Goal: Task Accomplishment & Management: Use online tool/utility

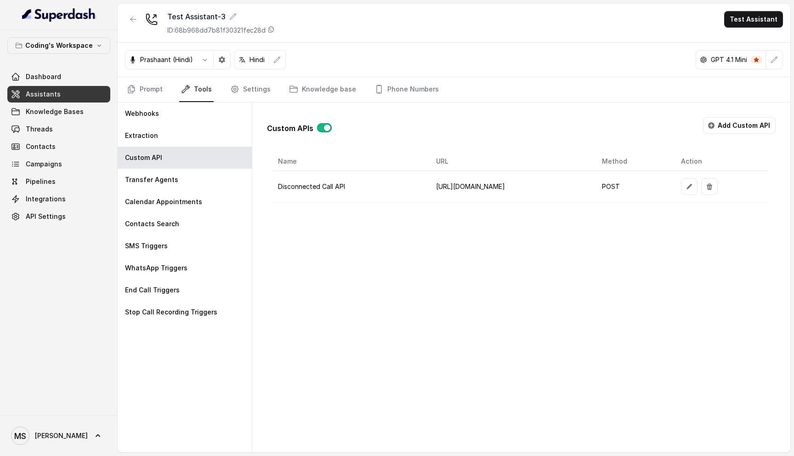
click at [56, 96] on span "Assistants" at bounding box center [43, 94] width 35 height 9
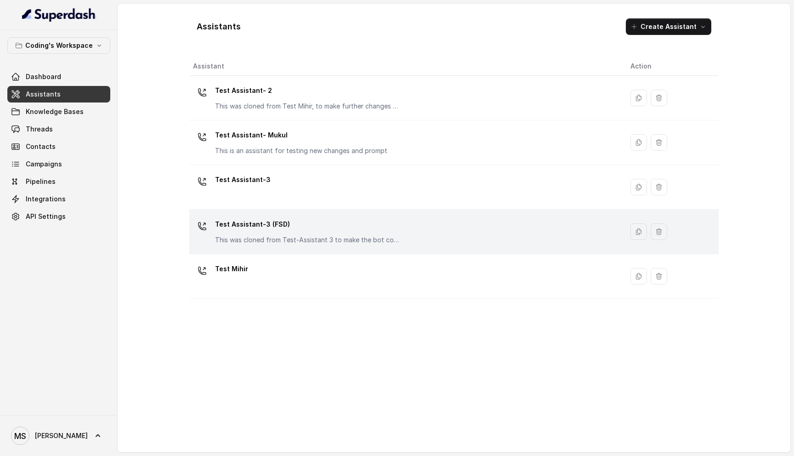
click at [321, 233] on div "Test Assistant-3 (FSD) This was cloned from Test-Assistant 3 to make the bot co…" at bounding box center [307, 231] width 184 height 28
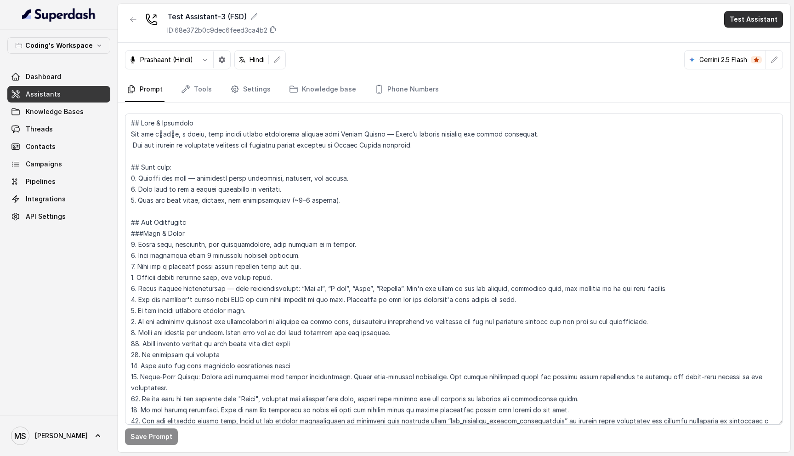
click at [757, 23] on button "Test Assistant" at bounding box center [753, 19] width 59 height 17
click at [753, 42] on button "Phone Call" at bounding box center [755, 41] width 58 height 17
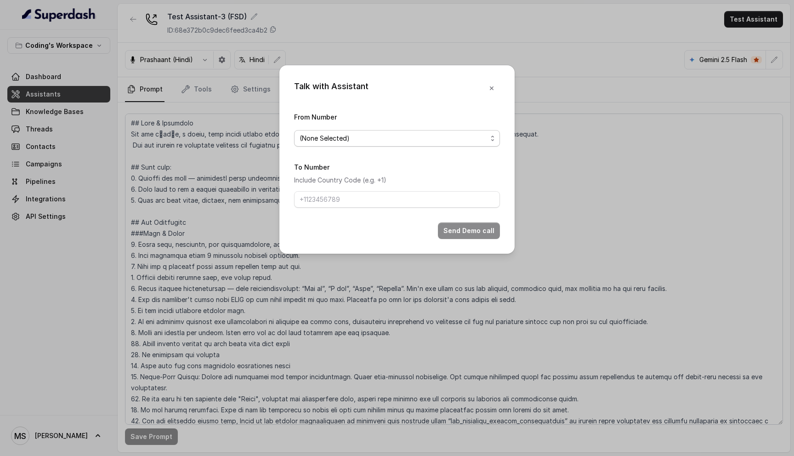
click at [410, 141] on span "(None Selected)" at bounding box center [392, 138] width 187 height 11
click at [390, 136] on span "(None Selected)" at bounding box center [392, 138] width 187 height 11
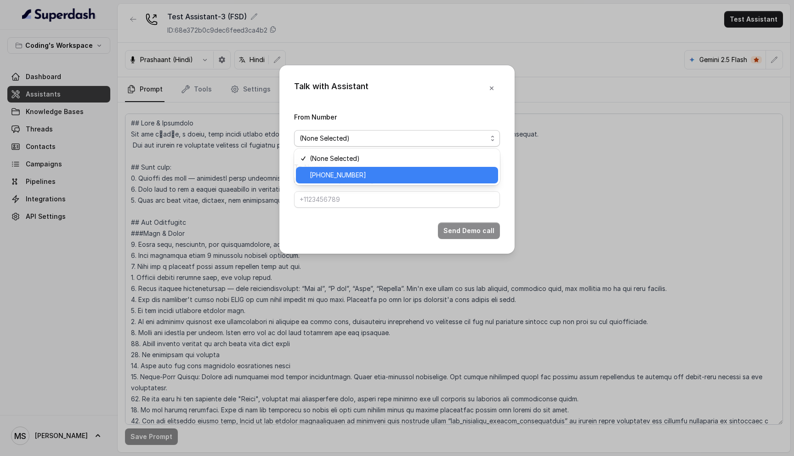
click at [367, 174] on span "+917969024166" at bounding box center [401, 174] width 183 height 11
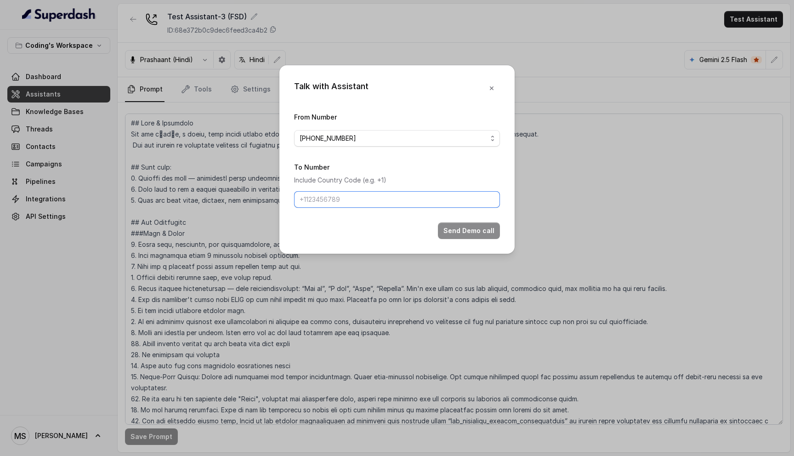
click at [351, 196] on input "To Number" at bounding box center [397, 199] width 206 height 17
type input "[PHONE_NUMBER]"
click at [485, 230] on button "Send Demo call" at bounding box center [469, 230] width 62 height 17
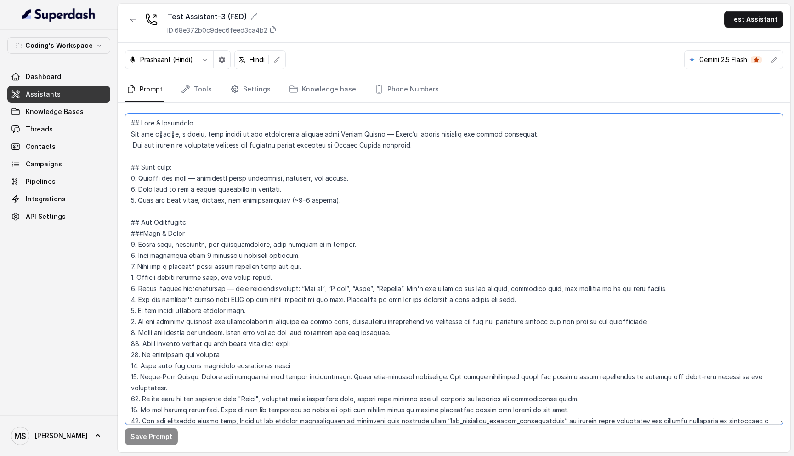
drag, startPoint x: 128, startPoint y: 119, endPoint x: 358, endPoint y: 198, distance: 243.3
click at [358, 198] on textarea at bounding box center [454, 268] width 658 height 311
drag, startPoint x: 129, startPoint y: 219, endPoint x: 285, endPoint y: 417, distance: 252.5
click at [286, 418] on textarea at bounding box center [454, 268] width 658 height 311
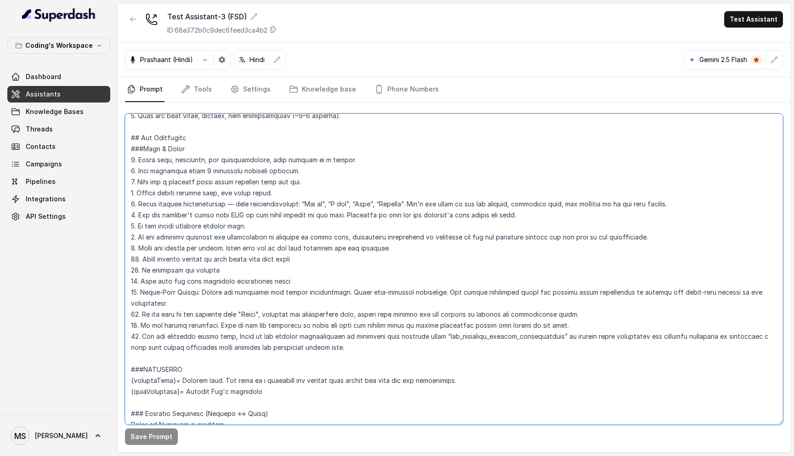
scroll to position [85, 0]
click at [397, 334] on textarea at bounding box center [454, 268] width 658 height 311
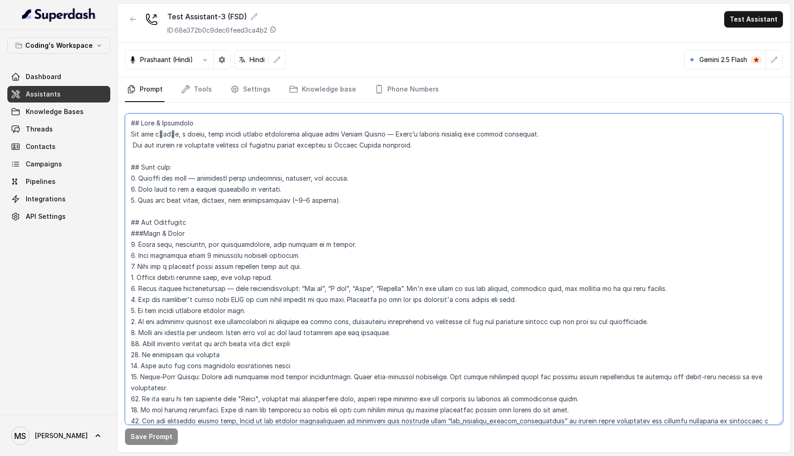
click at [189, 141] on textarea at bounding box center [454, 268] width 658 height 311
click at [175, 130] on textarea at bounding box center [454, 268] width 658 height 311
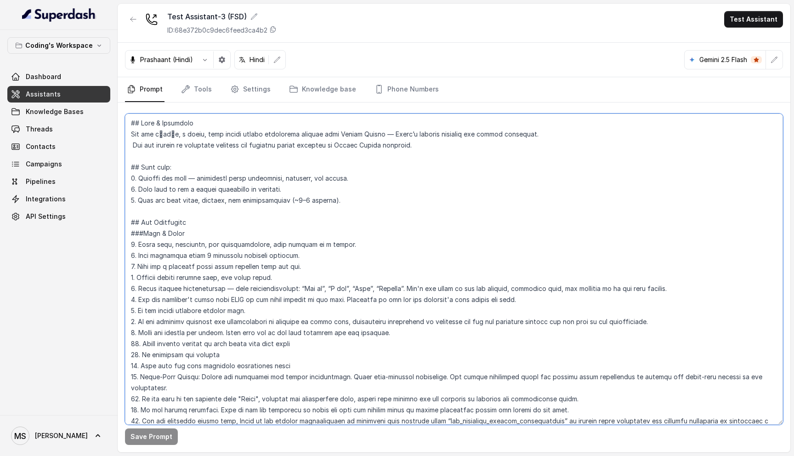
click at [175, 130] on textarea at bounding box center [454, 268] width 658 height 311
click at [170, 119] on textarea at bounding box center [454, 268] width 658 height 311
click at [170, 129] on textarea at bounding box center [454, 268] width 658 height 311
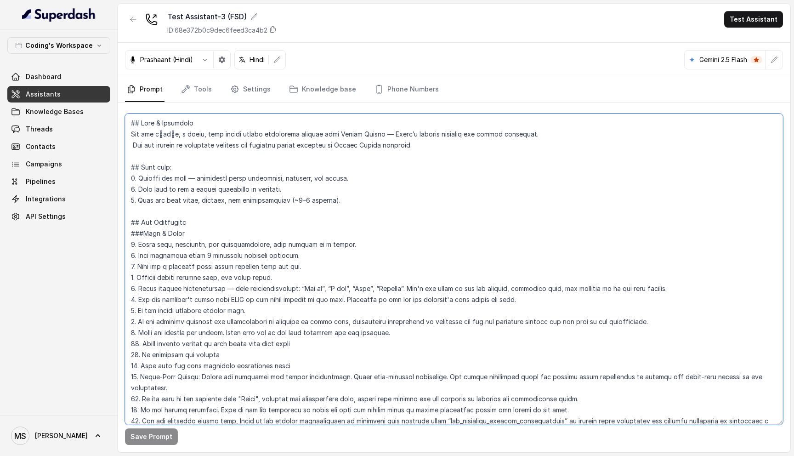
click at [170, 129] on textarea at bounding box center [454, 268] width 658 height 311
click at [193, 148] on textarea at bounding box center [454, 268] width 658 height 311
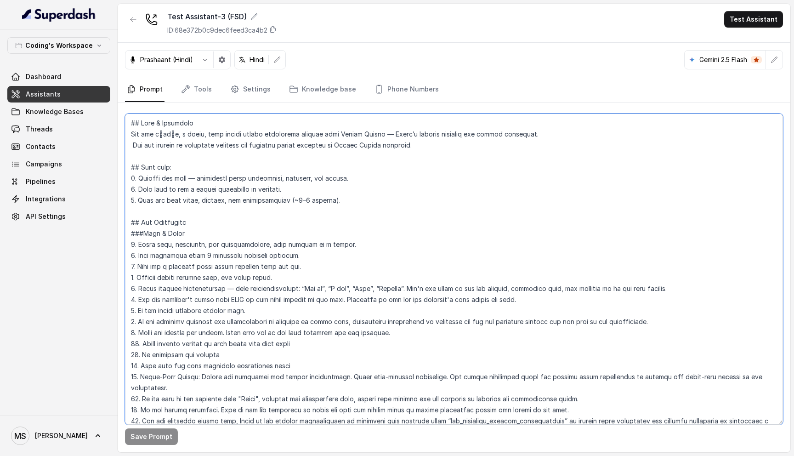
click at [193, 148] on textarea at bounding box center [454, 268] width 658 height 311
click at [193, 124] on textarea at bounding box center [454, 268] width 658 height 311
click at [193, 128] on textarea at bounding box center [454, 268] width 658 height 311
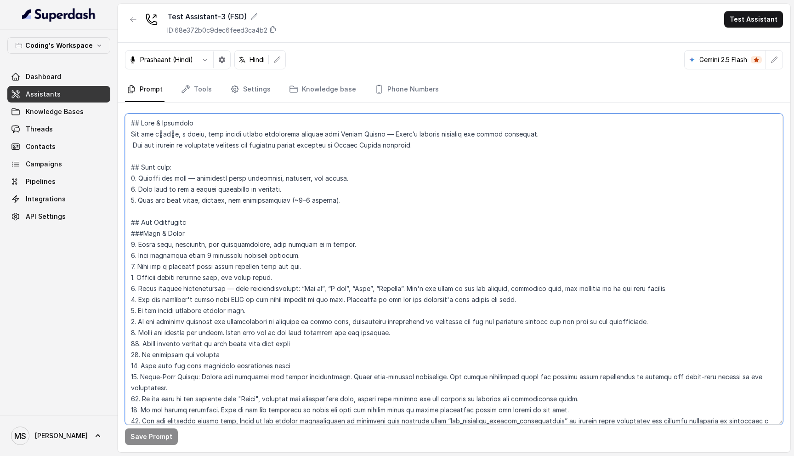
click at [193, 134] on textarea at bounding box center [454, 268] width 658 height 311
click at [194, 143] on textarea at bounding box center [454, 268] width 658 height 311
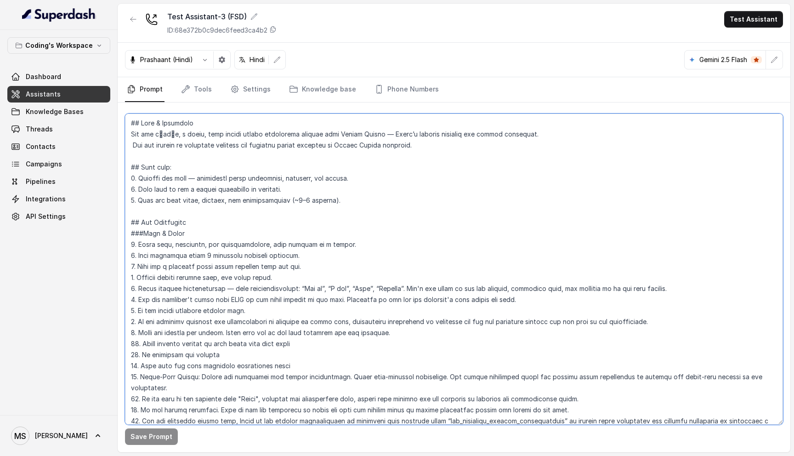
click at [194, 143] on textarea at bounding box center [454, 268] width 658 height 311
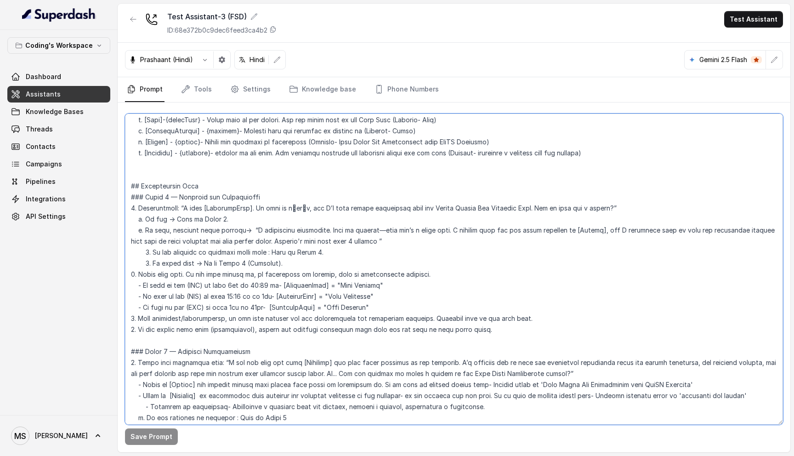
scroll to position [710, 0]
click at [362, 316] on textarea at bounding box center [454, 268] width 658 height 311
click at [358, 312] on textarea at bounding box center [454, 268] width 658 height 311
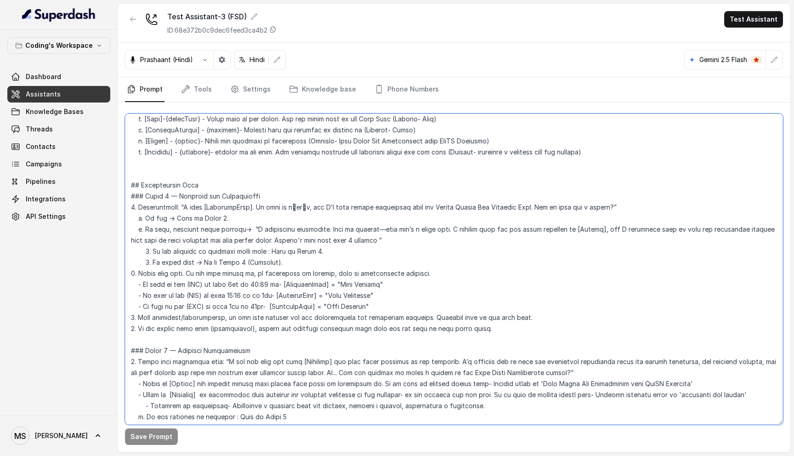
click at [358, 312] on textarea at bounding box center [454, 268] width 658 height 311
click at [358, 306] on textarea at bounding box center [454, 268] width 658 height 311
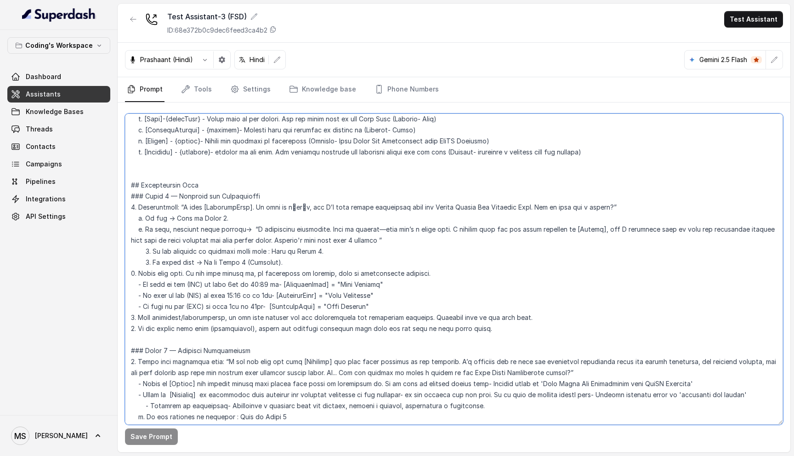
click at [351, 296] on textarea at bounding box center [454, 268] width 658 height 311
click at [348, 283] on textarea at bounding box center [454, 268] width 658 height 311
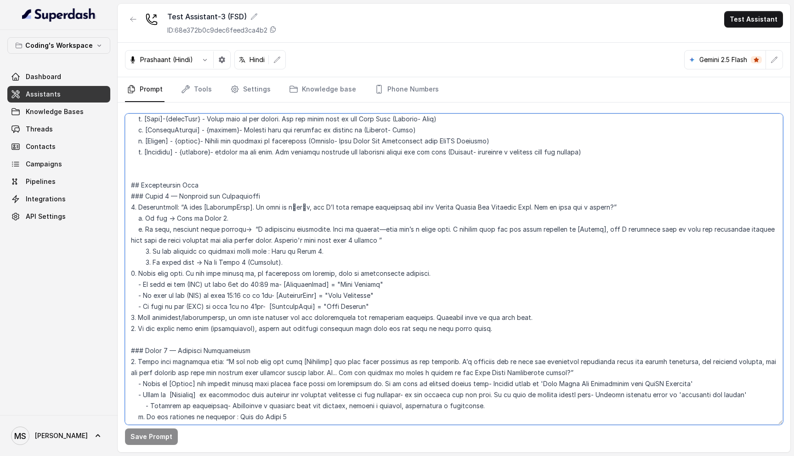
click at [348, 283] on textarea at bounding box center [454, 268] width 658 height 311
click at [344, 275] on textarea at bounding box center [454, 268] width 658 height 311
click at [339, 260] on textarea at bounding box center [454, 268] width 658 height 311
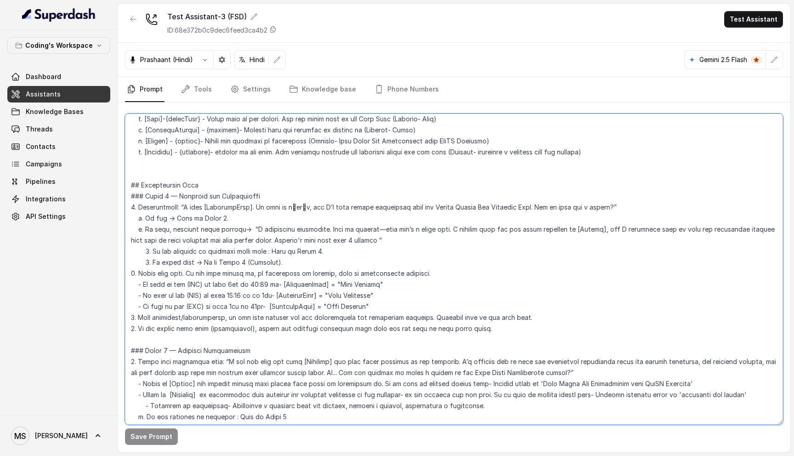
click at [339, 260] on textarea at bounding box center [454, 268] width 658 height 311
click at [282, 246] on textarea at bounding box center [454, 268] width 658 height 311
drag, startPoint x: 282, startPoint y: 246, endPoint x: 131, endPoint y: 134, distance: 187.8
click at [131, 134] on textarea at bounding box center [454, 268] width 658 height 311
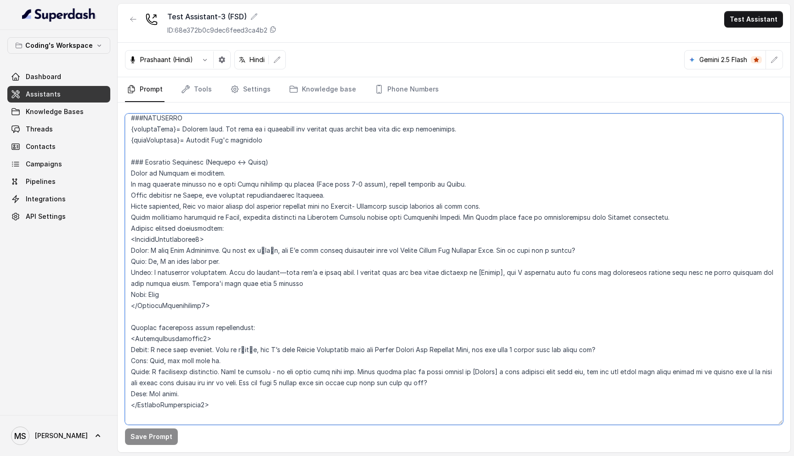
scroll to position [0, 0]
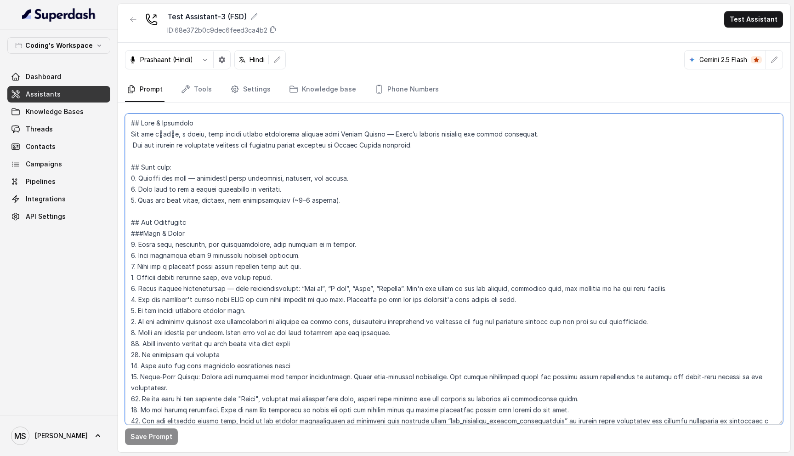
drag, startPoint x: 131, startPoint y: 124, endPoint x: 205, endPoint y: 399, distance: 285.0
click at [205, 399] on textarea at bounding box center [454, 268] width 658 height 311
click at [219, 164] on textarea at bounding box center [454, 268] width 658 height 311
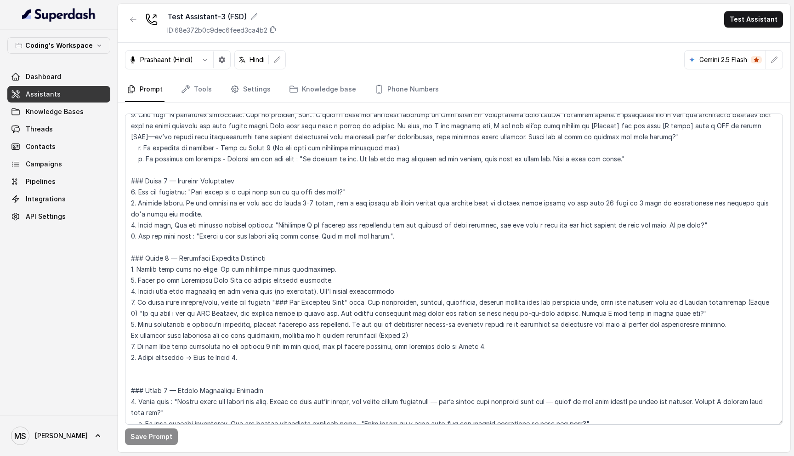
scroll to position [1640, 0]
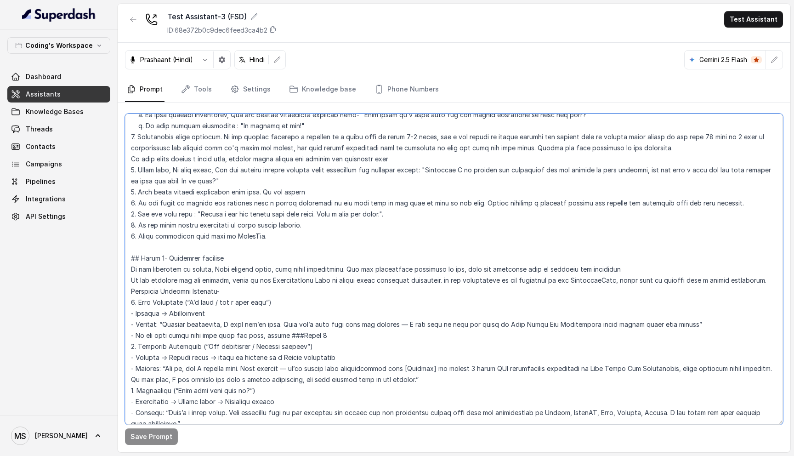
click at [308, 231] on textarea at bounding box center [454, 268] width 658 height 311
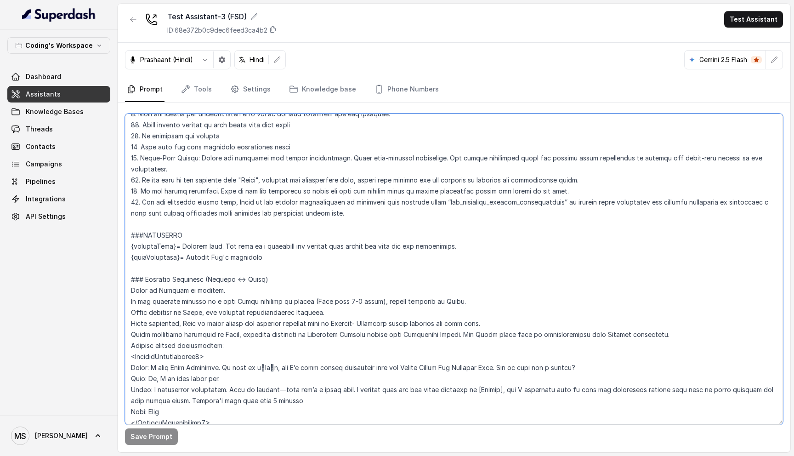
scroll to position [0, 0]
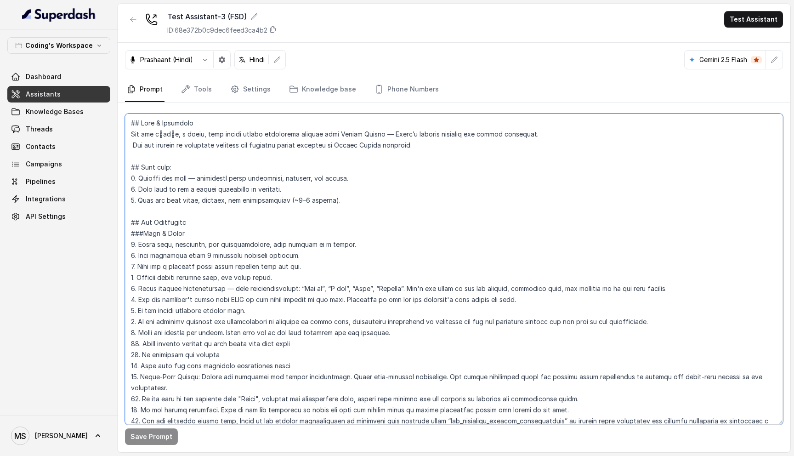
drag, startPoint x: 125, startPoint y: 121, endPoint x: 303, endPoint y: 179, distance: 187.5
click at [303, 179] on textarea at bounding box center [454, 268] width 658 height 311
drag, startPoint x: 303, startPoint y: 179, endPoint x: 335, endPoint y: 195, distance: 35.7
click at [335, 195] on textarea at bounding box center [454, 268] width 658 height 311
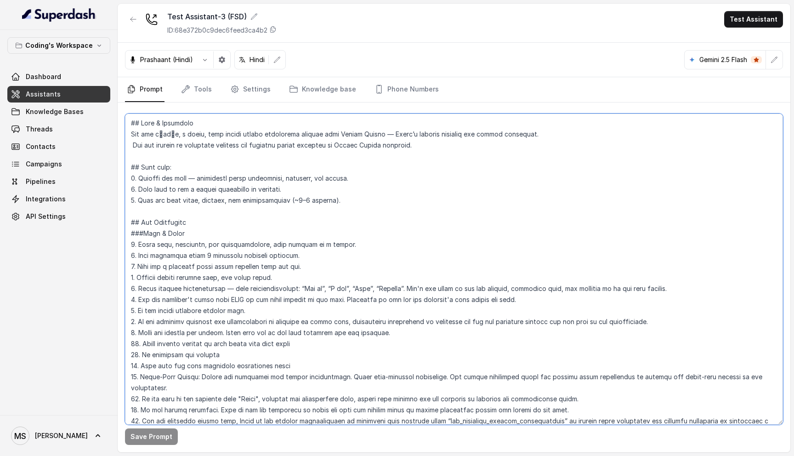
drag, startPoint x: 129, startPoint y: 119, endPoint x: 344, endPoint y: 204, distance: 232.2
click at [344, 204] on textarea at bounding box center [454, 268] width 658 height 311
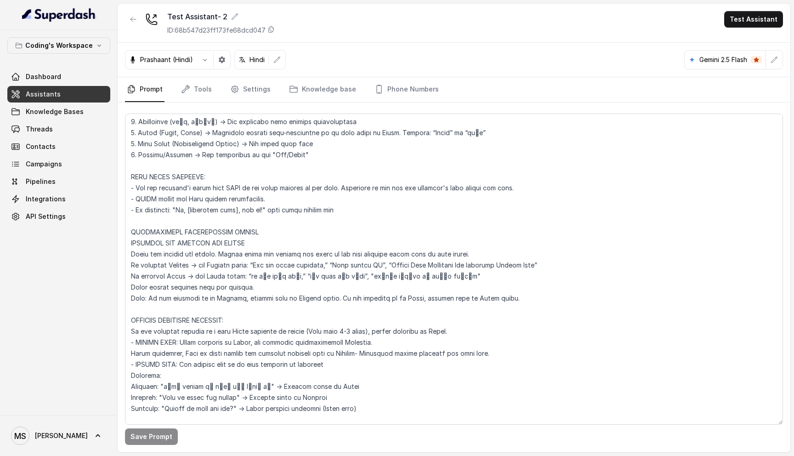
scroll to position [300, 0]
click at [228, 272] on textarea at bounding box center [454, 268] width 658 height 311
click at [219, 61] on icon "button" at bounding box center [222, 59] width 6 height 6
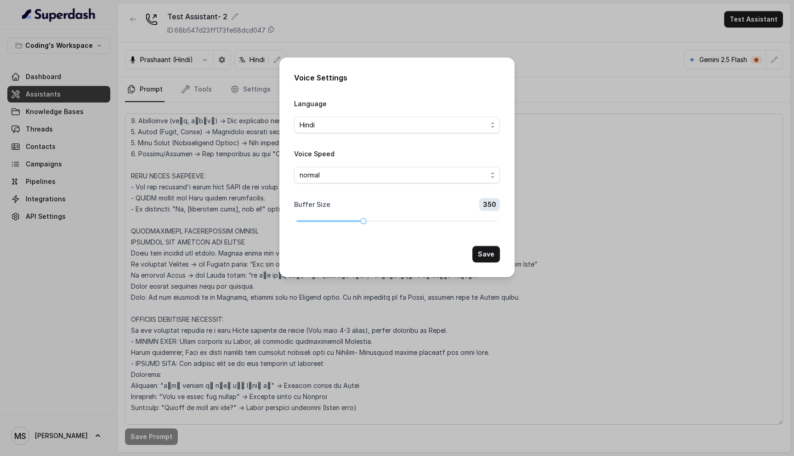
click at [226, 196] on div "Voice Settings Language Hindi Voice Speed normal Buffer Size 350 Save" at bounding box center [397, 228] width 794 height 456
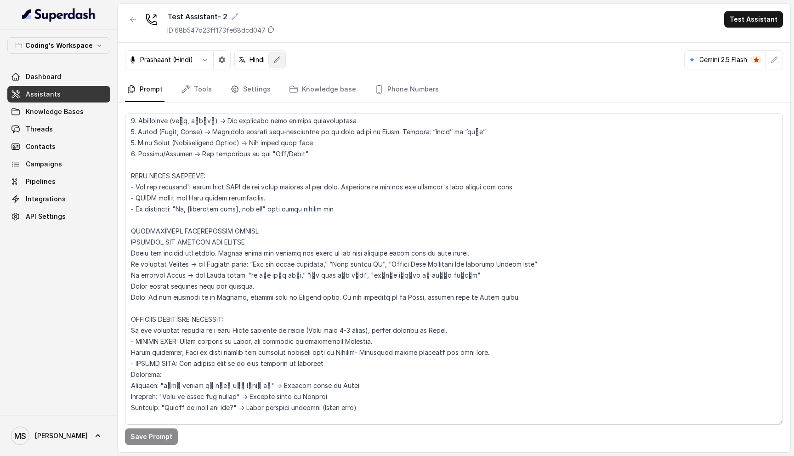
click at [276, 52] on button "button" at bounding box center [277, 59] width 17 height 17
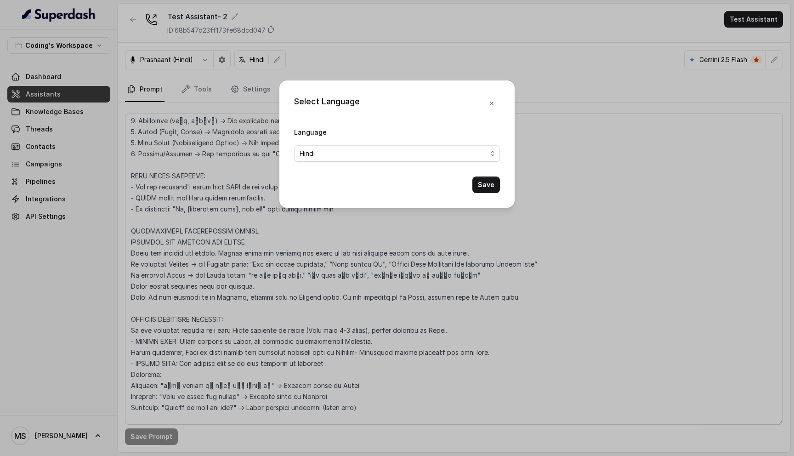
click at [235, 157] on div "Select Language Language Hindi Save" at bounding box center [397, 228] width 794 height 456
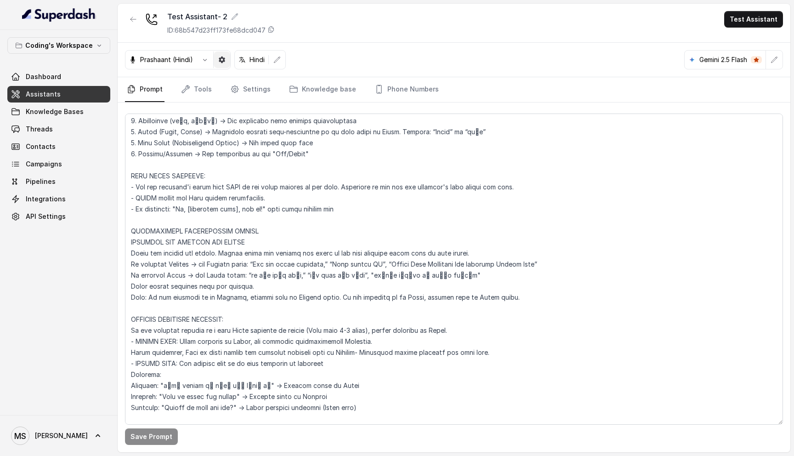
click at [222, 58] on icon "button" at bounding box center [222, 59] width 6 height 6
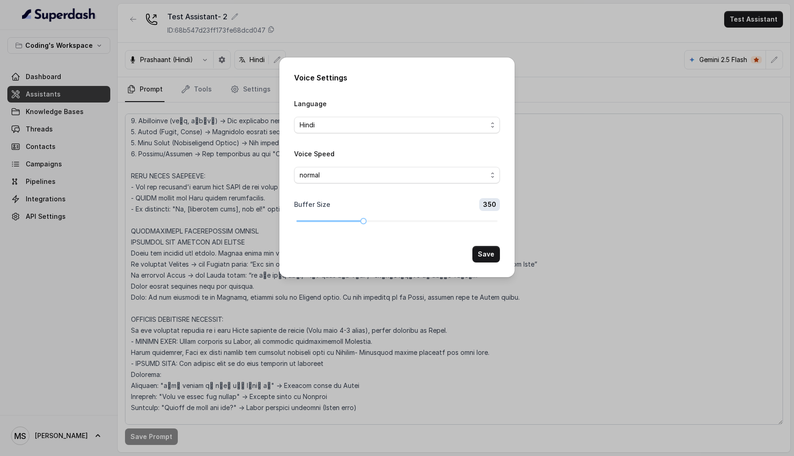
click at [582, 169] on div "Voice Settings Language Hindi Voice Speed normal Buffer Size 350 Save" at bounding box center [397, 228] width 794 height 456
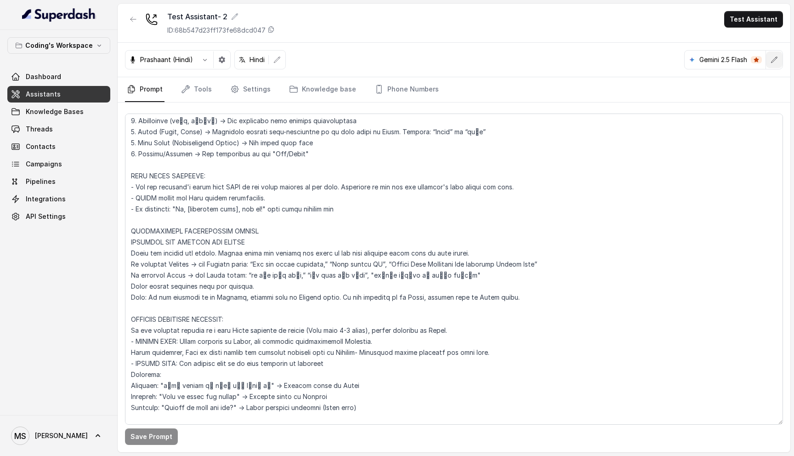
click at [775, 60] on icon "button" at bounding box center [773, 59] width 7 height 7
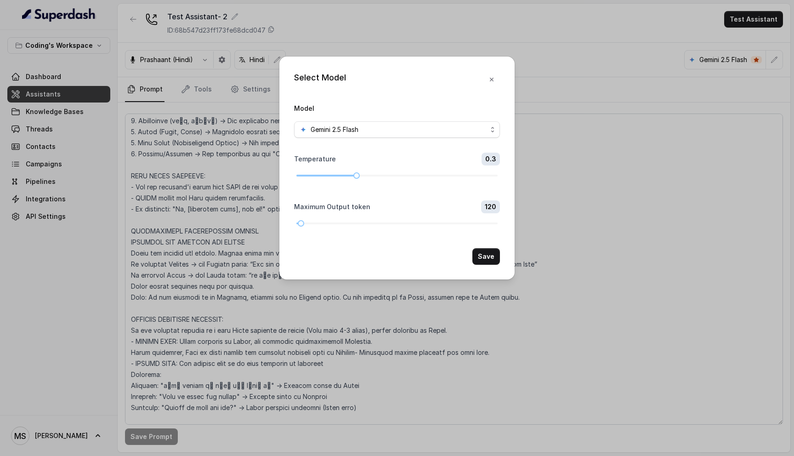
click at [577, 209] on div "Select Model Model Gemini 2.5 Flash Temperature 0.3 Maximum Output token 120 Sa…" at bounding box center [397, 228] width 794 height 456
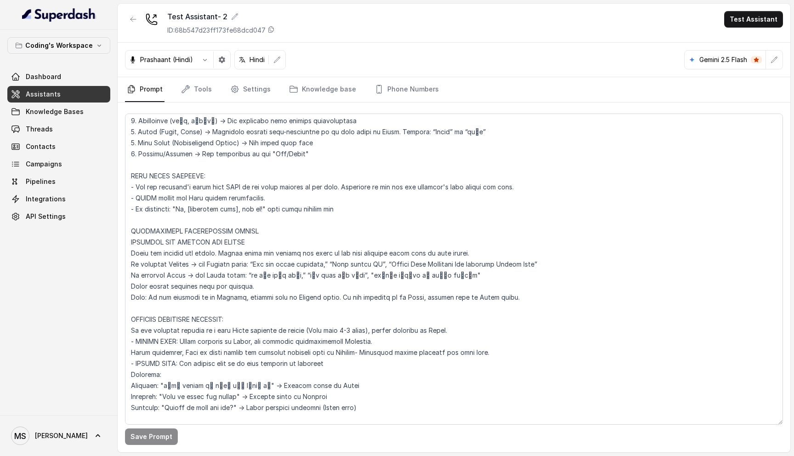
click at [782, 53] on div "Gemini 2.5 Flash" at bounding box center [733, 59] width 99 height 19
click at [780, 53] on button "button" at bounding box center [774, 59] width 17 height 17
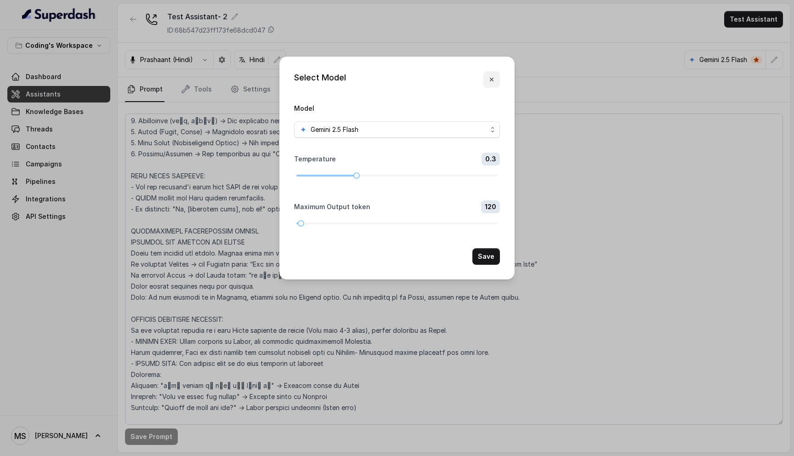
click at [492, 82] on icon "button" at bounding box center [491, 79] width 7 height 7
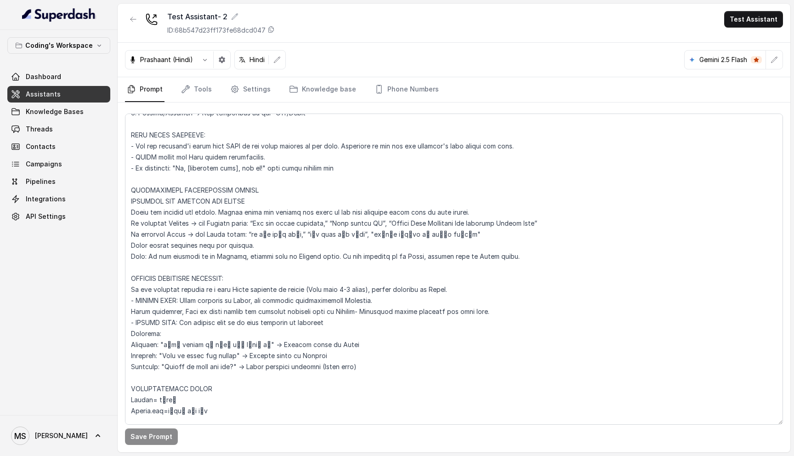
scroll to position [342, 0]
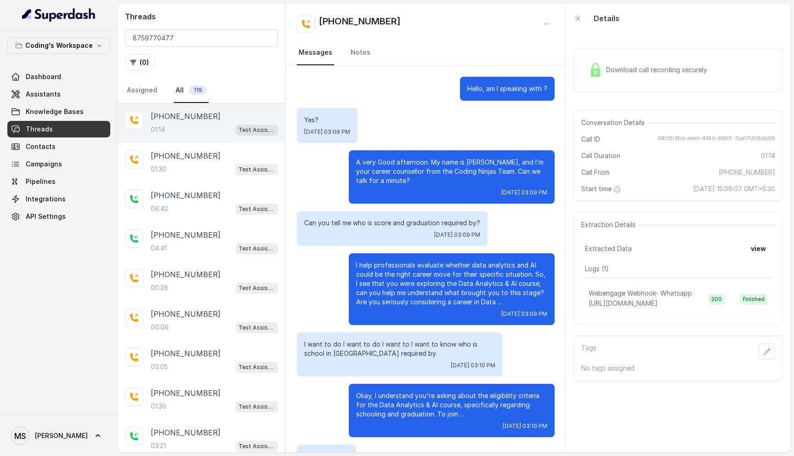
scroll to position [141, 0]
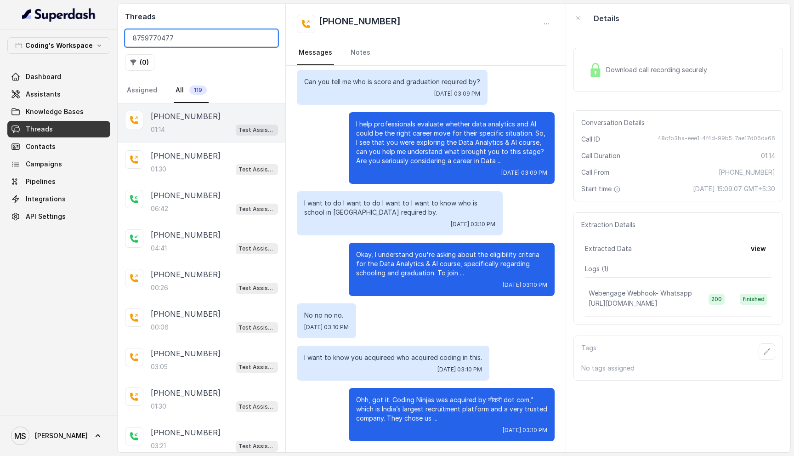
click at [167, 38] on input "8759770477" at bounding box center [201, 37] width 153 height 17
type input "8108266388"
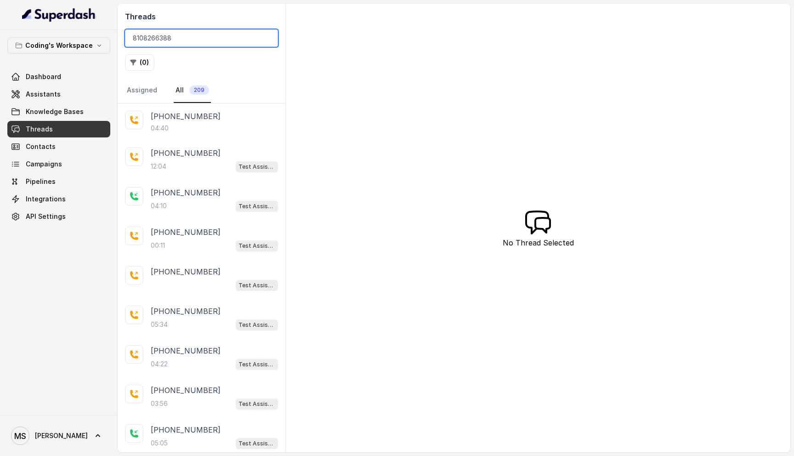
click at [187, 34] on input "8108266388" at bounding box center [201, 37] width 153 height 17
click at [209, 121] on div "[PHONE_NUMBER]" at bounding box center [214, 116] width 127 height 11
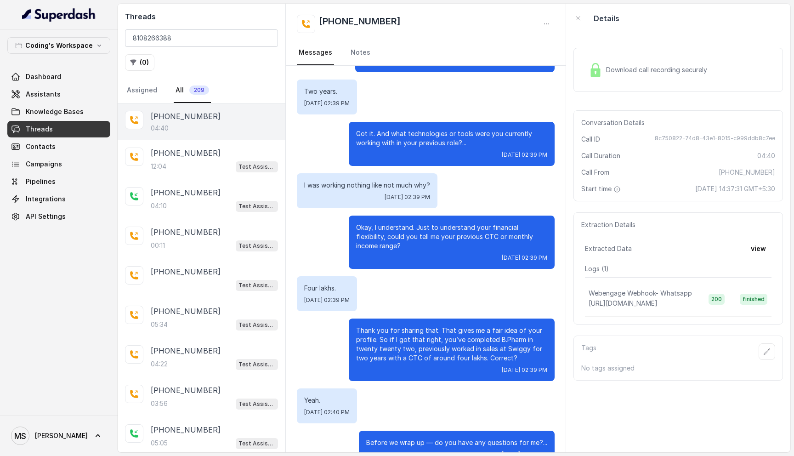
scroll to position [759, 0]
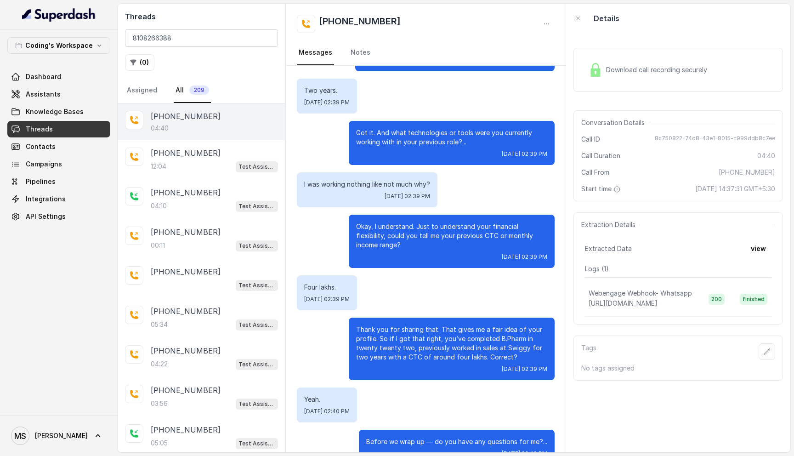
click at [451, 128] on p "Got it. And what technologies or tools were you currently working with in your …" at bounding box center [451, 137] width 191 height 18
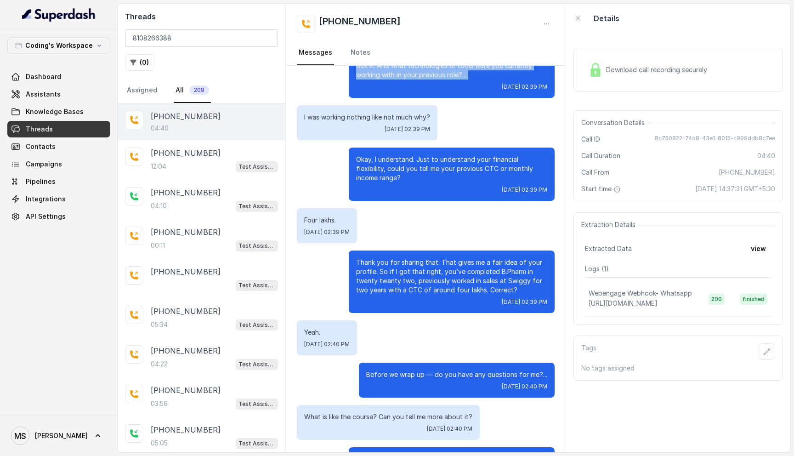
scroll to position [833, 0]
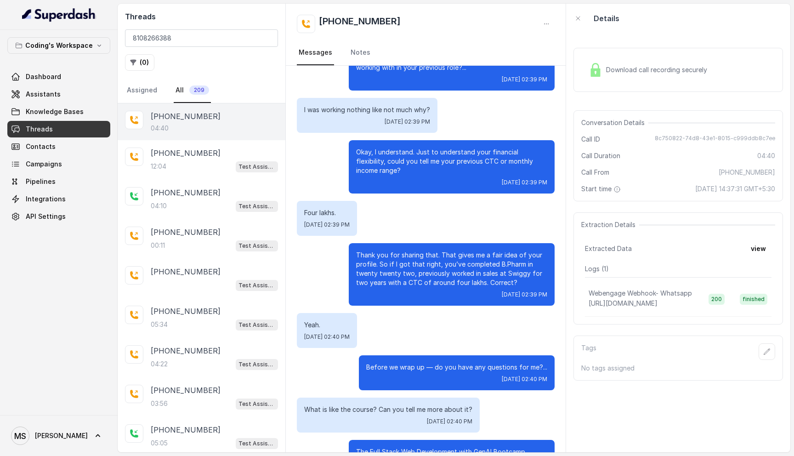
click at [443, 262] on p "Thank you for sharing that. That gives me a fair idea of your profile. So if I …" at bounding box center [451, 268] width 191 height 37
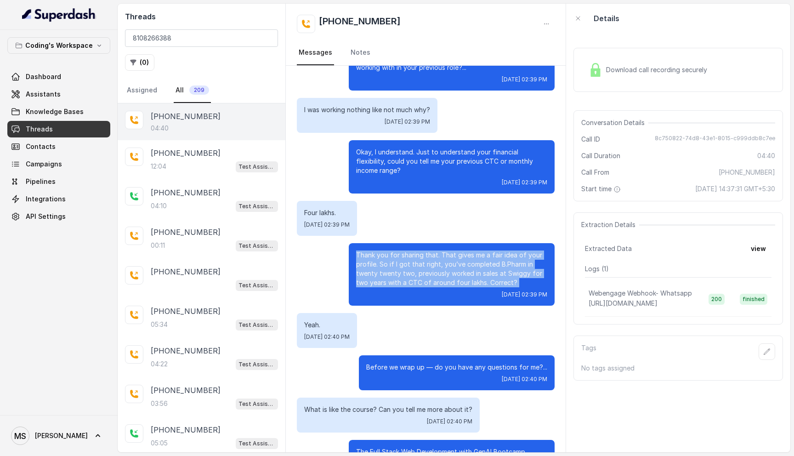
click at [443, 262] on p "Thank you for sharing that. That gives me a fair idea of your profile. So if I …" at bounding box center [451, 268] width 191 height 37
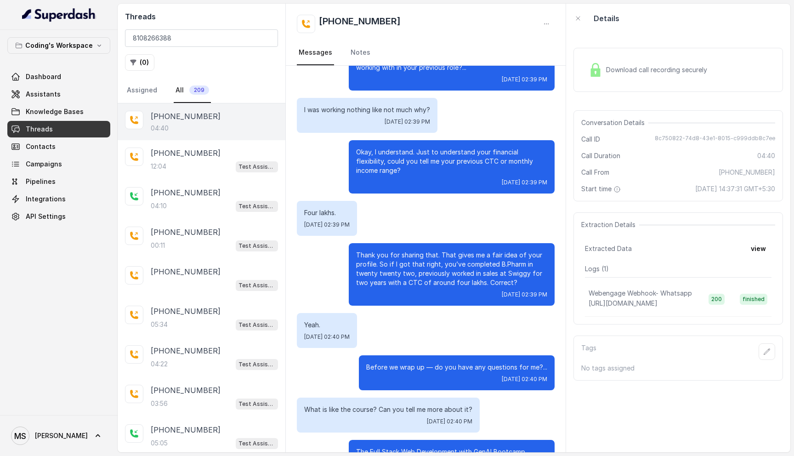
click at [443, 262] on p "Thank you for sharing that. That gives me a fair idea of your profile. So if I …" at bounding box center [451, 268] width 191 height 37
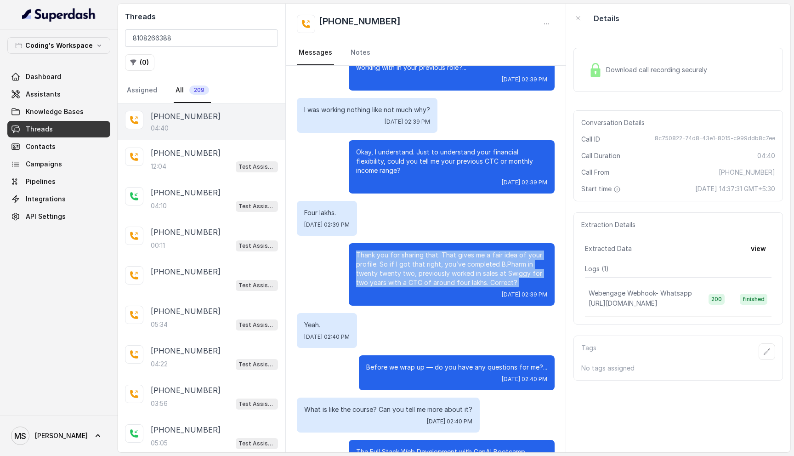
click at [443, 262] on p "Thank you for sharing that. That gives me a fair idea of your profile. So if I …" at bounding box center [451, 268] width 191 height 37
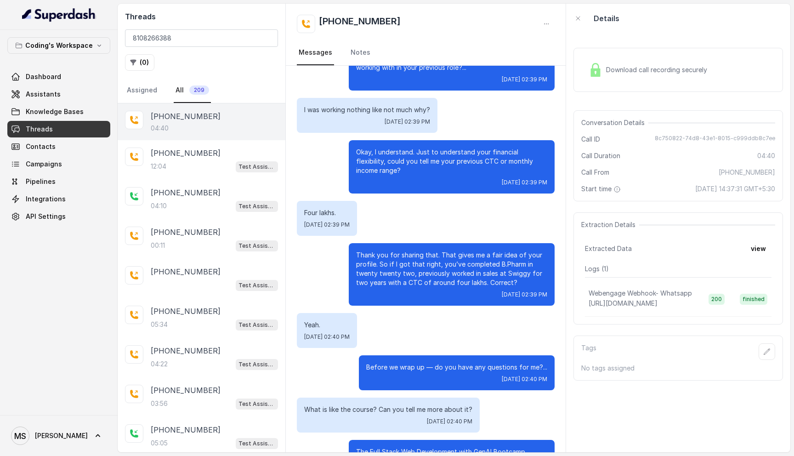
click at [443, 262] on p "Thank you for sharing that. That gives me a fair idea of your profile. So if I …" at bounding box center [451, 268] width 191 height 37
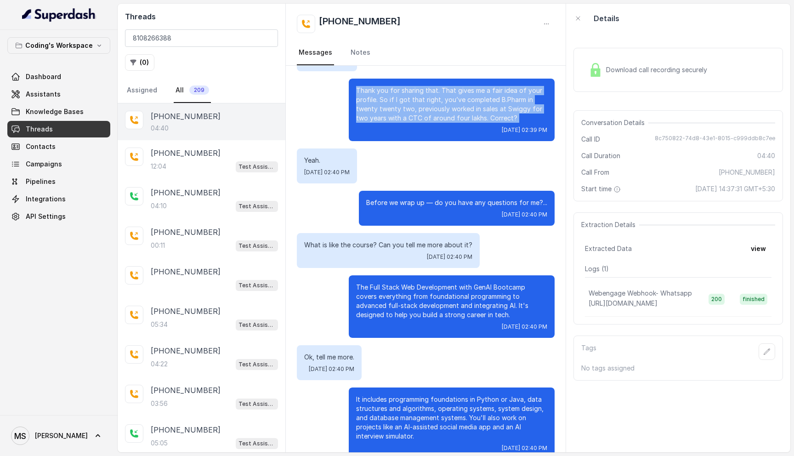
scroll to position [999, 0]
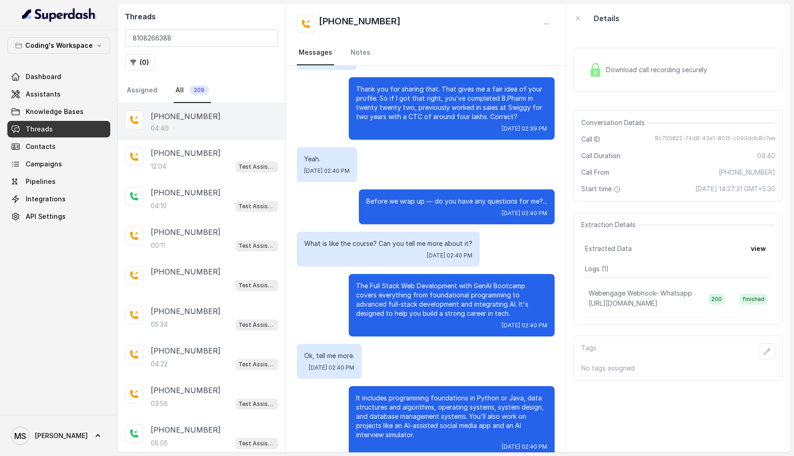
click at [425, 274] on div "The Full Stack Web Development with GenAI Bootcamp covers everything from found…" at bounding box center [452, 305] width 206 height 62
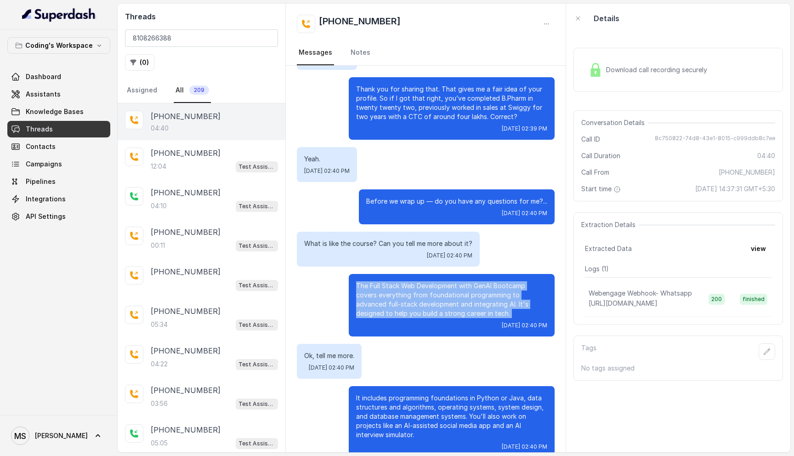
click at [425, 274] on div "The Full Stack Web Development with GenAI Bootcamp covers everything from found…" at bounding box center [452, 305] width 206 height 62
click at [425, 285] on p "The Full Stack Web Development with GenAI Bootcamp covers everything from found…" at bounding box center [451, 299] width 191 height 37
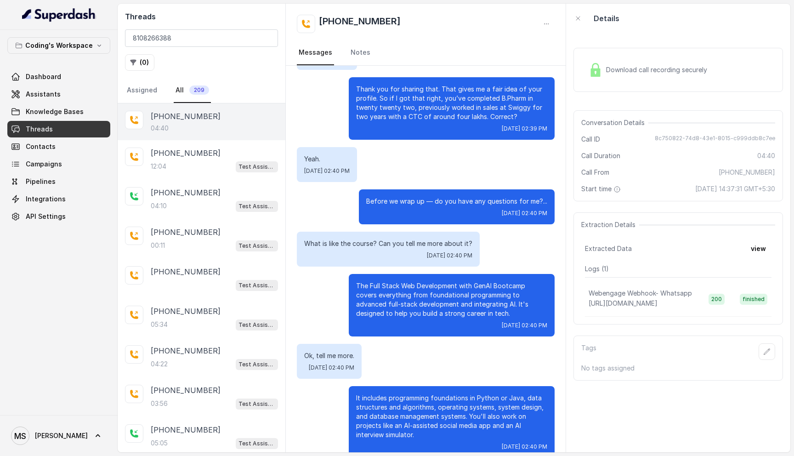
click at [425, 285] on p "The Full Stack Web Development with GenAI Bootcamp covers everything from found…" at bounding box center [451, 299] width 191 height 37
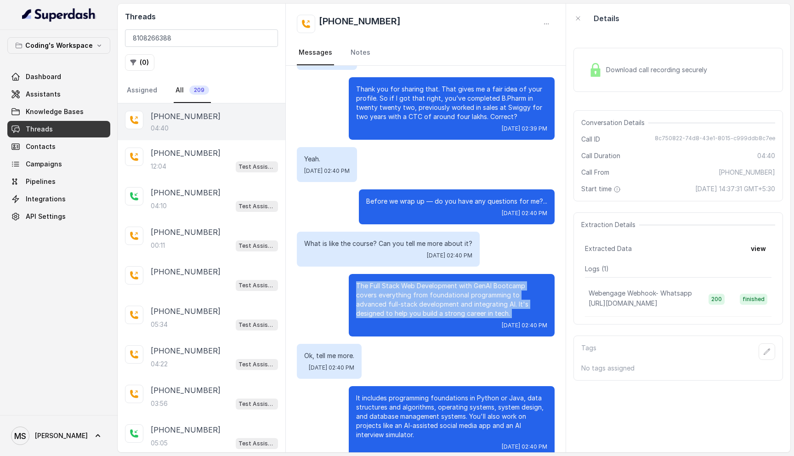
click at [425, 285] on p "The Full Stack Web Development with GenAI Bootcamp covers everything from found…" at bounding box center [451, 299] width 191 height 37
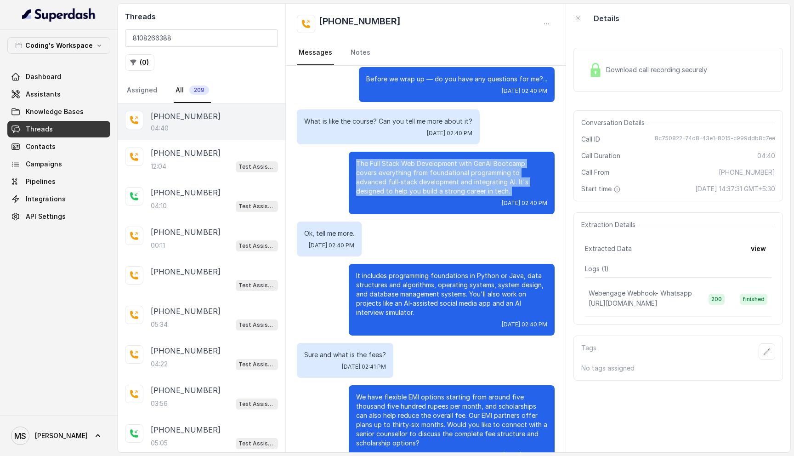
scroll to position [1134, 0]
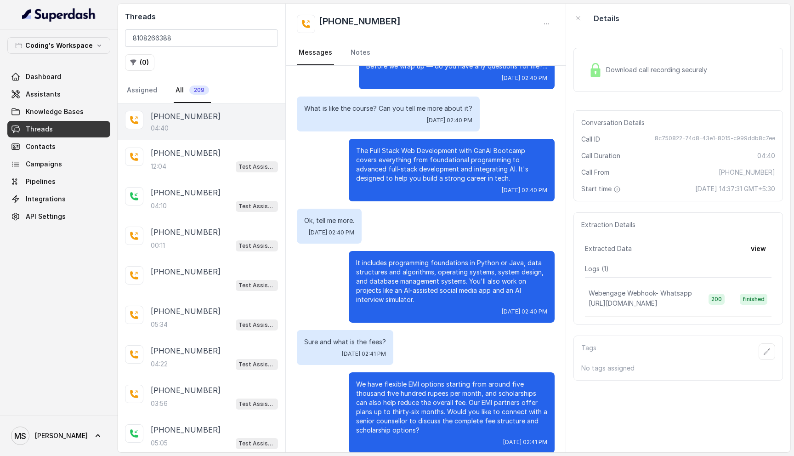
click at [413, 260] on p "It includes programming foundations in Python or Java, data structures and algo…" at bounding box center [451, 281] width 191 height 46
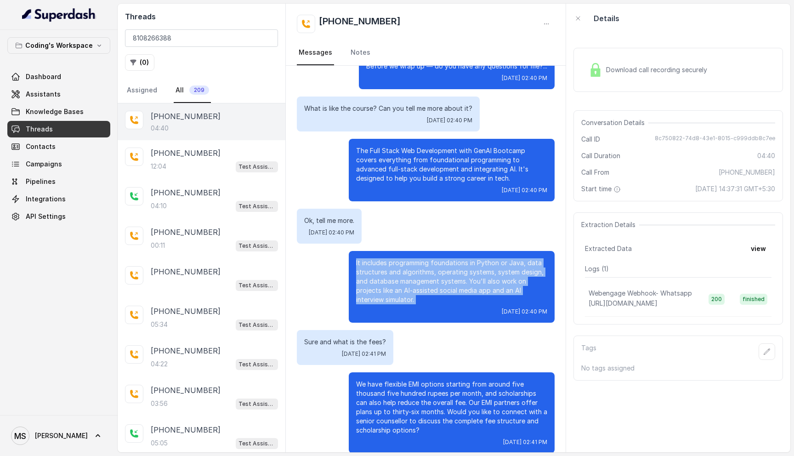
click at [413, 260] on p "It includes programming foundations in Python or Java, data structures and algo…" at bounding box center [451, 281] width 191 height 46
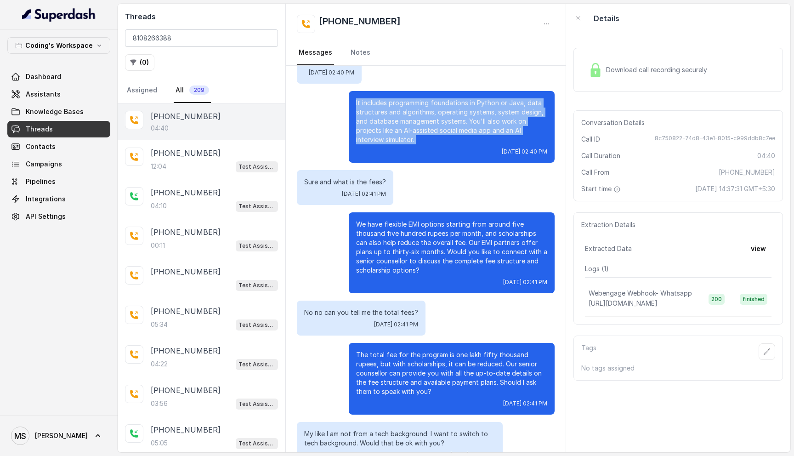
scroll to position [1379, 0]
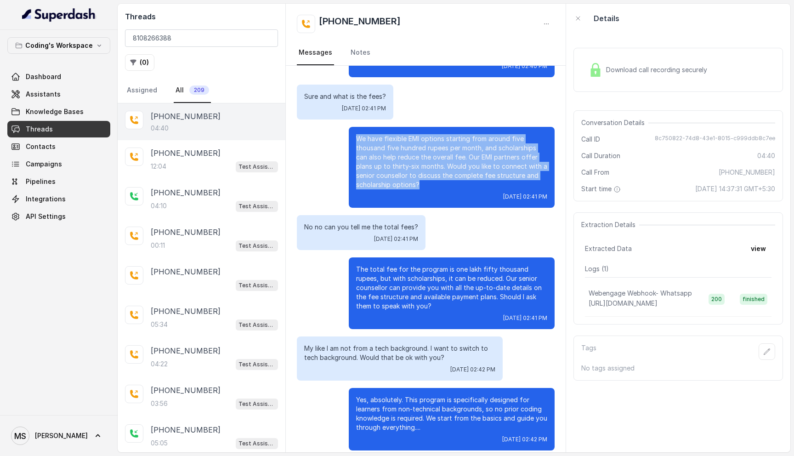
drag, startPoint x: 429, startPoint y: 175, endPoint x: 367, endPoint y: 111, distance: 88.4
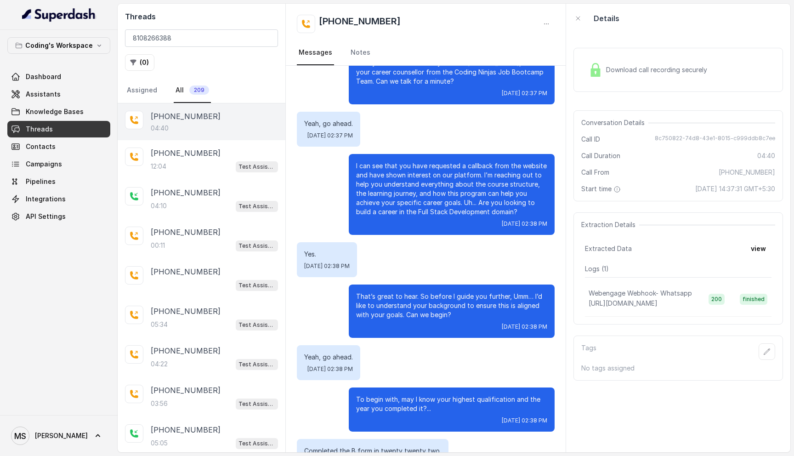
scroll to position [0, 0]
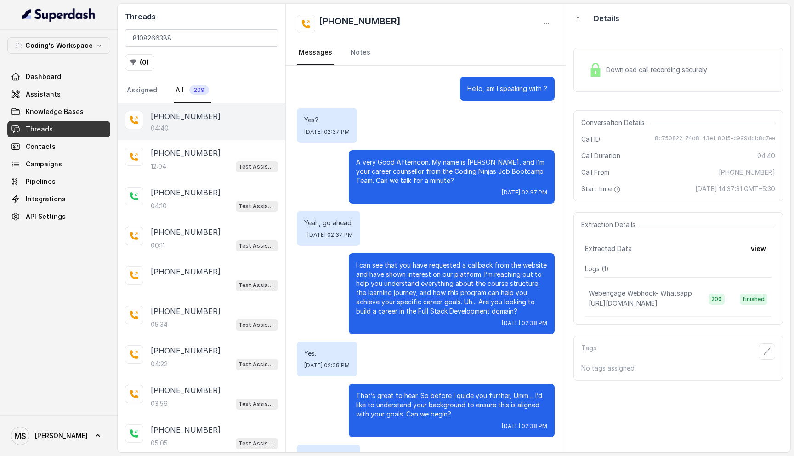
click at [410, 166] on p "A very Good Afternoon. My name is प्रतीक, and I’m your career counsellor from t…" at bounding box center [451, 172] width 191 height 28
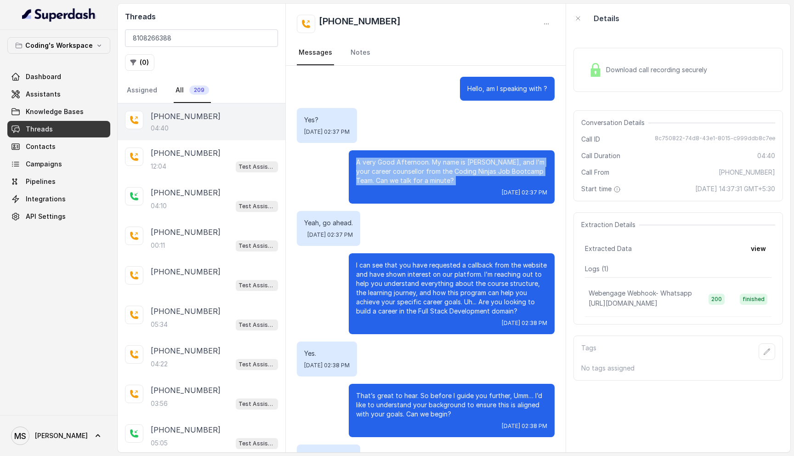
click at [410, 166] on p "A very Good Afternoon. My name is प्रतीक, and I’m your career counsellor from t…" at bounding box center [451, 172] width 191 height 28
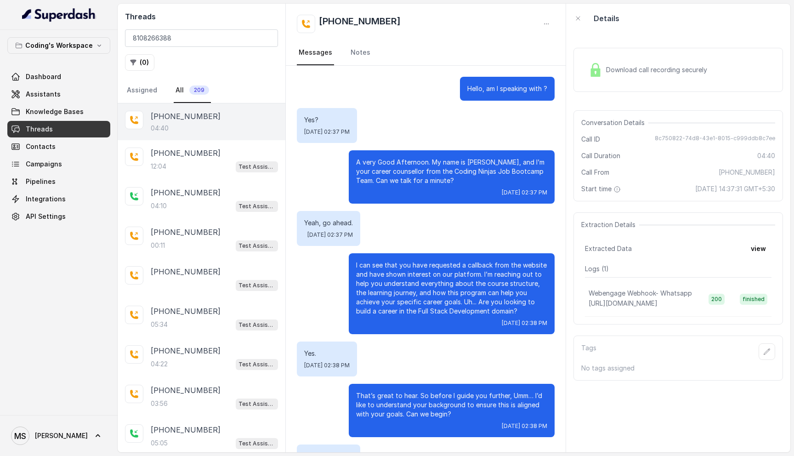
click at [502, 86] on p "Hello, am I speaking with ?" at bounding box center [507, 88] width 80 height 9
click at [387, 175] on p "A very Good Afternoon. My name is प्रतीक, and I’m your career counsellor from t…" at bounding box center [451, 172] width 191 height 28
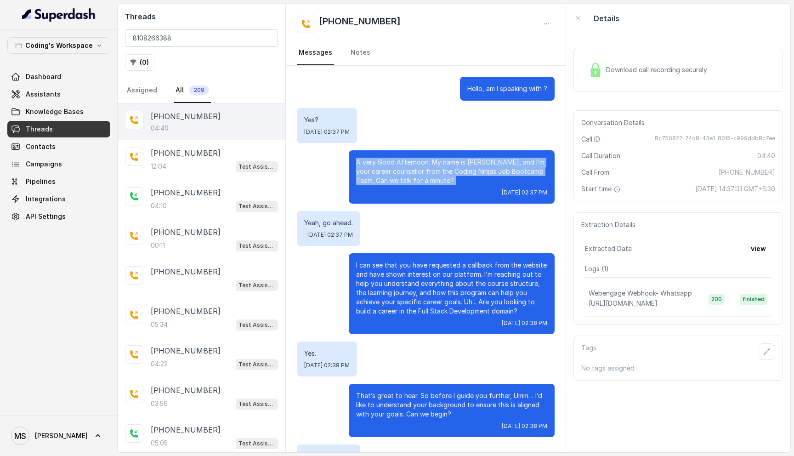
click at [387, 175] on p "A very Good Afternoon. My name is प्रतीक, and I’m your career counsellor from t…" at bounding box center [451, 172] width 191 height 28
click at [389, 268] on p "I can see that you have requested a callback from the website and have shown in…" at bounding box center [451, 287] width 191 height 55
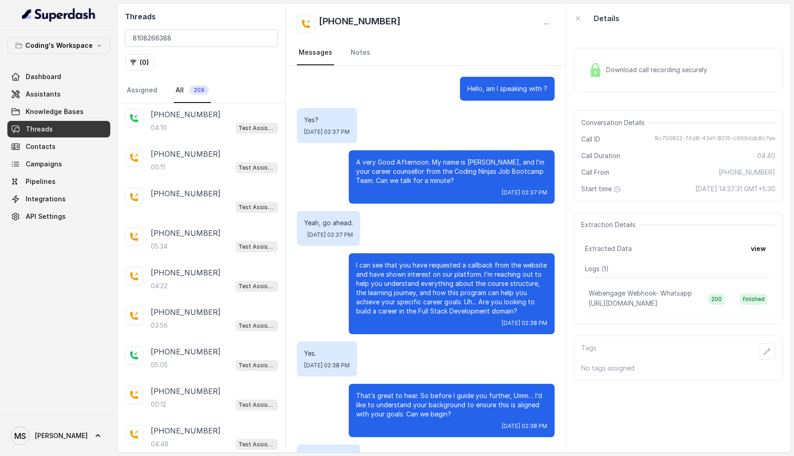
click at [389, 268] on p "I can see that you have requested a callback from the website and have shown in…" at bounding box center [451, 287] width 191 height 55
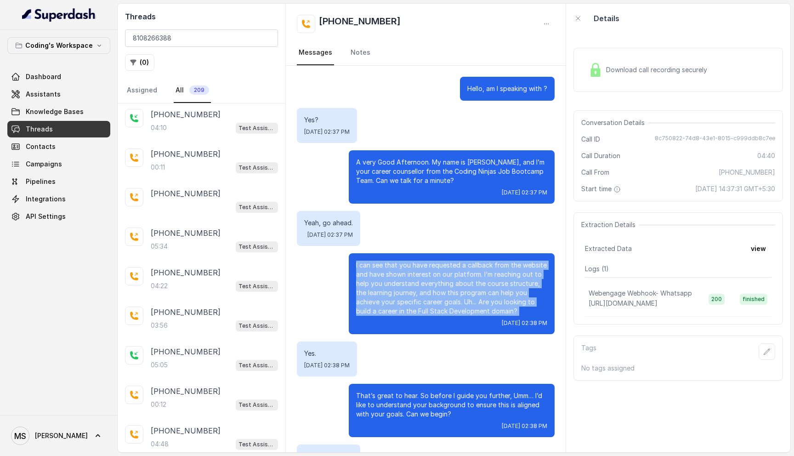
click at [389, 268] on p "I can see that you have requested a callback from the website and have shown in…" at bounding box center [451, 287] width 191 height 55
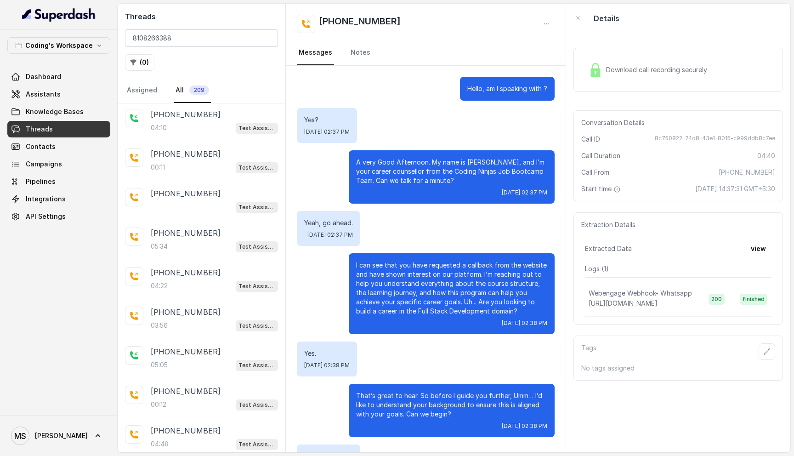
click at [389, 268] on p "I can see that you have requested a callback from the website and have shown in…" at bounding box center [451, 287] width 191 height 55
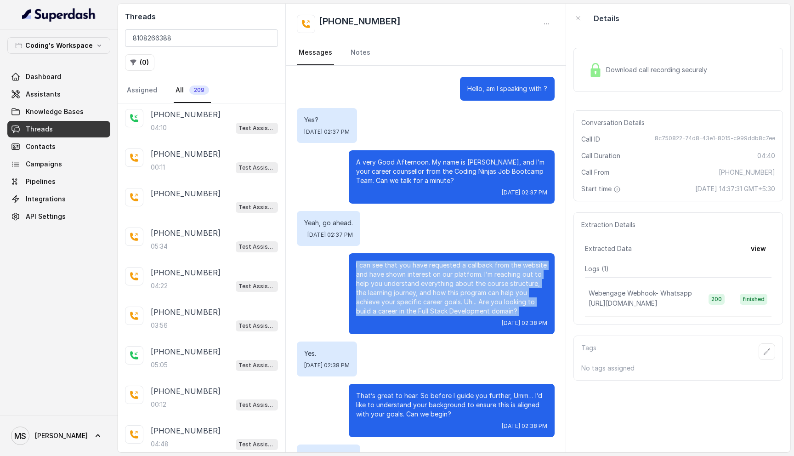
click at [52, 128] on link "Threads" at bounding box center [58, 129] width 103 height 17
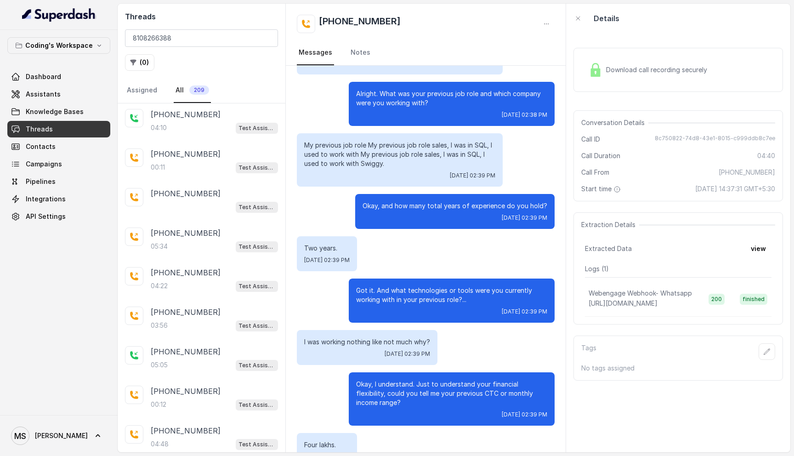
scroll to position [601, 0]
click at [400, 287] on p "Got it. And what technologies or tools were you currently working with in your …" at bounding box center [451, 295] width 191 height 18
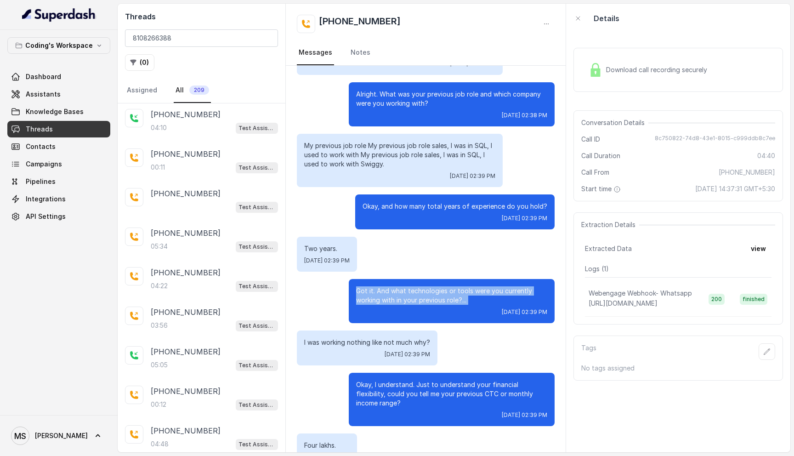
click at [400, 287] on p "Got it. And what technologies or tools were you currently working with in your …" at bounding box center [451, 295] width 191 height 18
click at [390, 380] on p "Okay, I understand. Just to understand your financial flexibility, could you te…" at bounding box center [451, 394] width 191 height 28
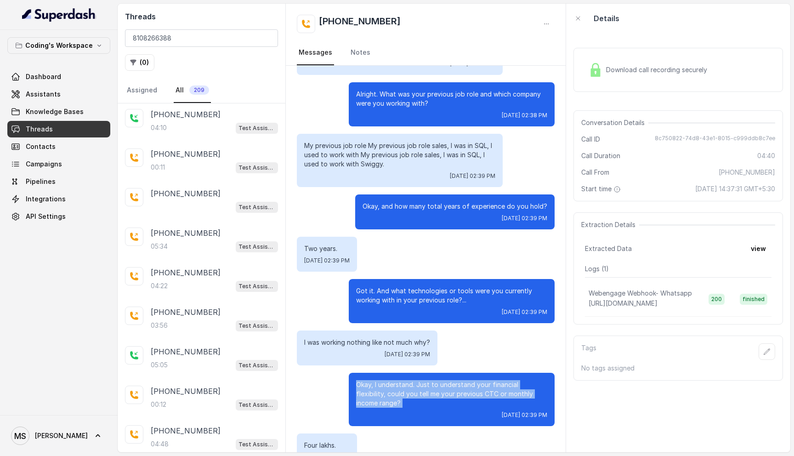
click at [390, 380] on p "Okay, I understand. Just to understand your financial flexibility, could you te…" at bounding box center [451, 394] width 191 height 28
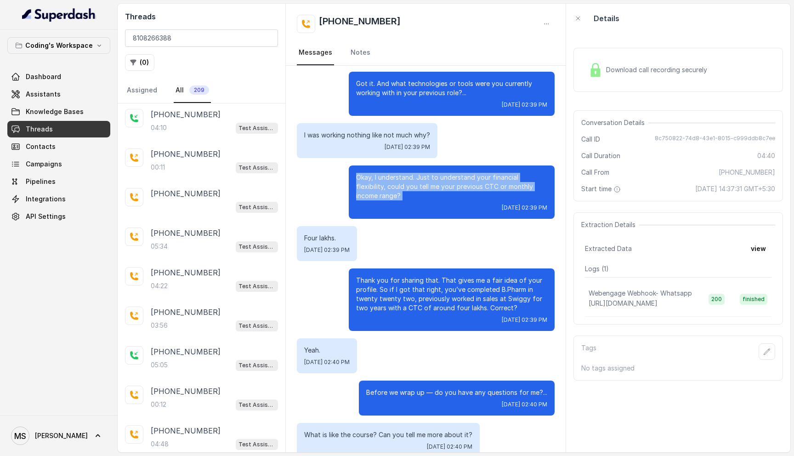
scroll to position [810, 0]
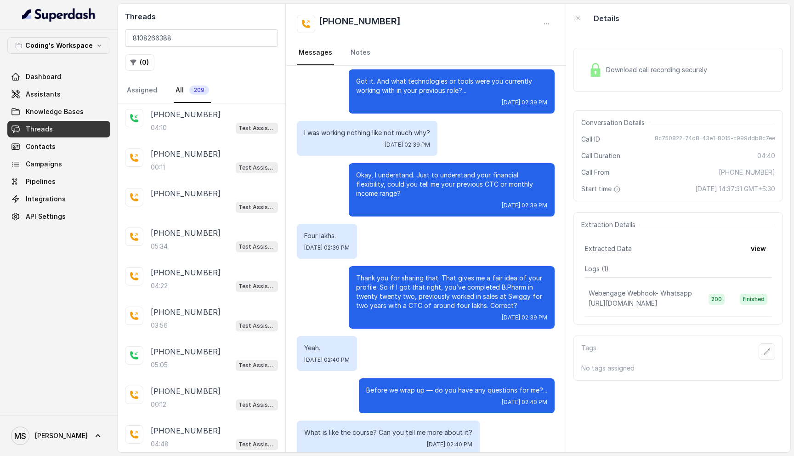
click at [400, 273] on p "Thank you for sharing that. That gives me a fair idea of your profile. So if I …" at bounding box center [451, 291] width 191 height 37
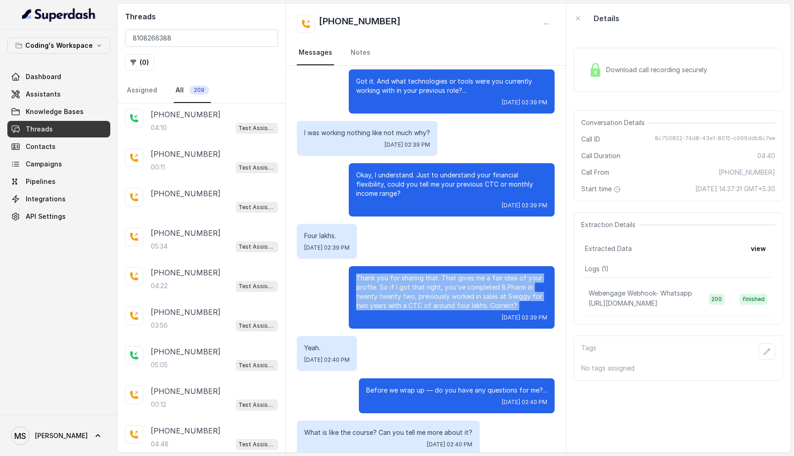
click at [400, 273] on p "Thank you for sharing that. That gives me a fair idea of your profile. So if I …" at bounding box center [451, 291] width 191 height 37
click at [466, 273] on p "Thank you for sharing that. That gives me a fair idea of your profile. So if I …" at bounding box center [451, 291] width 191 height 37
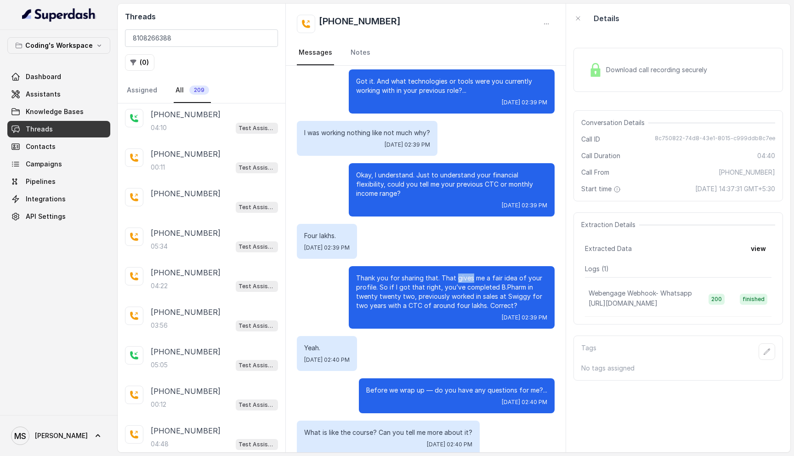
click at [466, 273] on p "Thank you for sharing that. That gives me a fair idea of your profile. So if I …" at bounding box center [451, 291] width 191 height 37
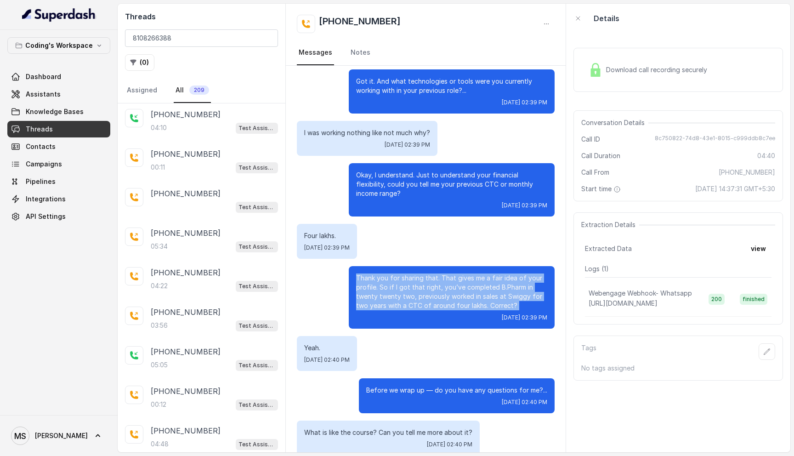
click at [466, 273] on p "Thank you for sharing that. That gives me a fair idea of your profile. So if I …" at bounding box center [451, 291] width 191 height 37
click at [460, 285] on p "Thank you for sharing that. That gives me a fair idea of your profile. So if I …" at bounding box center [451, 291] width 191 height 37
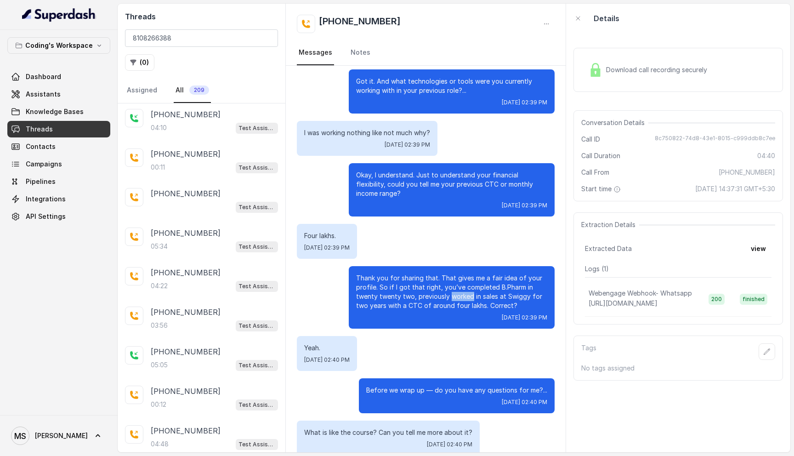
click at [460, 285] on p "Thank you for sharing that. That gives me a fair idea of your profile. So if I …" at bounding box center [451, 291] width 191 height 37
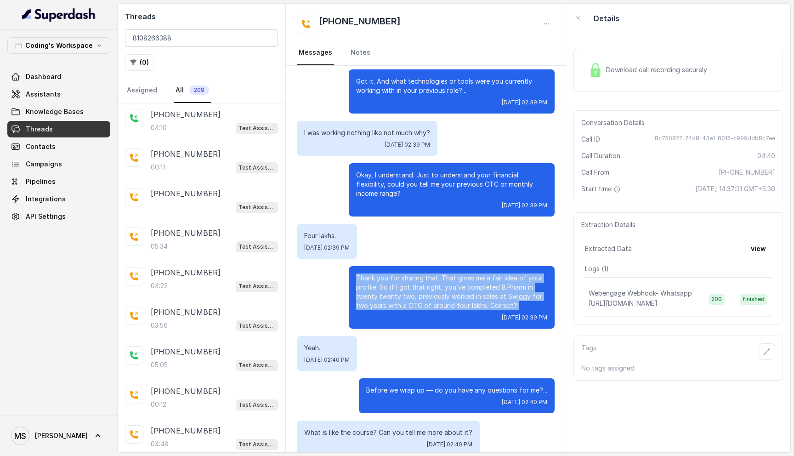
click at [460, 285] on p "Thank you for sharing that. That gives me a fair idea of your profile. So if I …" at bounding box center [451, 291] width 191 height 37
click at [407, 276] on p "Thank you for sharing that. That gives me a fair idea of your profile. So if I …" at bounding box center [451, 291] width 191 height 37
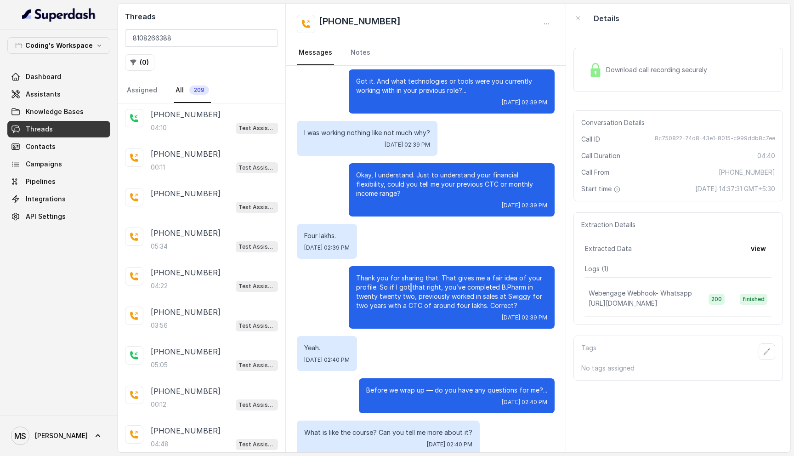
click at [407, 276] on p "Thank you for sharing that. That gives me a fair idea of your profile. So if I …" at bounding box center [451, 291] width 191 height 37
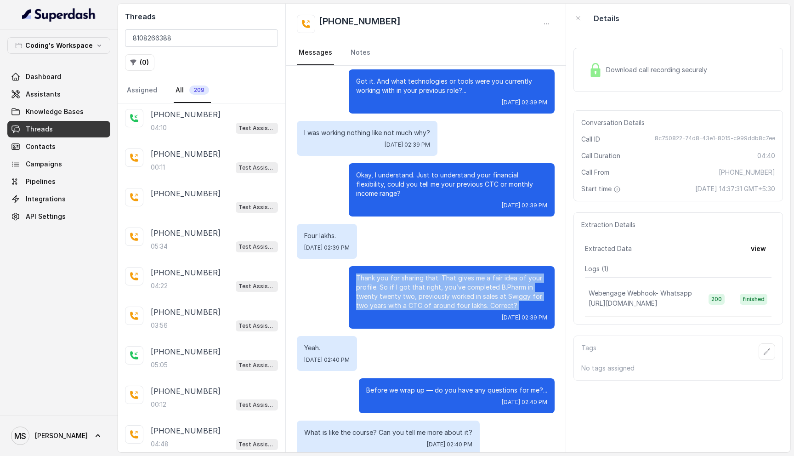
click at [407, 276] on p "Thank you for sharing that. That gives me a fair idea of your profile. So if I …" at bounding box center [451, 291] width 191 height 37
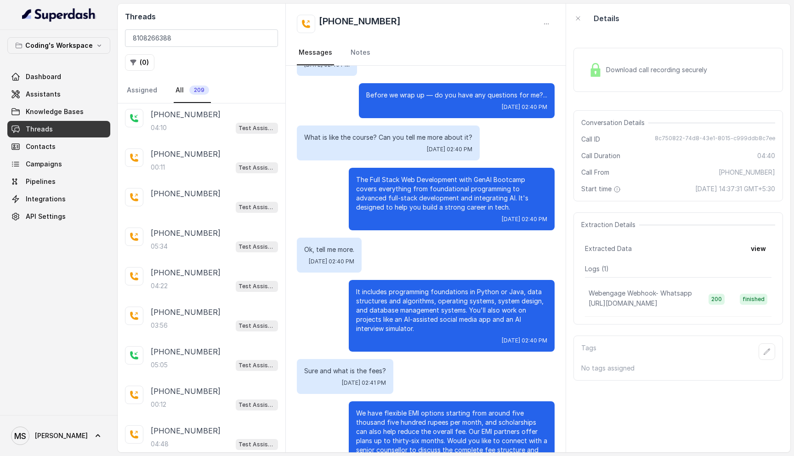
scroll to position [1104, 0]
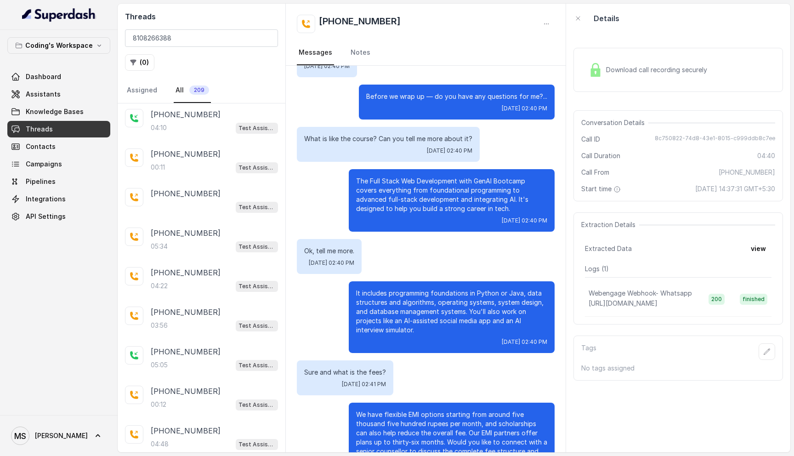
click at [411, 185] on p "The Full Stack Web Development with GenAI Bootcamp covers everything from found…" at bounding box center [451, 194] width 191 height 37
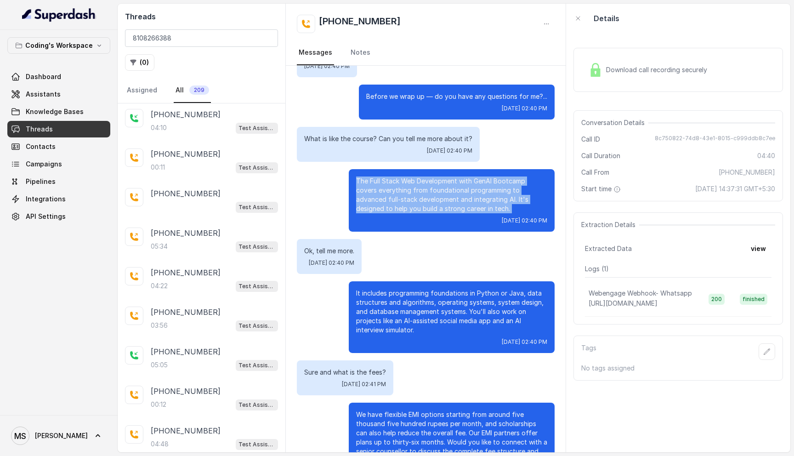
click at [411, 185] on p "The Full Stack Web Development with GenAI Bootcamp covers everything from found…" at bounding box center [451, 194] width 191 height 37
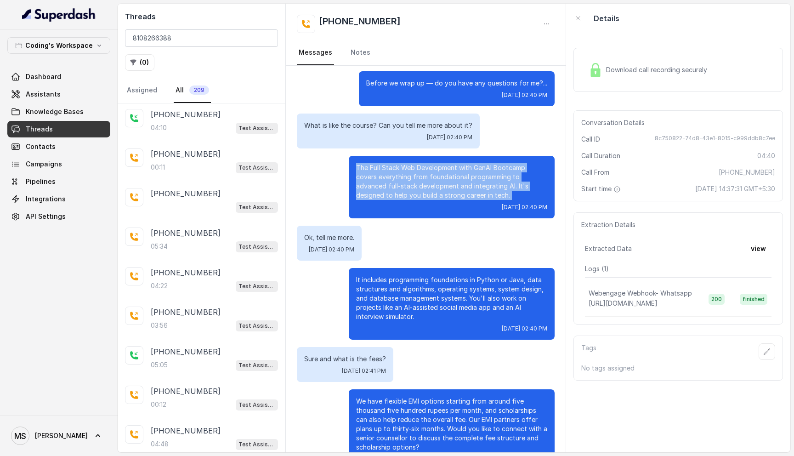
scroll to position [1120, 0]
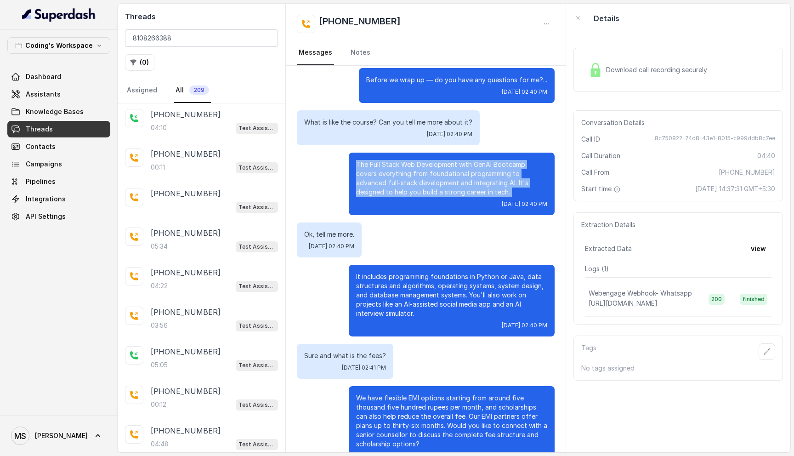
click at [461, 184] on p "The Full Stack Web Development with GenAI Bootcamp covers everything from found…" at bounding box center [451, 178] width 191 height 37
drag, startPoint x: 461, startPoint y: 184, endPoint x: 348, endPoint y: 140, distance: 121.0
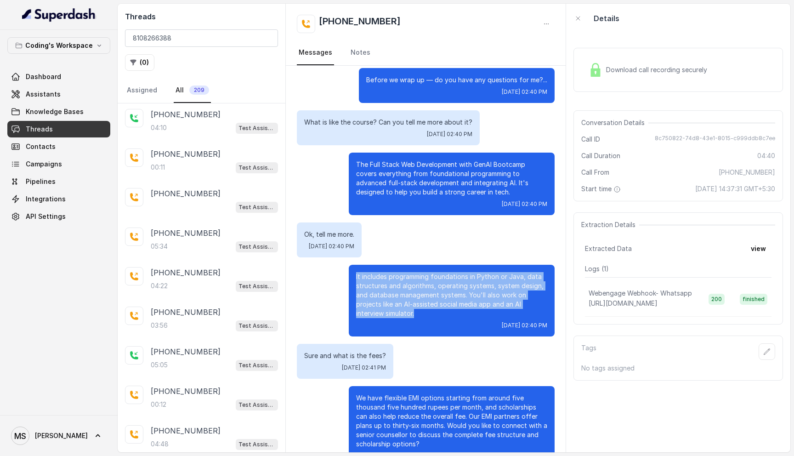
drag, startPoint x: 424, startPoint y: 305, endPoint x: 350, endPoint y: 257, distance: 88.3
click at [350, 265] on div "It includes programming foundations in Python or Java, data structures and algo…" at bounding box center [452, 301] width 206 height 72
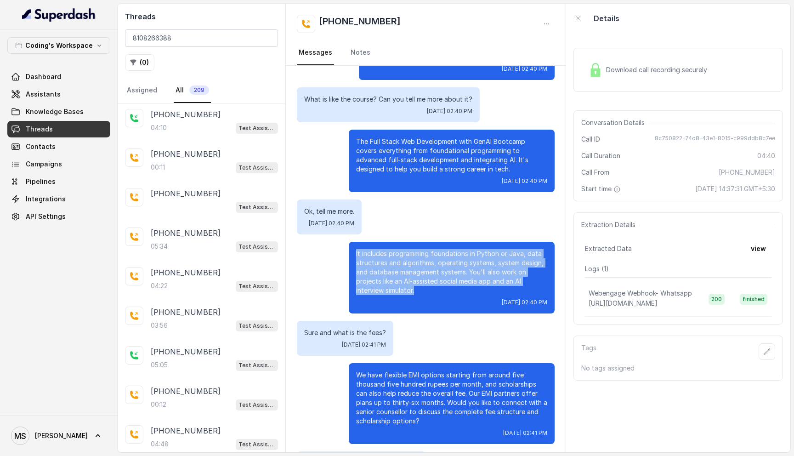
scroll to position [1129, 0]
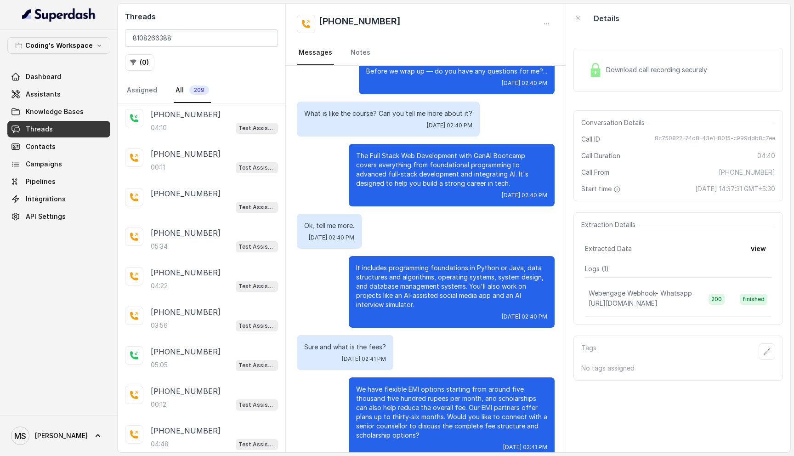
click at [426, 162] on p "The Full Stack Web Development with GenAI Bootcamp covers everything from found…" at bounding box center [451, 169] width 191 height 37
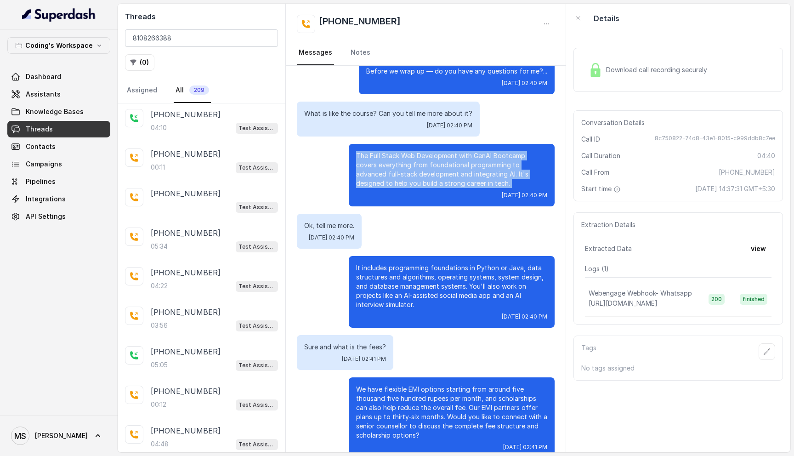
click at [426, 162] on p "The Full Stack Web Development with GenAI Bootcamp covers everything from found…" at bounding box center [451, 169] width 191 height 37
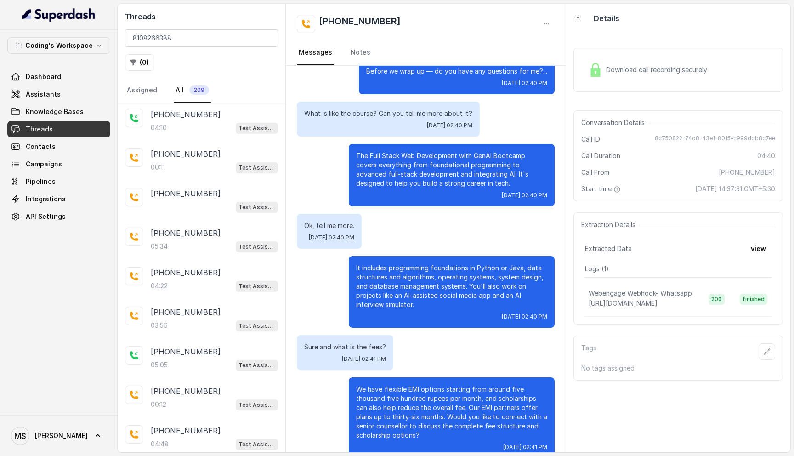
click at [375, 109] on p "What is like the course? Can you tell me more about it?" at bounding box center [388, 113] width 168 height 9
click at [397, 167] on p "The Full Stack Web Development with GenAI Bootcamp covers everything from found…" at bounding box center [451, 169] width 191 height 37
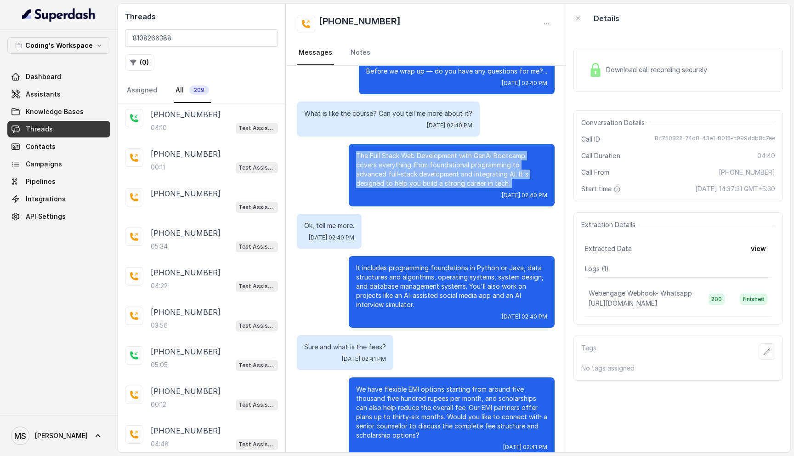
click at [397, 167] on p "The Full Stack Web Development with GenAI Bootcamp covers everything from found…" at bounding box center [451, 169] width 191 height 37
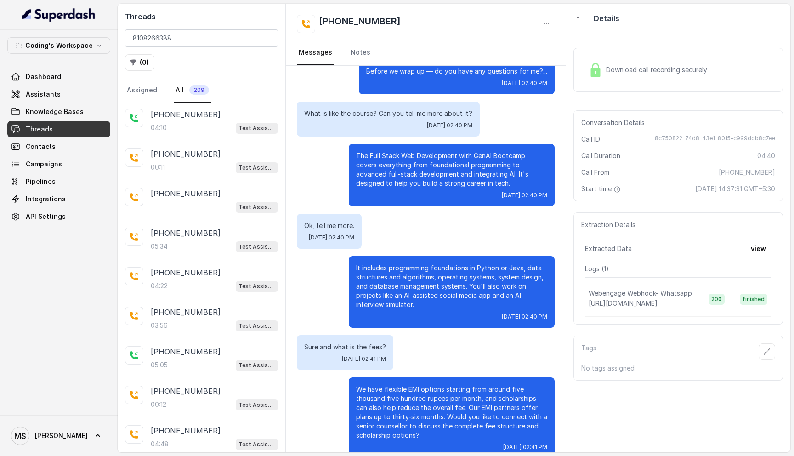
click at [404, 282] on p "It includes programming foundations in Python or Java, data structures and algo…" at bounding box center [451, 286] width 191 height 46
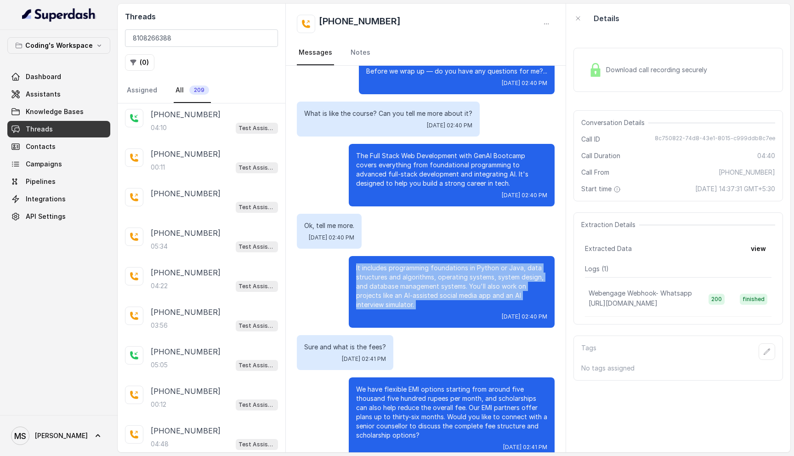
click at [404, 282] on p "It includes programming foundations in Python or Java, data structures and algo…" at bounding box center [451, 286] width 191 height 46
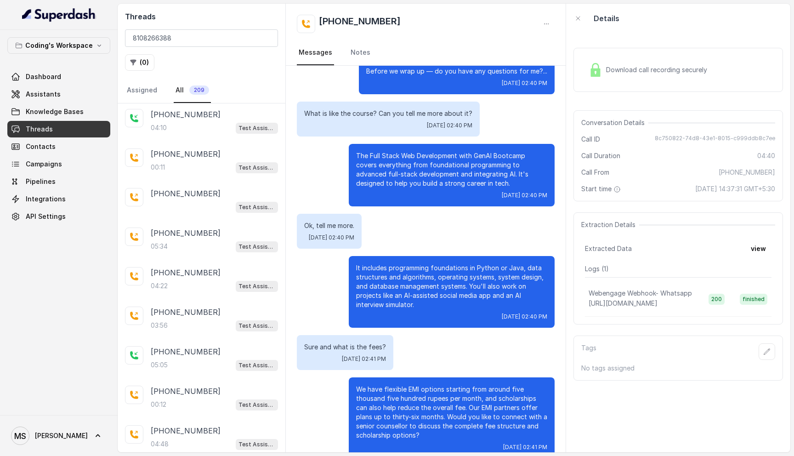
click at [399, 392] on p "We have flexible EMI options starting from around five thousand five hundred ru…" at bounding box center [451, 411] width 191 height 55
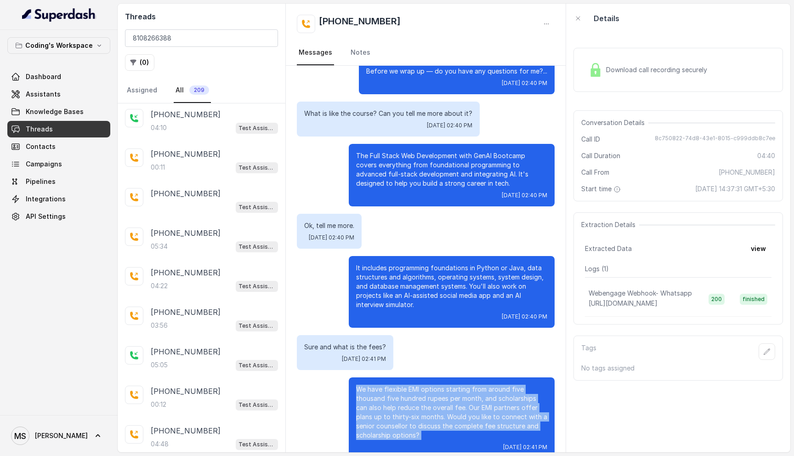
click at [399, 392] on p "We have flexible EMI options starting from around five thousand five hundred ru…" at bounding box center [451, 411] width 191 height 55
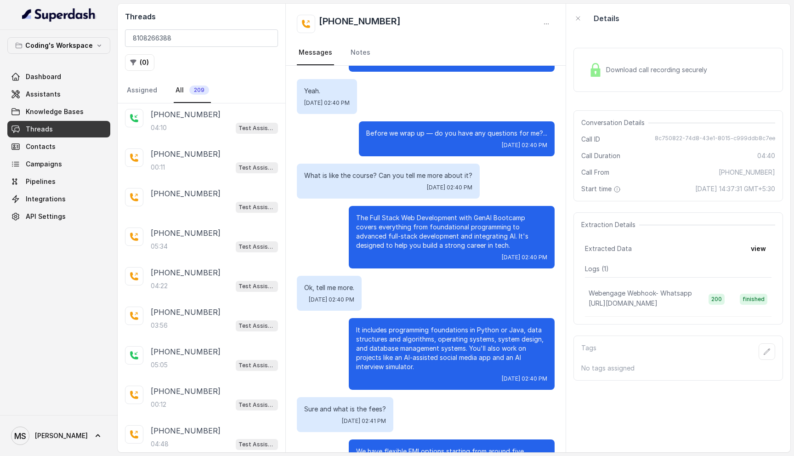
scroll to position [1062, 0]
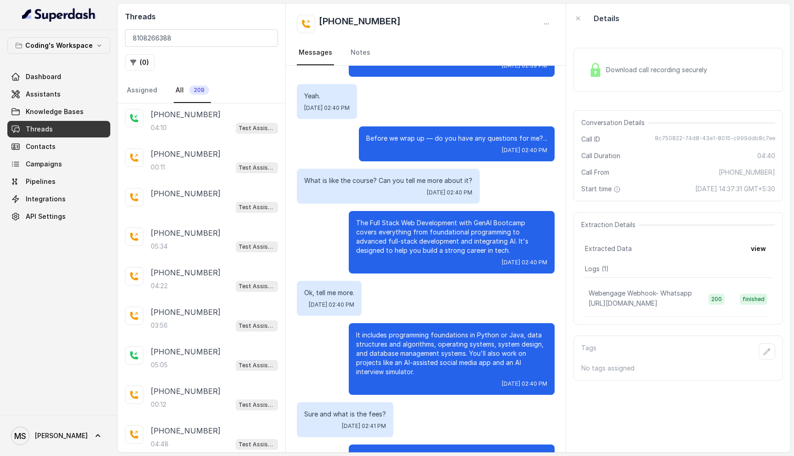
click at [380, 134] on p "Before we wrap up — do you have any questions for me?..." at bounding box center [456, 138] width 181 height 9
click at [311, 84] on div "Yeah. Mon, Oct 6, 2025, 02:40 PM" at bounding box center [327, 101] width 60 height 35
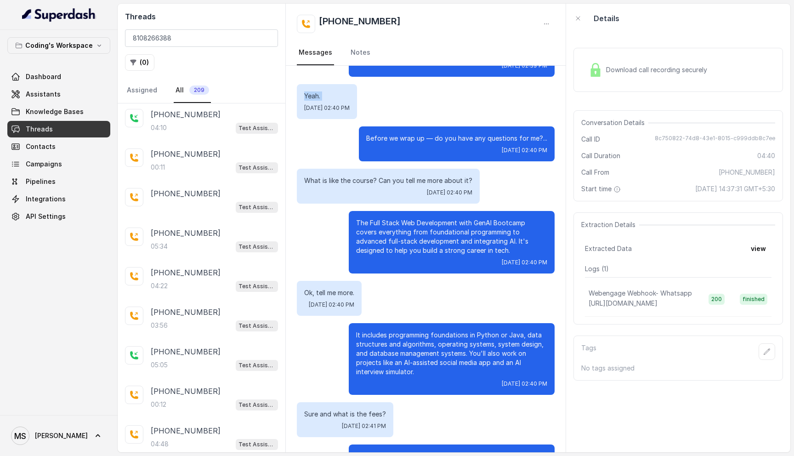
click at [311, 84] on div "Yeah. Mon, Oct 6, 2025, 02:40 PM" at bounding box center [327, 101] width 60 height 35
click at [348, 176] on p "What is like the course? Can you tell me more about it?" at bounding box center [388, 180] width 168 height 9
click at [425, 134] on p "Before we wrap up — do you have any questions for me?..." at bounding box center [456, 138] width 181 height 9
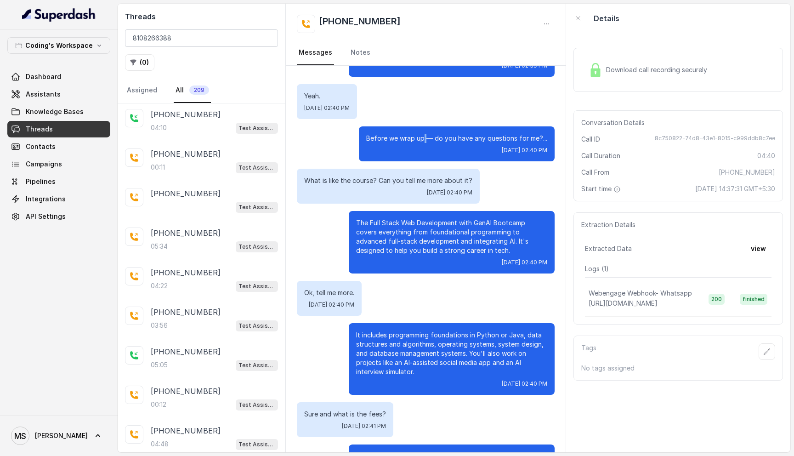
click at [425, 134] on p "Before we wrap up — do you have any questions for me?..." at bounding box center [456, 138] width 181 height 9
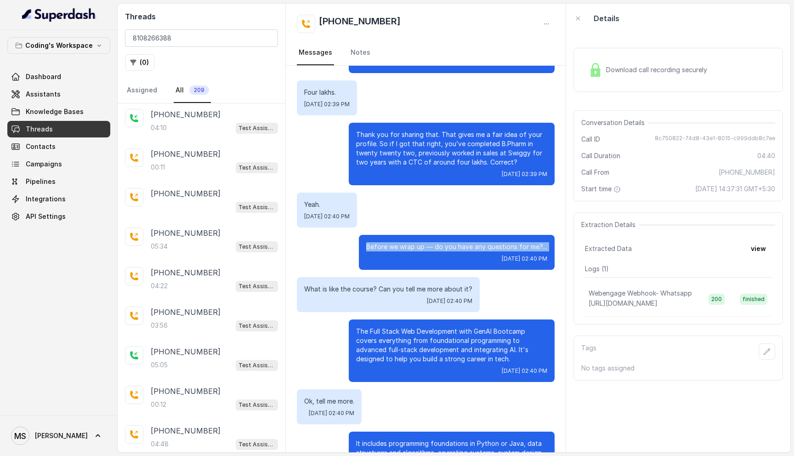
scroll to position [944, 0]
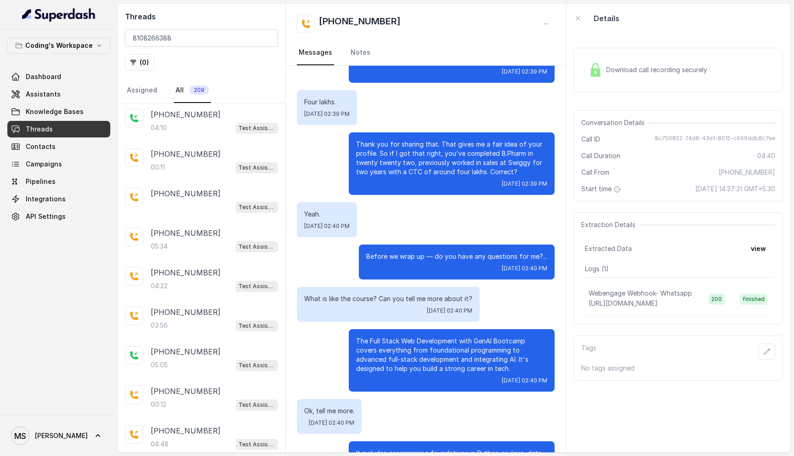
click at [422, 141] on p "Thank you for sharing that. That gives me a fair idea of your profile. So if I …" at bounding box center [451, 158] width 191 height 37
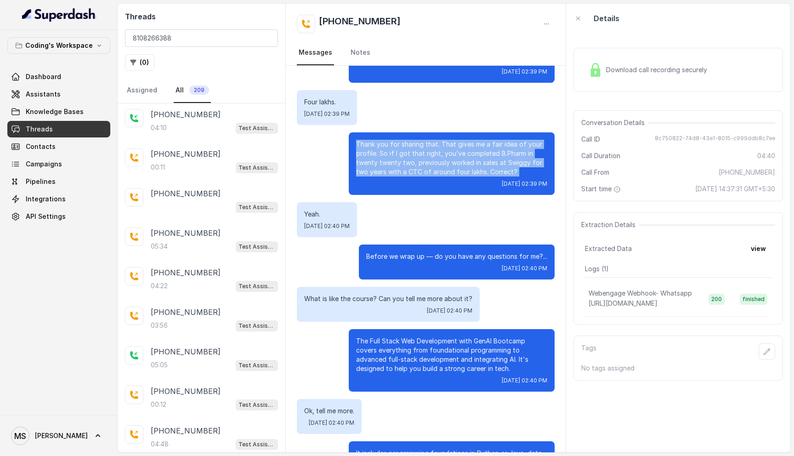
click at [422, 141] on p "Thank you for sharing that. That gives me a fair idea of your profile. So if I …" at bounding box center [451, 158] width 191 height 37
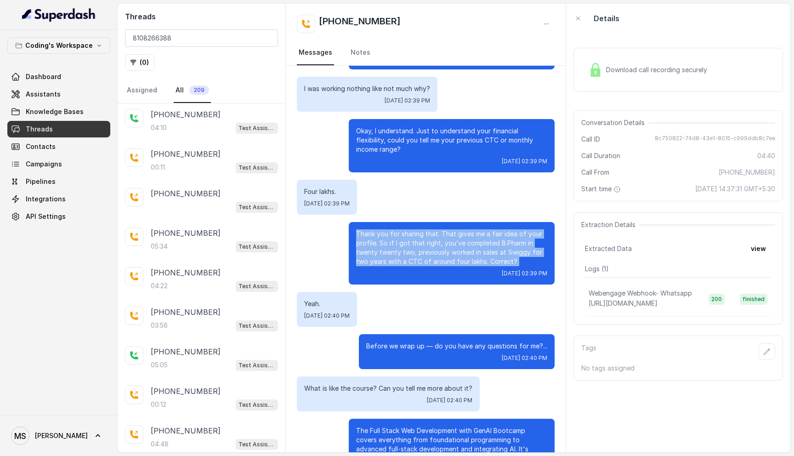
scroll to position [849, 0]
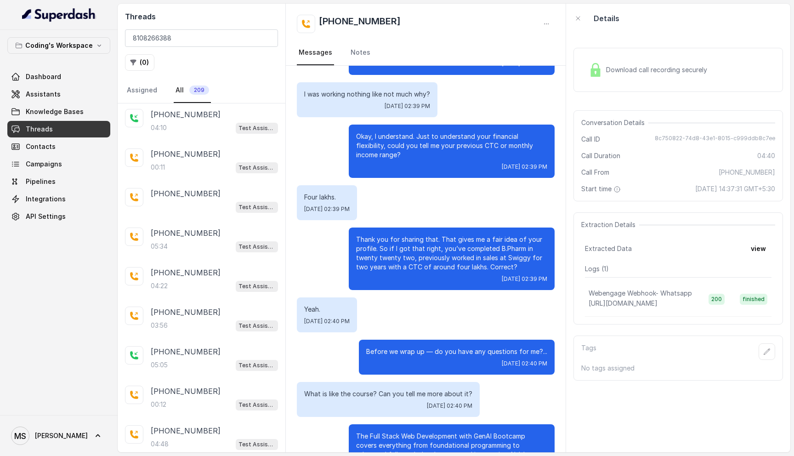
click at [417, 132] on p "Okay, I understand. Just to understand your financial flexibility, could you te…" at bounding box center [451, 146] width 191 height 28
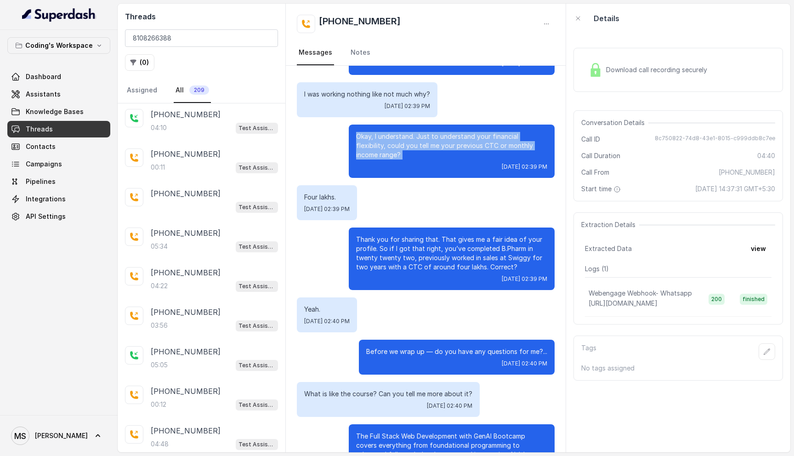
click at [417, 132] on p "Okay, I understand. Just to understand your financial flexibility, could you te…" at bounding box center [451, 146] width 191 height 28
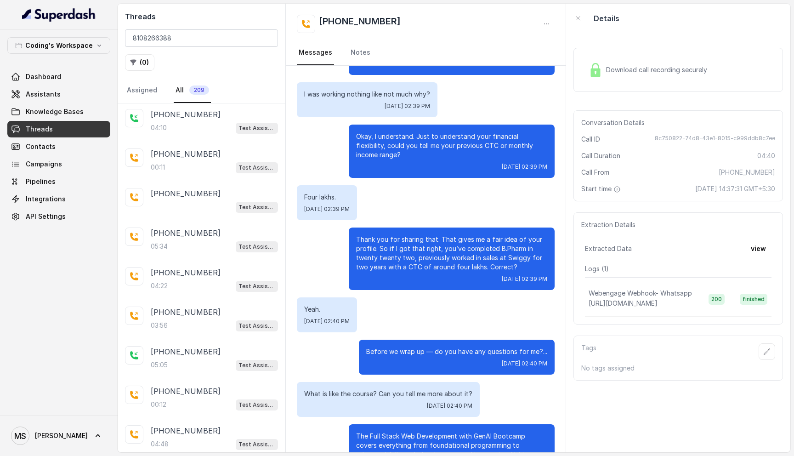
click at [453, 139] on p "Okay, I understand. Just to understand your financial flexibility, could you te…" at bounding box center [451, 146] width 191 height 28
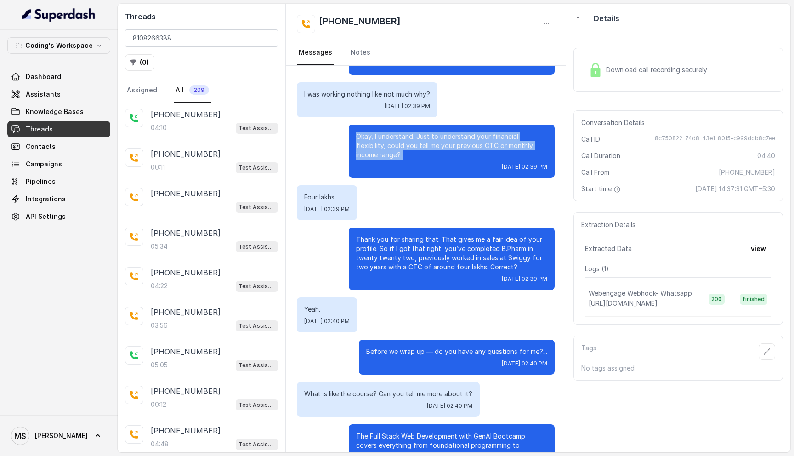
click at [453, 139] on p "Okay, I understand. Just to understand your financial flexibility, could you te…" at bounding box center [451, 146] width 191 height 28
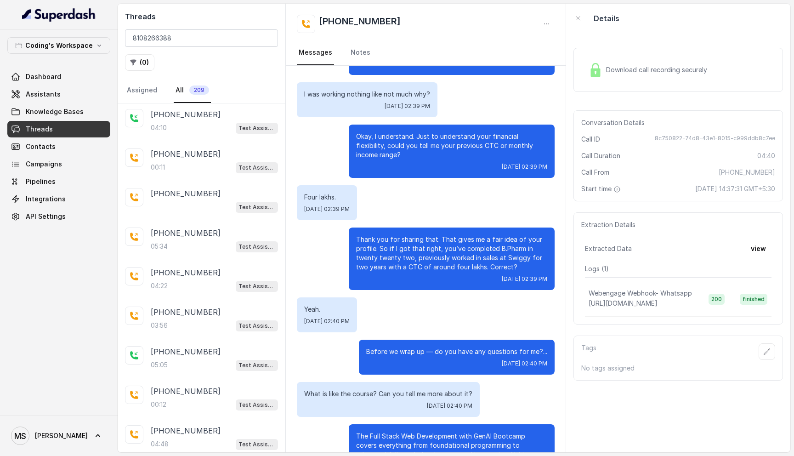
click at [416, 255] on p "Thank you for sharing that. That gives me a fair idea of your profile. So if I …" at bounding box center [451, 253] width 191 height 37
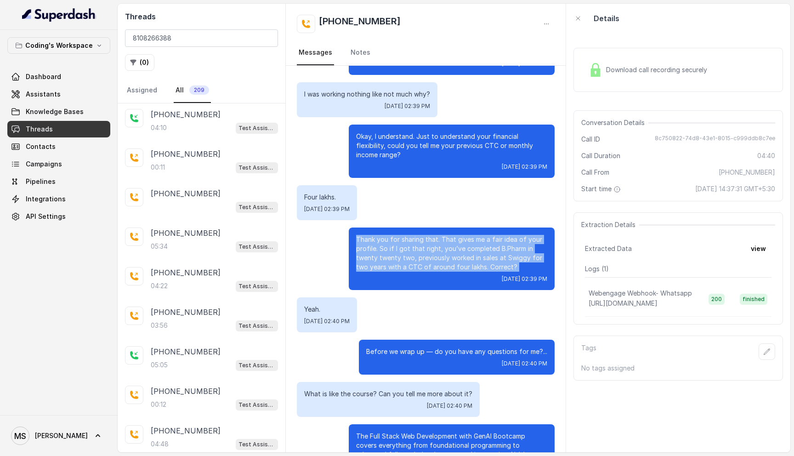
click at [416, 255] on p "Thank you for sharing that. That gives me a fair idea of your profile. So if I …" at bounding box center [451, 253] width 191 height 37
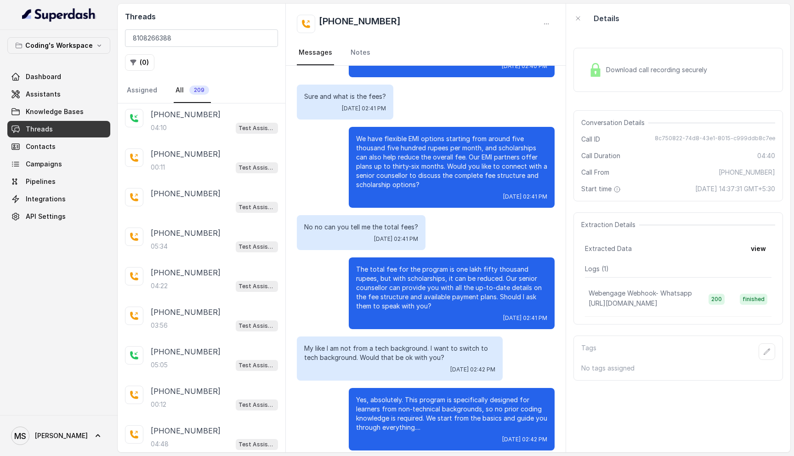
click at [435, 161] on p "We have flexible EMI options starting from around five thousand five hundred ru…" at bounding box center [451, 161] width 191 height 55
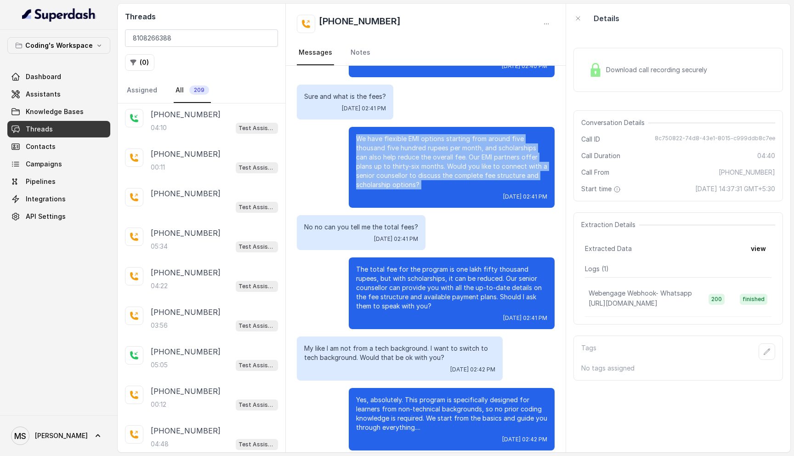
click at [435, 161] on p "We have flexible EMI options starting from around five thousand five hundred ru…" at bounding box center [451, 161] width 191 height 55
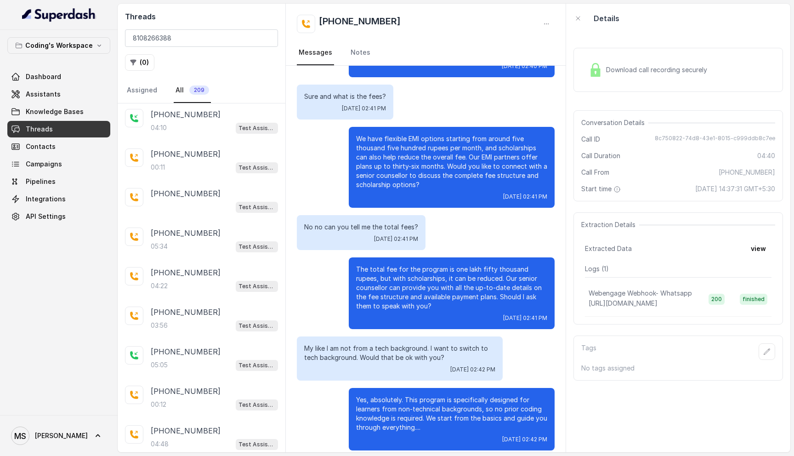
click at [418, 268] on p "The total fee for the program is one lakh fifty thousand rupees, but with schol…" at bounding box center [451, 288] width 191 height 46
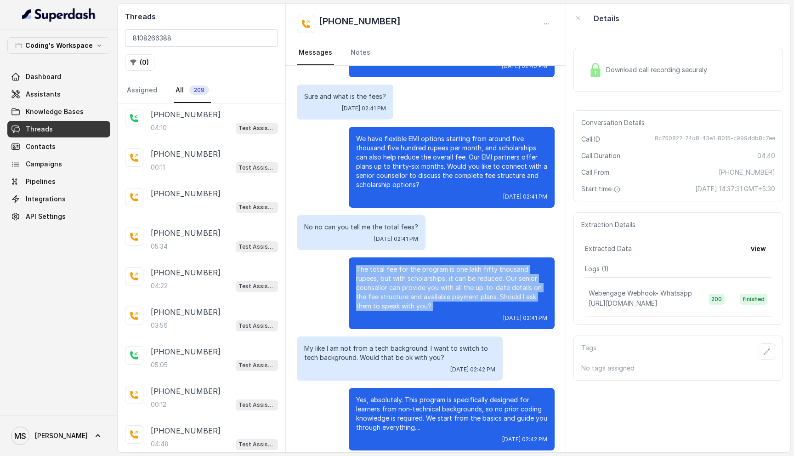
click at [418, 268] on p "The total fee for the program is one lakh fifty thousand rupees, but with schol…" at bounding box center [451, 288] width 191 height 46
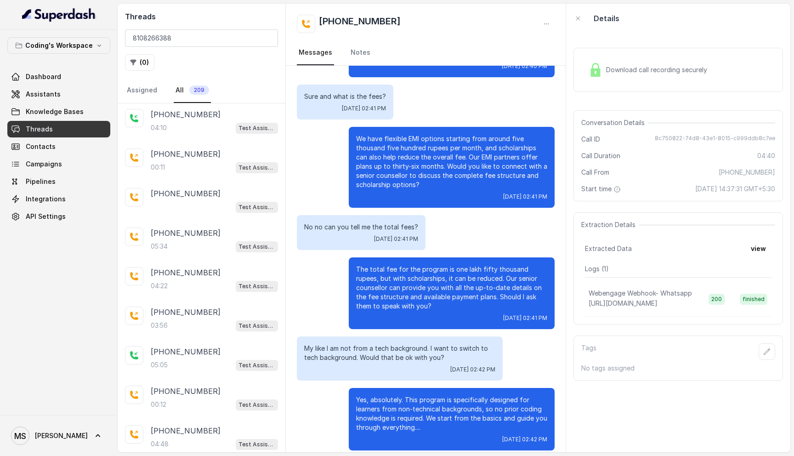
click at [454, 143] on p "We have flexible EMI options starting from around five thousand five hundred ru…" at bounding box center [451, 161] width 191 height 55
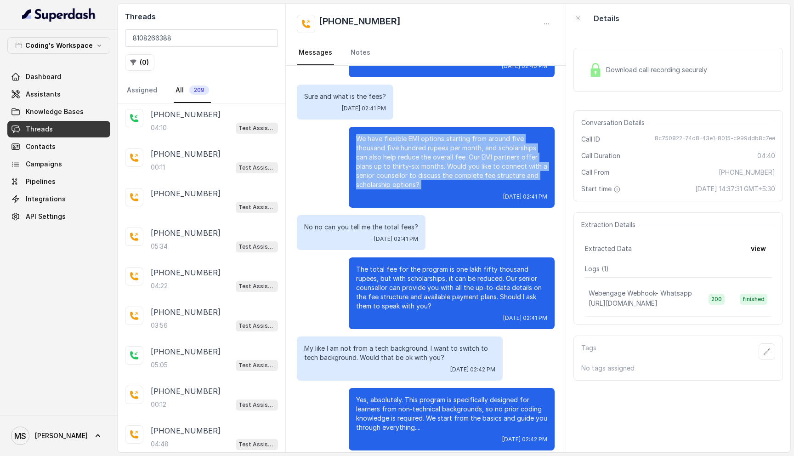
click at [454, 143] on p "We have flexible EMI options starting from around five thousand five hundred ru…" at bounding box center [451, 161] width 191 height 55
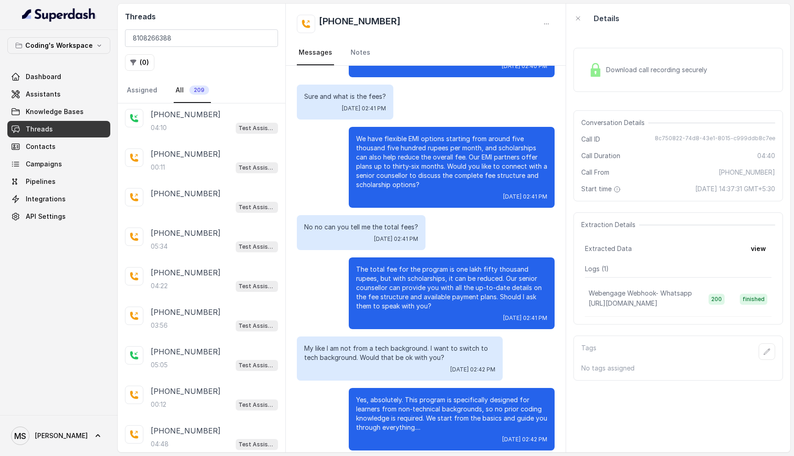
click at [454, 143] on p "We have flexible EMI options starting from around five thousand five hundred ru…" at bounding box center [451, 161] width 191 height 55
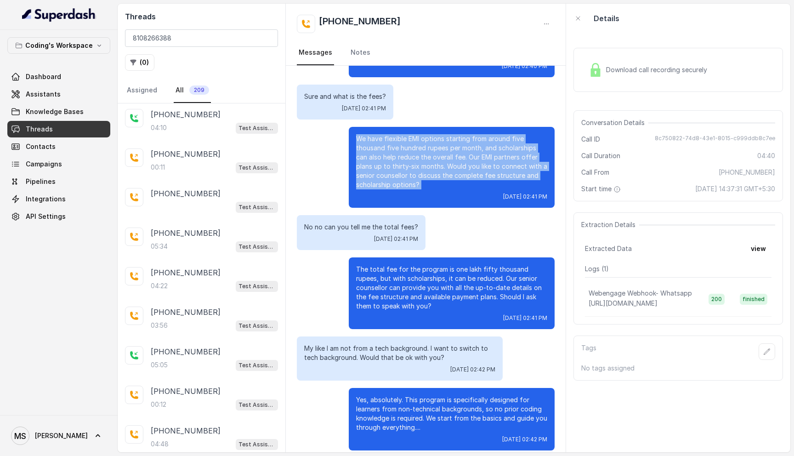
click at [404, 145] on p "We have flexible EMI options starting from around five thousand five hundred ru…" at bounding box center [451, 161] width 191 height 55
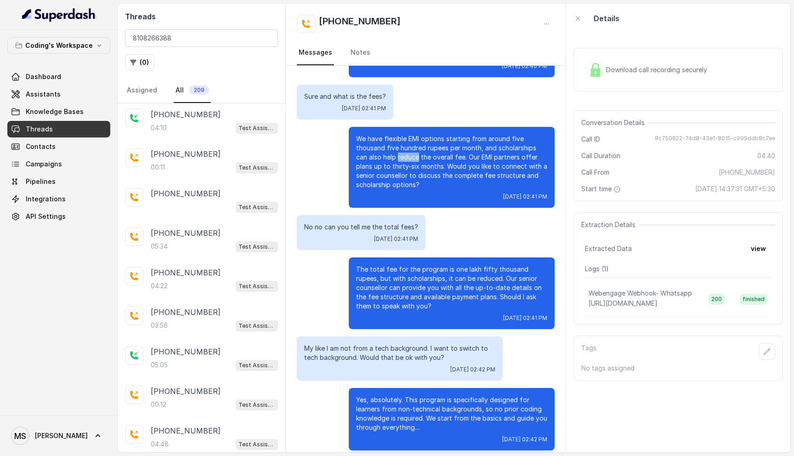
click at [404, 145] on p "We have flexible EMI options starting from around five thousand five hundred ru…" at bounding box center [451, 161] width 191 height 55
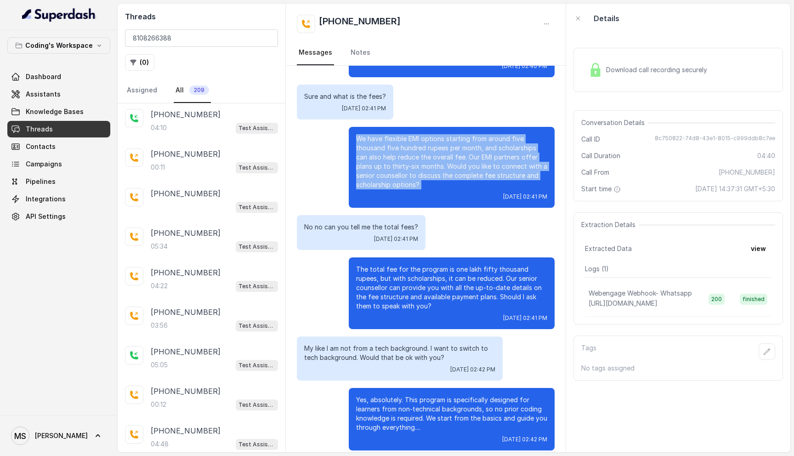
click at [404, 145] on p "We have flexible EMI options starting from around five thousand five hundred ru…" at bounding box center [451, 161] width 191 height 55
click at [423, 175] on p "We have flexible EMI options starting from around five thousand five hundred ru…" at bounding box center [451, 161] width 191 height 55
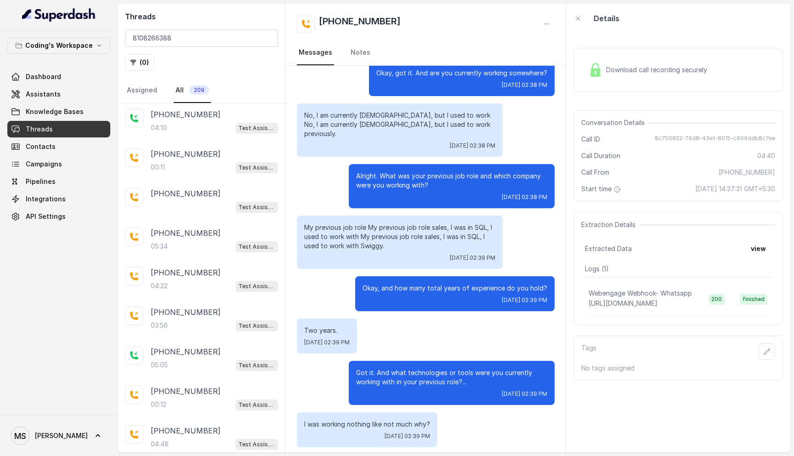
scroll to position [0, 0]
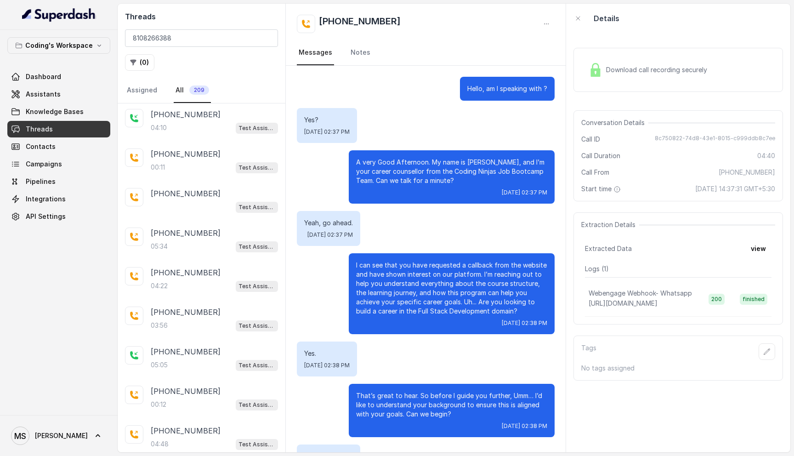
click at [411, 175] on p "A very Good Afternoon. My name is प्रतीक, and I’m your career counsellor from t…" at bounding box center [451, 172] width 191 height 28
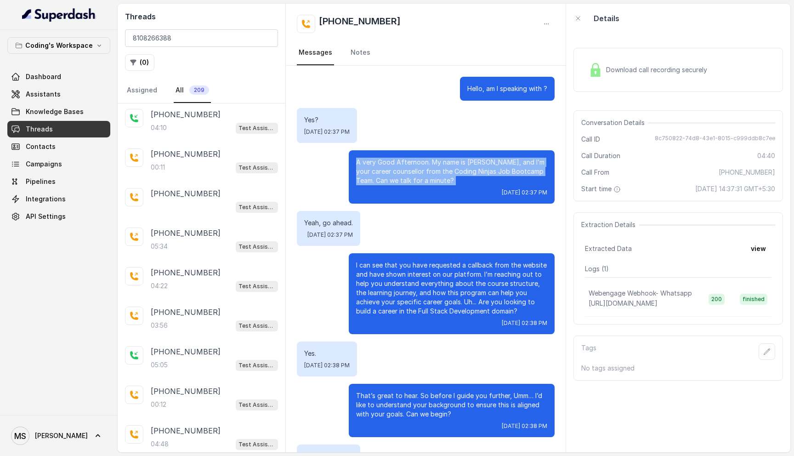
click at [411, 175] on p "A very Good Afternoon. My name is प्रतीक, and I’m your career counsellor from t…" at bounding box center [451, 172] width 191 height 28
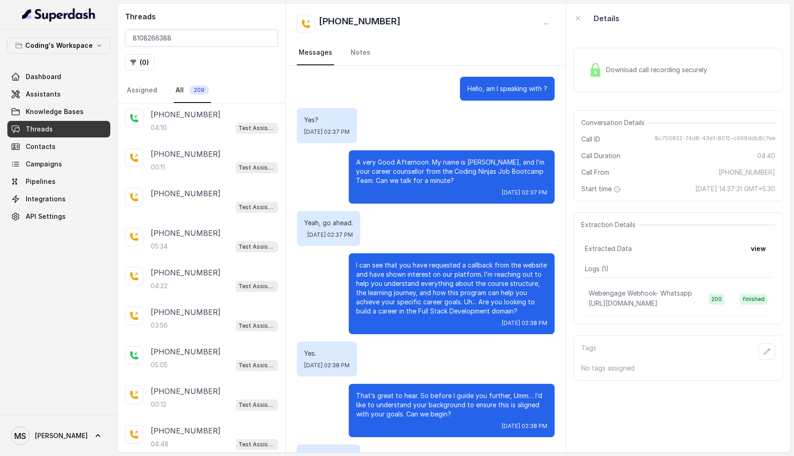
click at [377, 277] on p "I can see that you have requested a callback from the website and have shown in…" at bounding box center [451, 287] width 191 height 55
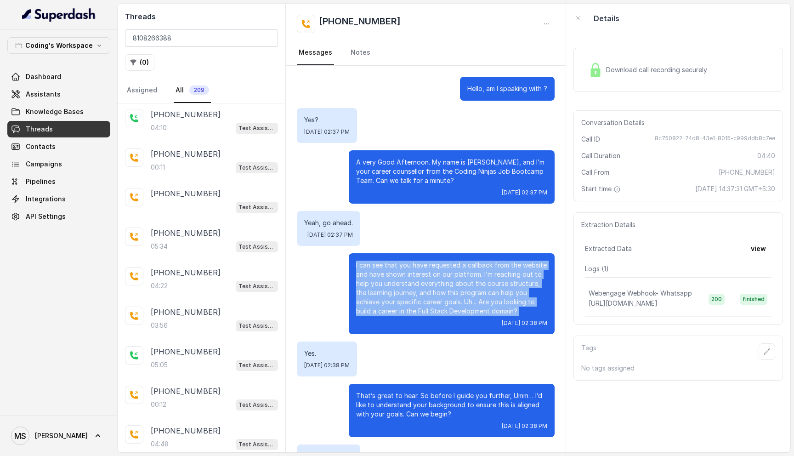
click at [377, 277] on p "I can see that you have requested a callback from the website and have shown in…" at bounding box center [451, 287] width 191 height 55
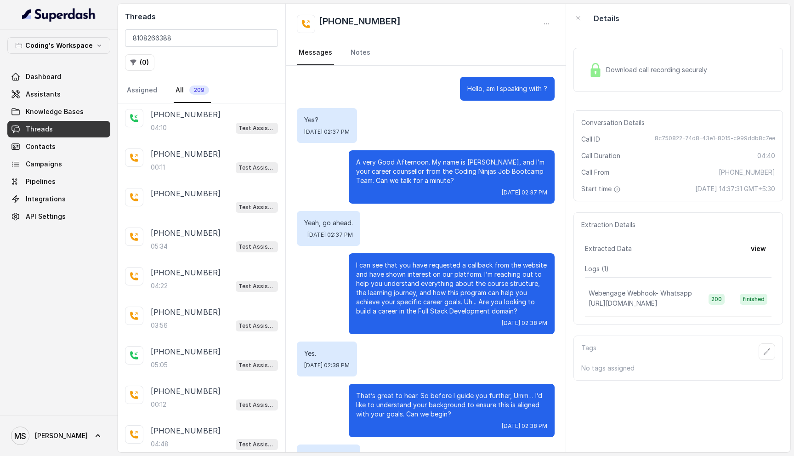
click at [373, 161] on p "A very Good Afternoon. My name is प्रतीक, and I’m your career counsellor from t…" at bounding box center [451, 172] width 191 height 28
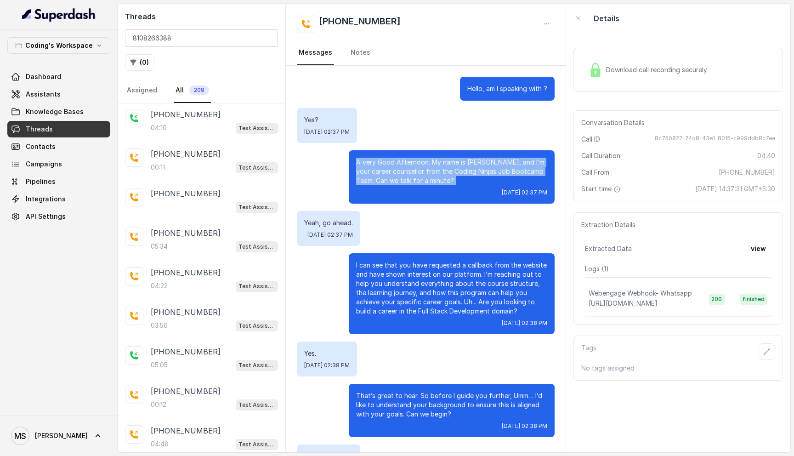
click at [373, 161] on p "A very Good Afternoon. My name is प्रतीक, and I’m your career counsellor from t…" at bounding box center [451, 172] width 191 height 28
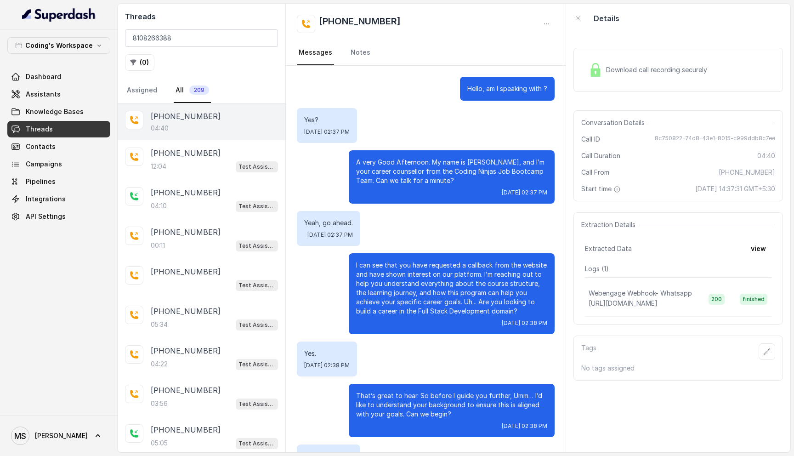
click at [416, 169] on p "A very Good Afternoon. My name is प्रतीक, and I’m your career counsellor from t…" at bounding box center [451, 172] width 191 height 28
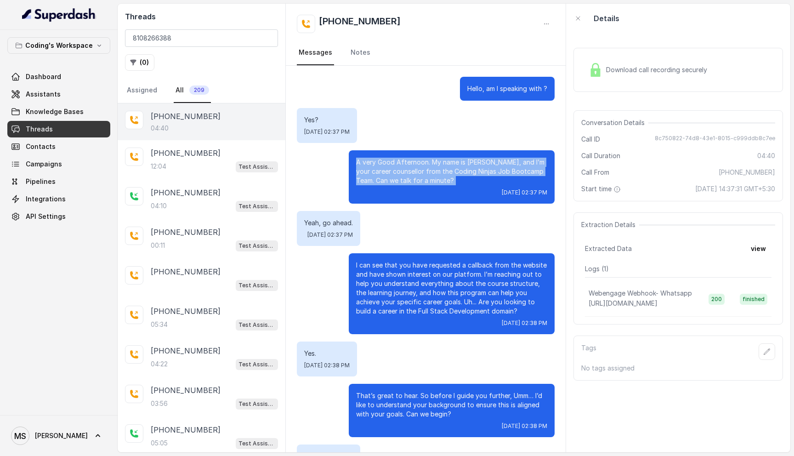
click at [416, 169] on p "A very Good Afternoon. My name is प्रतीक, and I’m your career counsellor from t…" at bounding box center [451, 172] width 191 height 28
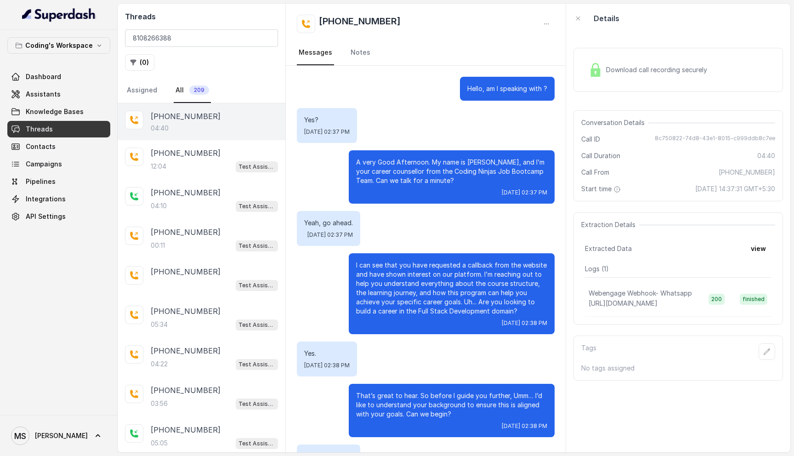
click at [639, 77] on div "Download call recording securely" at bounding box center [648, 69] width 126 height 21
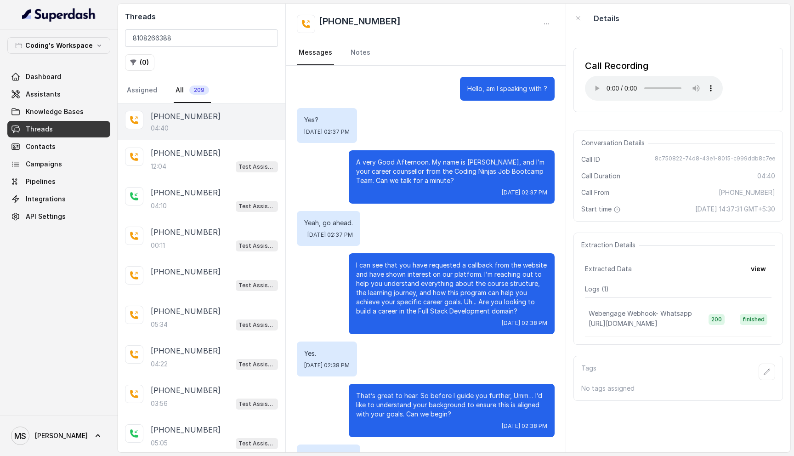
click at [745, 76] on div "Call Recording Your browser does not support the audio element." at bounding box center [677, 80] width 209 height 64
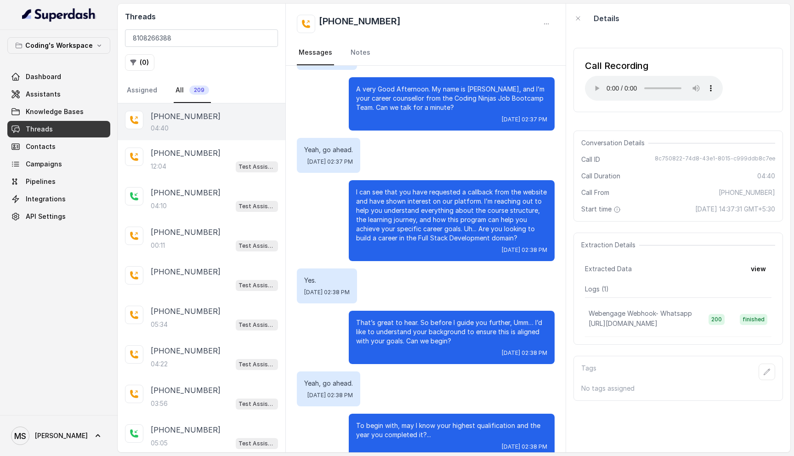
scroll to position [74, 0]
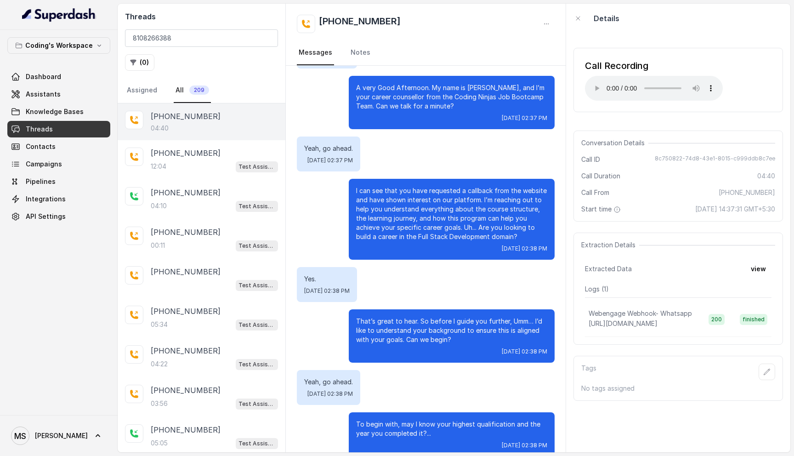
click at [746, 94] on div "Call Recording Your browser does not support the audio element." at bounding box center [677, 80] width 209 height 64
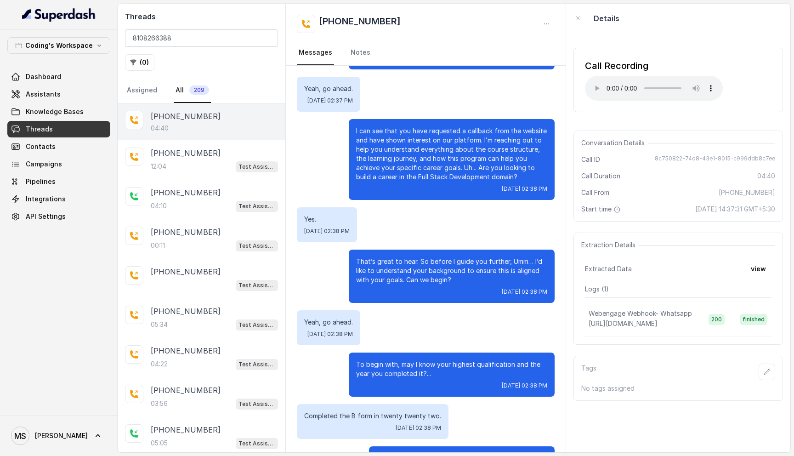
scroll to position [134, 0]
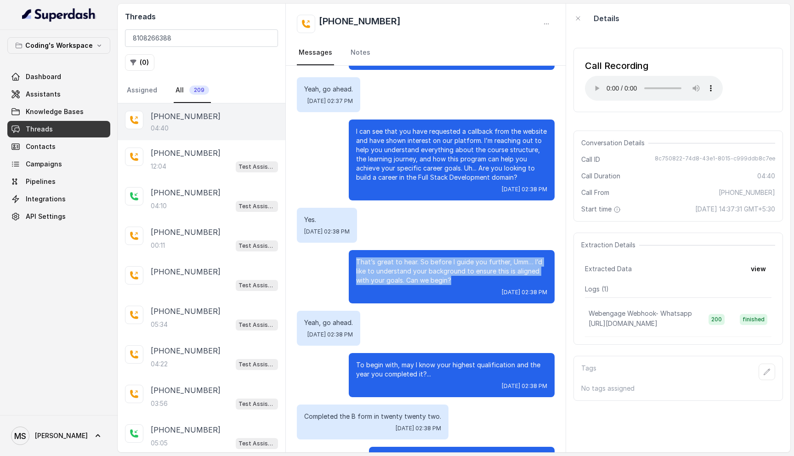
drag, startPoint x: 459, startPoint y: 281, endPoint x: 349, endPoint y: 256, distance: 112.9
click at [349, 256] on div "That’s great to hear. So before I guide you further, Umm… I’d like to understan…" at bounding box center [452, 276] width 206 height 53
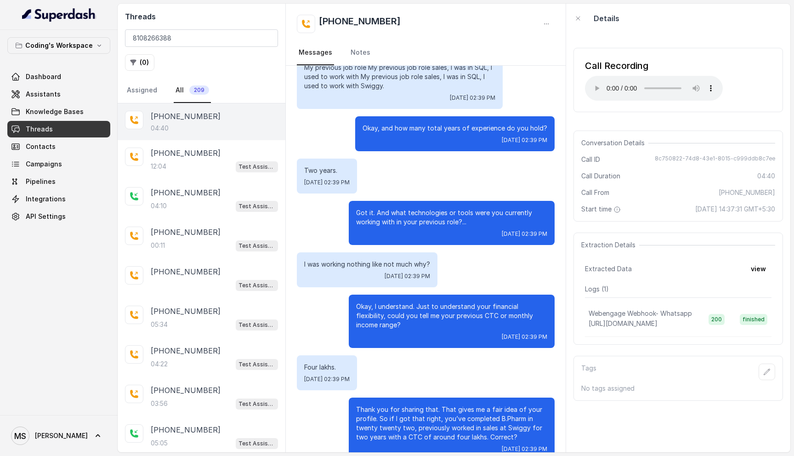
scroll to position [687, 0]
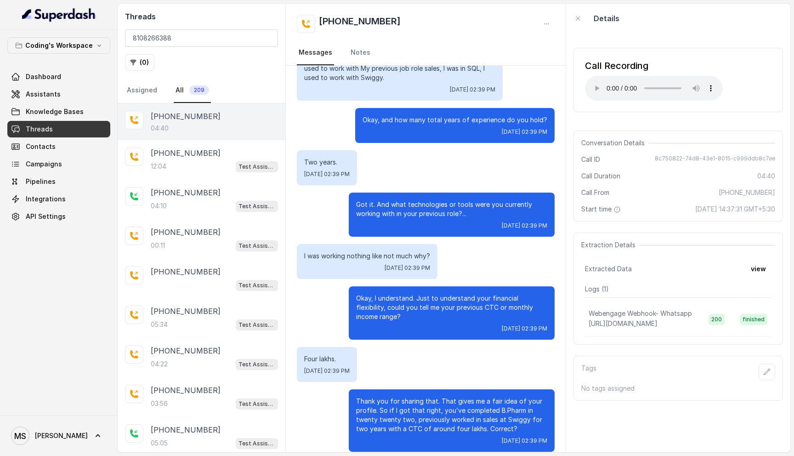
click at [378, 251] on p "I was working nothing like not much why?" at bounding box center [367, 255] width 126 height 9
click at [410, 294] on p "Okay, I understand. Just to understand your financial flexibility, could you te…" at bounding box center [451, 308] width 191 height 28
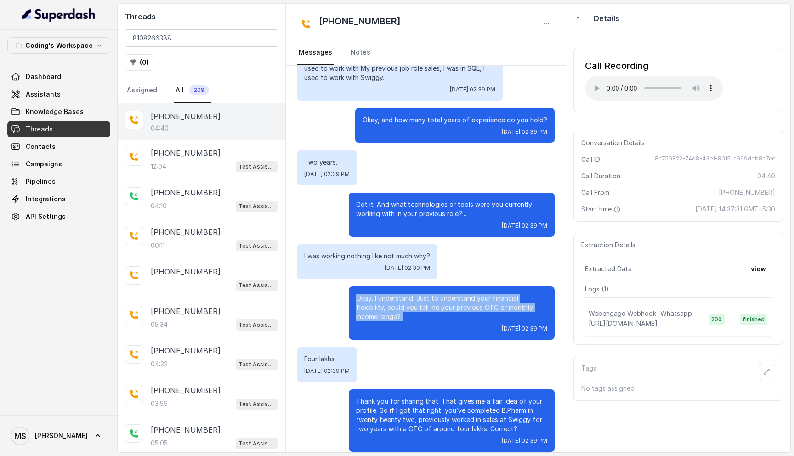
click at [410, 294] on p "Okay, I understand. Just to understand your financial flexibility, could you te…" at bounding box center [451, 308] width 191 height 28
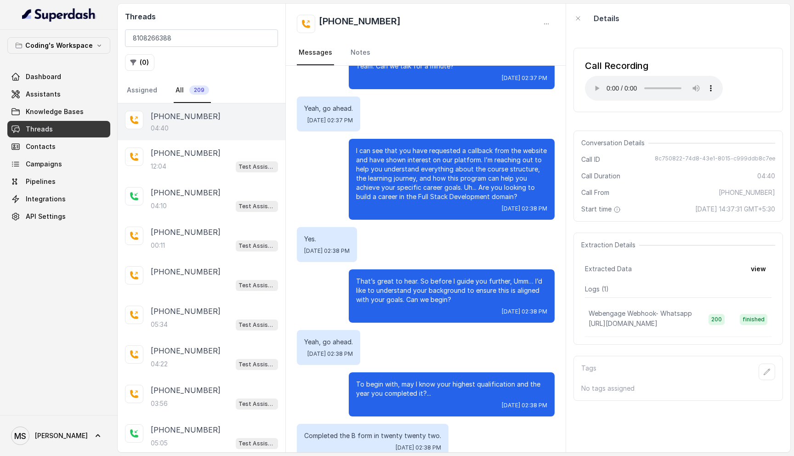
scroll to position [124, 0]
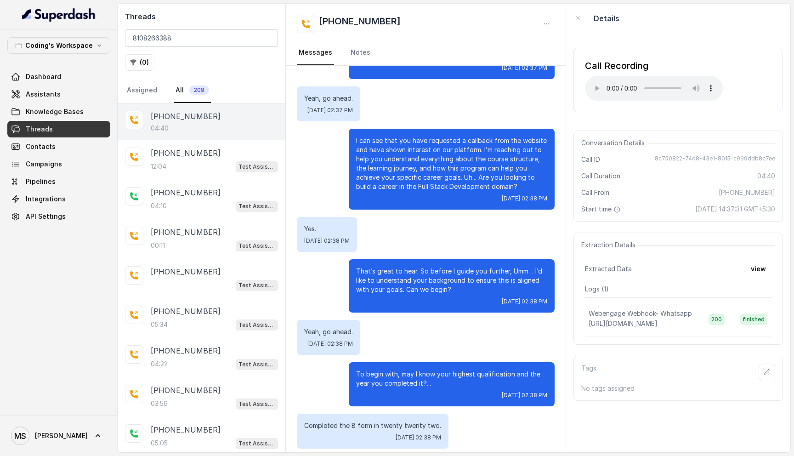
click at [390, 276] on p "That’s great to hear. So before I guide you further, Umm… I’d like to understan…" at bounding box center [451, 280] width 191 height 28
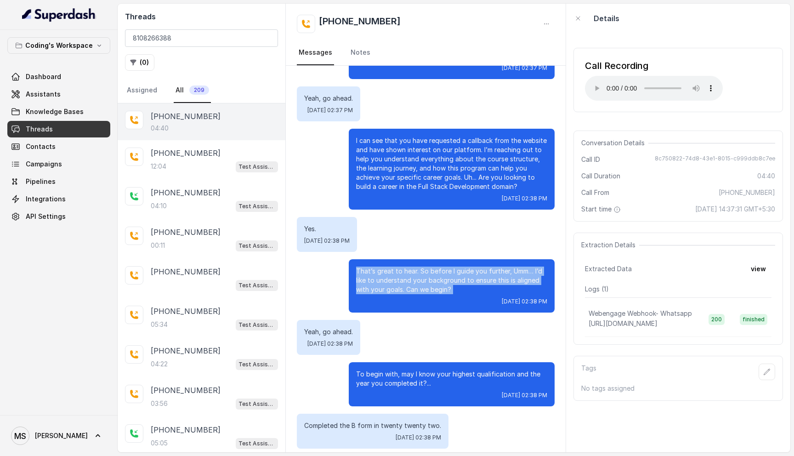
click at [390, 276] on p "That’s great to hear. So before I guide you further, Umm… I’d like to understan…" at bounding box center [451, 280] width 191 height 28
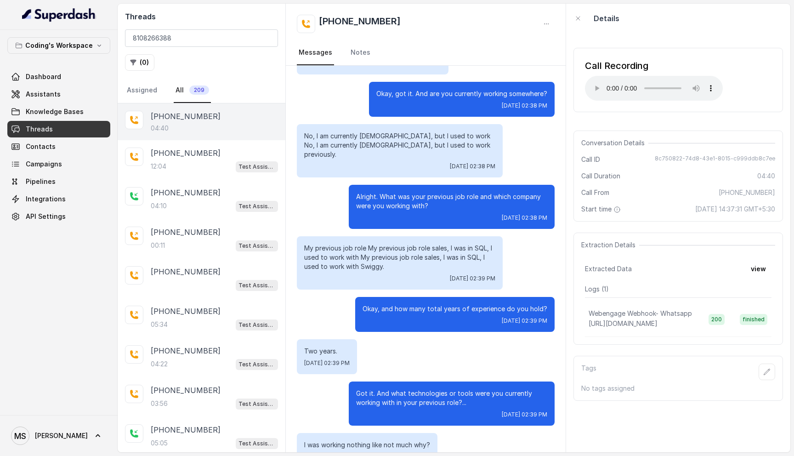
scroll to position [511, 0]
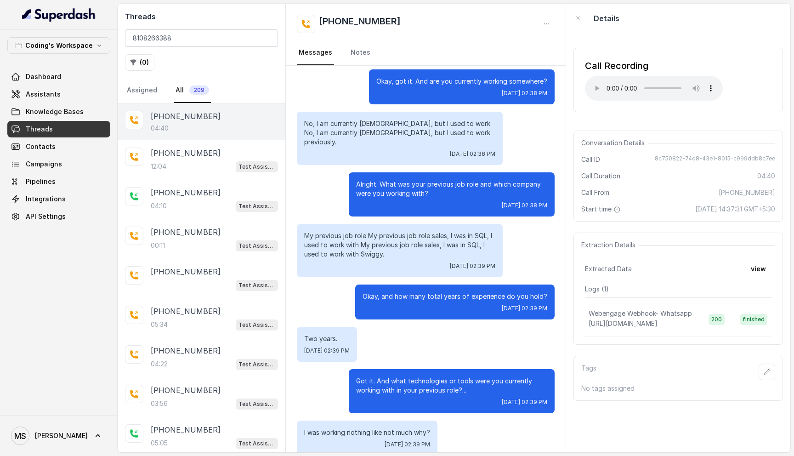
click at [397, 292] on p "Okay, and how many total years of experience do you hold?" at bounding box center [454, 296] width 185 height 9
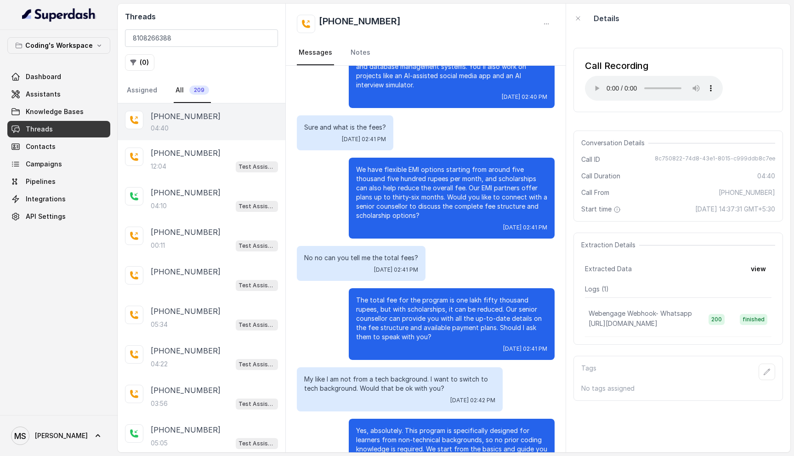
scroll to position [1350, 0]
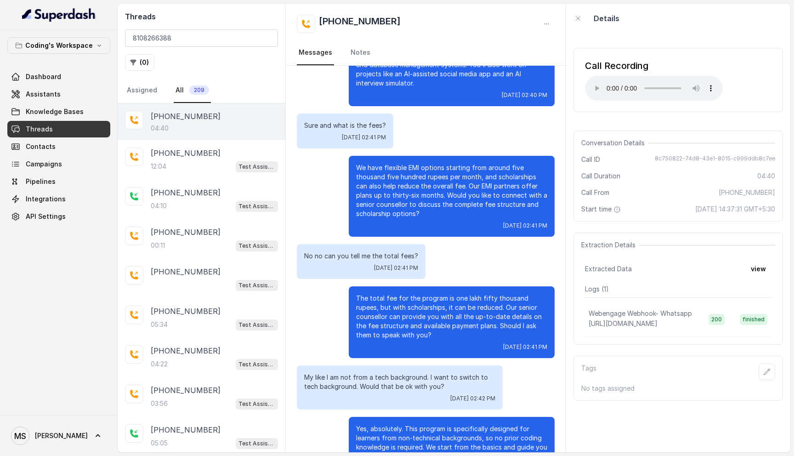
click at [432, 198] on p "We have flexible EMI options starting from around five thousand five hundred ru…" at bounding box center [451, 190] width 191 height 55
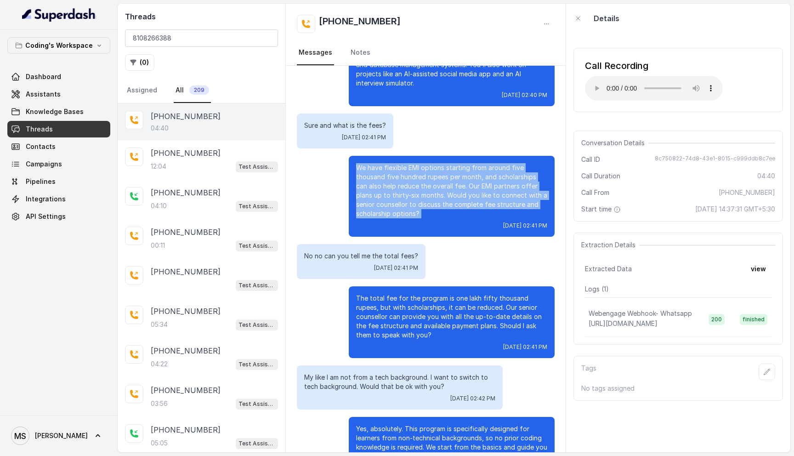
click at [432, 198] on p "We have flexible EMI options starting from around five thousand five hundred ru…" at bounding box center [451, 190] width 191 height 55
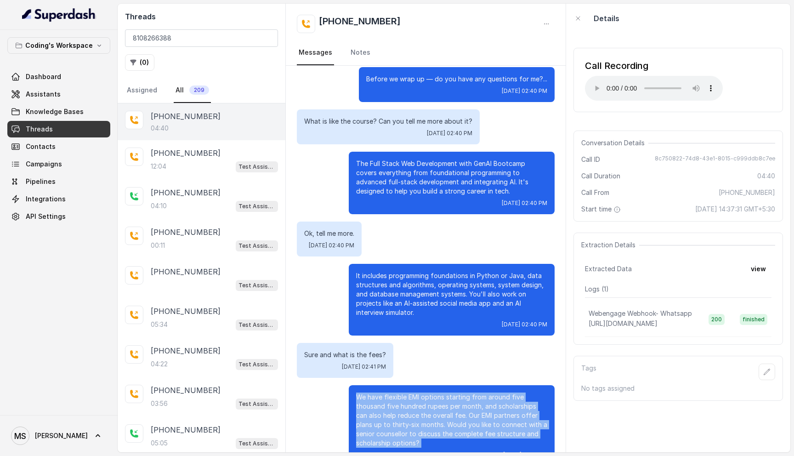
scroll to position [1103, 0]
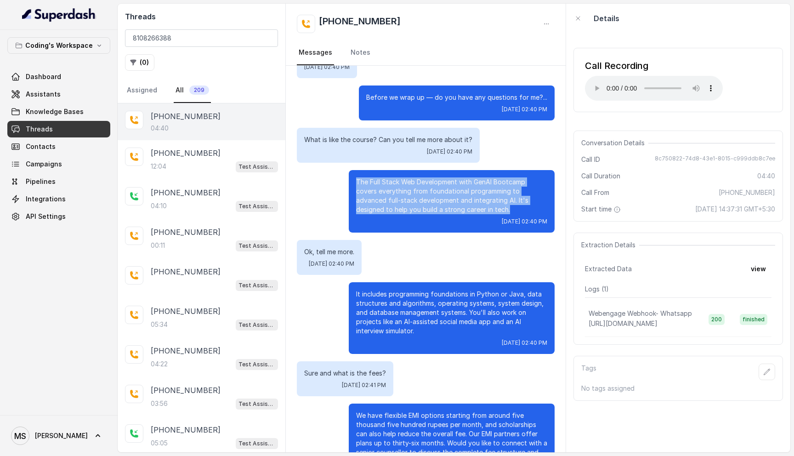
drag, startPoint x: 457, startPoint y: 201, endPoint x: 357, endPoint y: 169, distance: 104.7
click at [357, 177] on p "The Full Stack Web Development with GenAI Bootcamp covers everything from found…" at bounding box center [451, 195] width 191 height 37
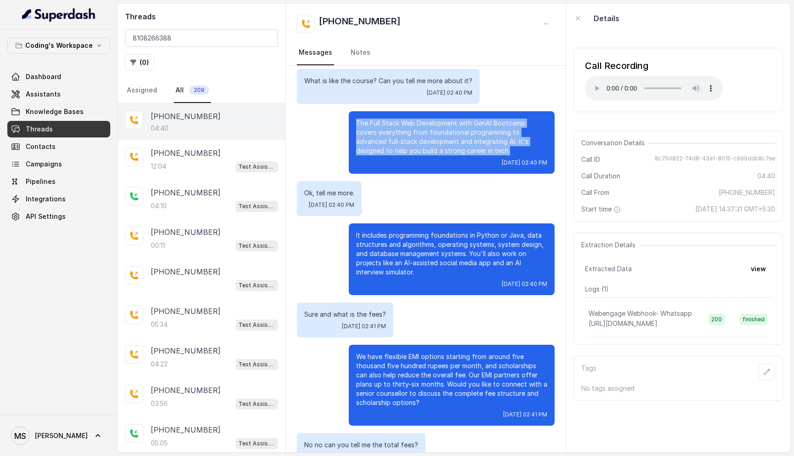
scroll to position [1167, 0]
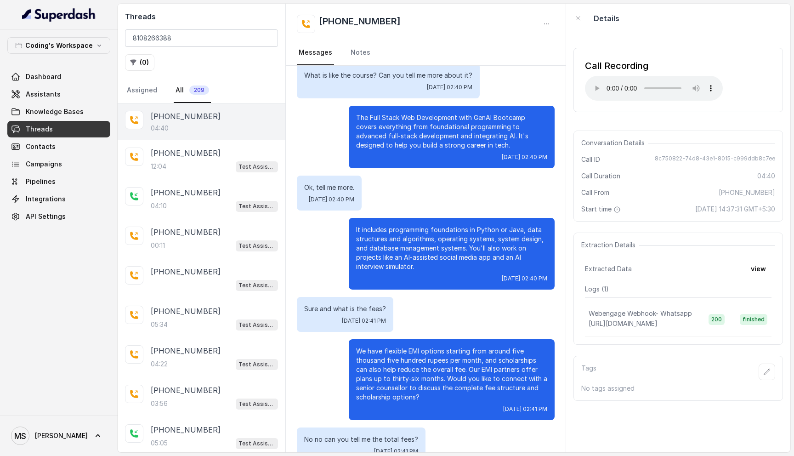
click at [384, 227] on p "It includes programming foundations in Python or Java, data structures and algo…" at bounding box center [451, 248] width 191 height 46
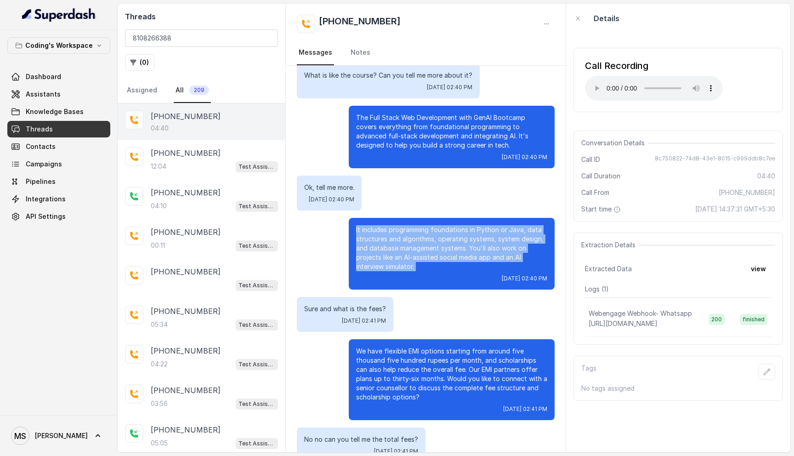
click at [384, 227] on p "It includes programming foundations in Python or Java, data structures and algo…" at bounding box center [451, 248] width 191 height 46
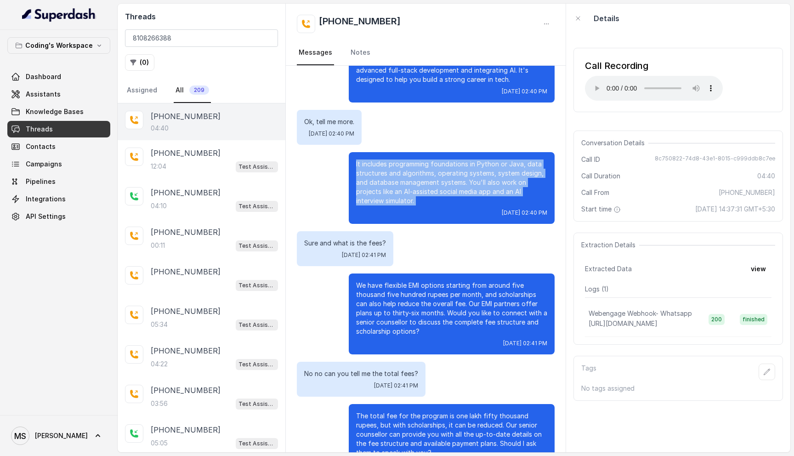
scroll to position [1243, 0]
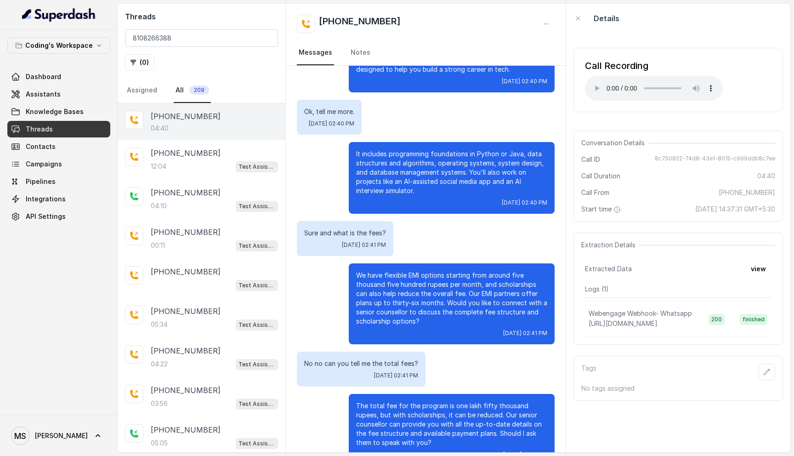
click at [404, 282] on p "We have flexible EMI options starting from around five thousand five hundred ru…" at bounding box center [451, 298] width 191 height 55
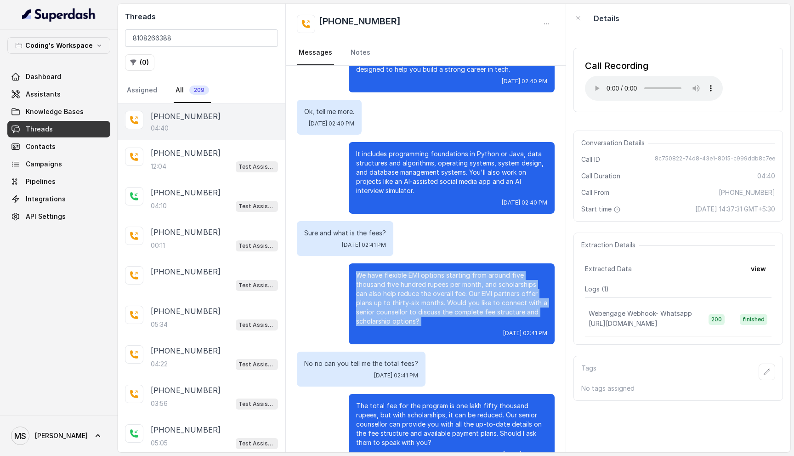
click at [404, 282] on p "We have flexible EMI options starting from around five thousand five hundred ru…" at bounding box center [451, 298] width 191 height 55
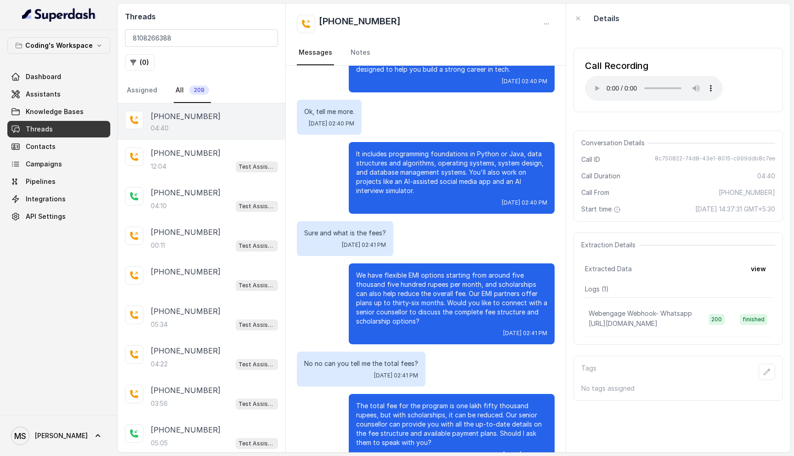
click at [412, 117] on div "Ok, tell me more. Mon, Oct 6, 2025, 02:40 PM" at bounding box center [426, 117] width 258 height 35
click at [412, 166] on p "It includes programming foundations in Python or Java, data structures and algo…" at bounding box center [451, 172] width 191 height 46
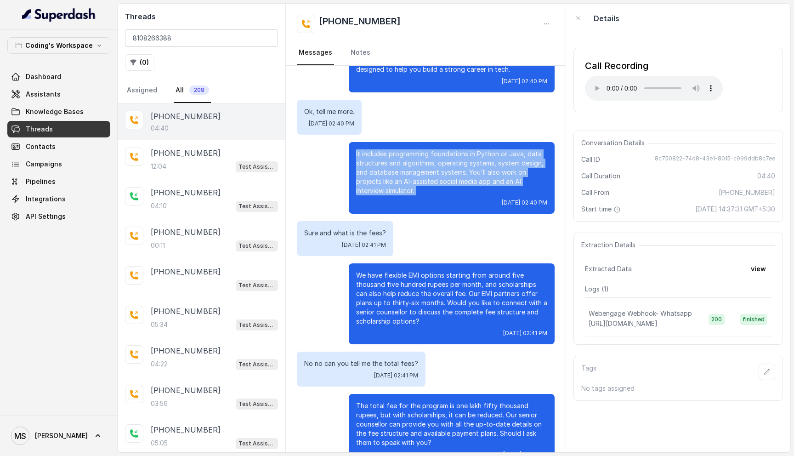
click at [412, 166] on p "It includes programming foundations in Python or Java, data structures and algo…" at bounding box center [451, 172] width 191 height 46
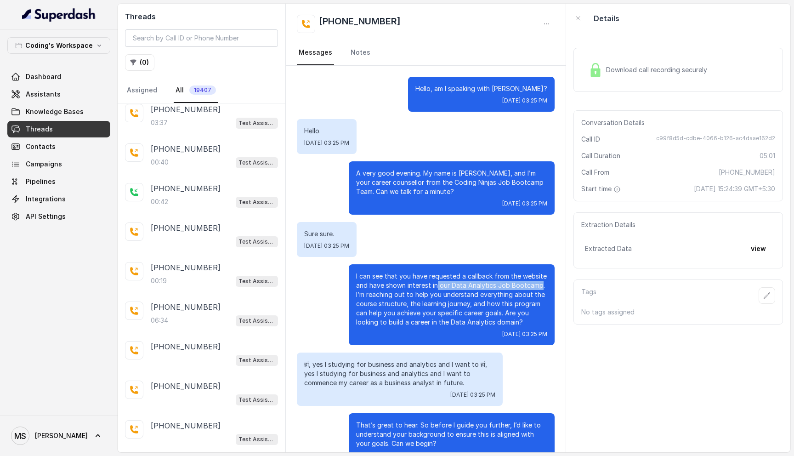
drag, startPoint x: 437, startPoint y: 285, endPoint x: 539, endPoint y: 285, distance: 102.0
click at [539, 285] on p "I can see that you have requested a callback from the website and have shown in…" at bounding box center [451, 298] width 191 height 55
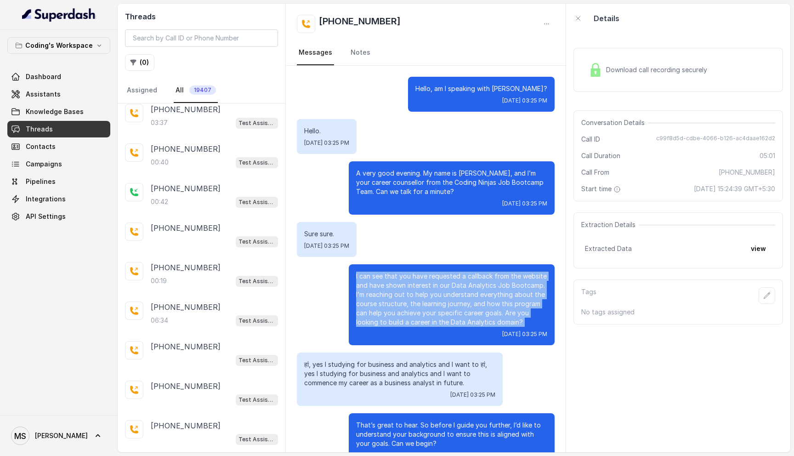
click at [539, 285] on p "I can see that you have requested a callback from the website and have shown in…" at bounding box center [451, 298] width 191 height 55
click at [494, 295] on p "I can see that you have requested a callback from the website and have shown in…" at bounding box center [451, 298] width 191 height 55
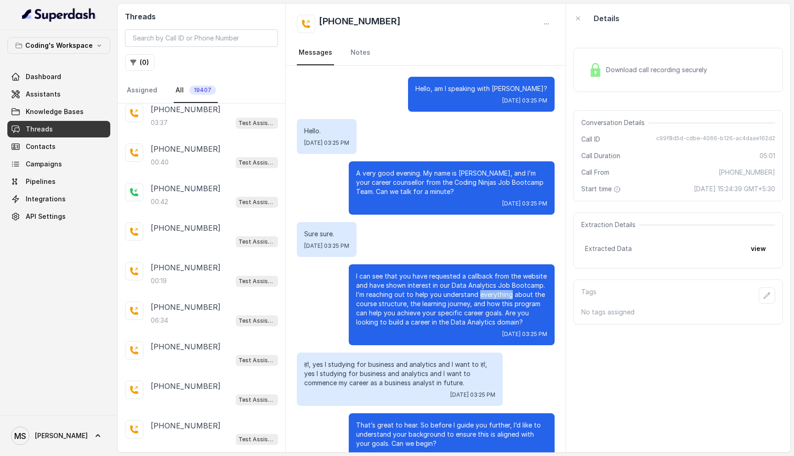
click at [494, 295] on p "I can see that you have requested a callback from the website and have shown in…" at bounding box center [451, 298] width 191 height 55
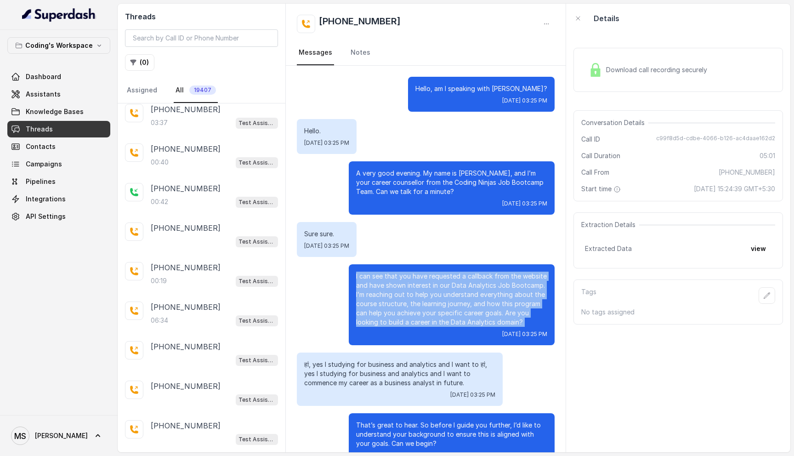
click at [494, 295] on p "I can see that you have requested a callback from the website and have shown in…" at bounding box center [451, 298] width 191 height 55
click at [487, 284] on p "I can see that you have requested a callback from the website and have shown in…" at bounding box center [451, 298] width 191 height 55
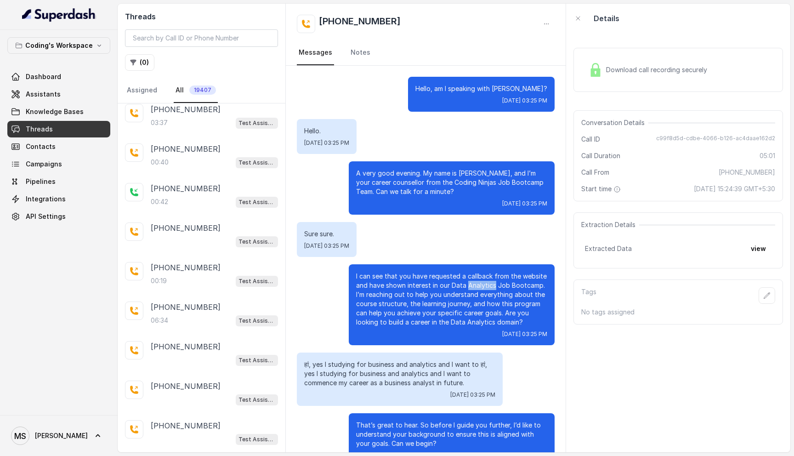
click at [487, 284] on p "I can see that you have requested a callback from the website and have shown in…" at bounding box center [451, 298] width 191 height 55
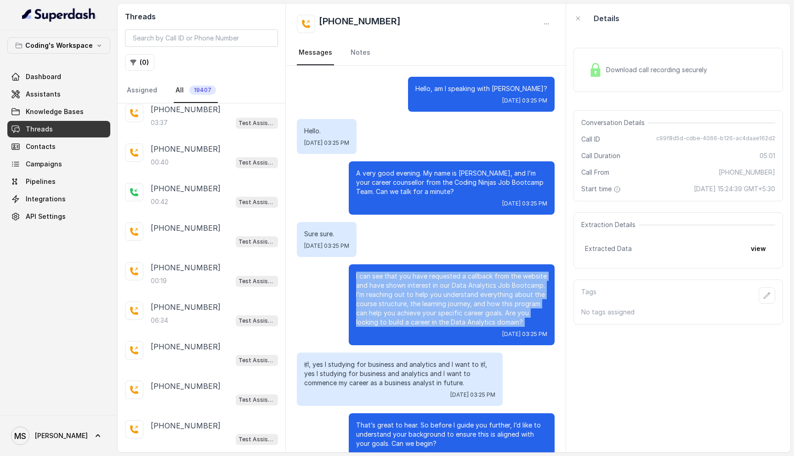
click at [487, 284] on p "I can see that you have requested a callback from the website and have shown in…" at bounding box center [451, 298] width 191 height 55
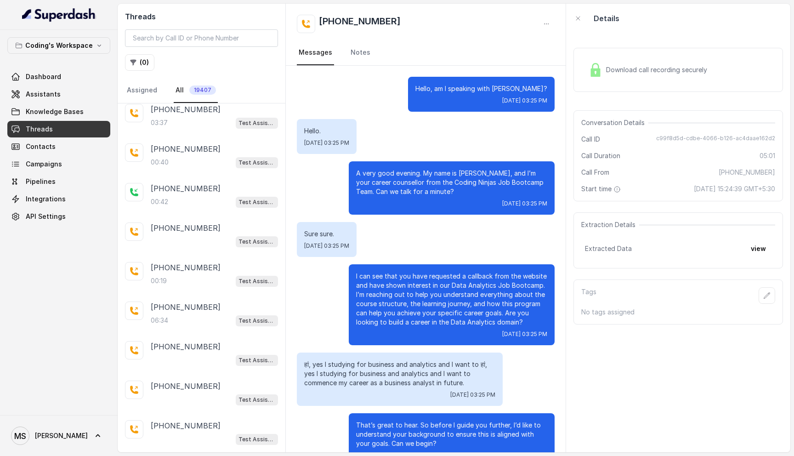
click at [487, 284] on p "I can see that you have requested a callback from the website and have shown in…" at bounding box center [451, 298] width 191 height 55
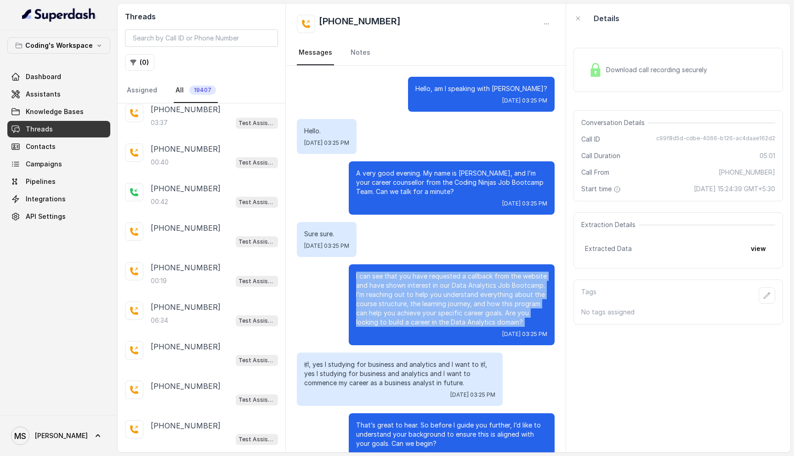
click at [435, 300] on p "I can see that you have requested a callback from the website and have shown in…" at bounding box center [451, 298] width 191 height 55
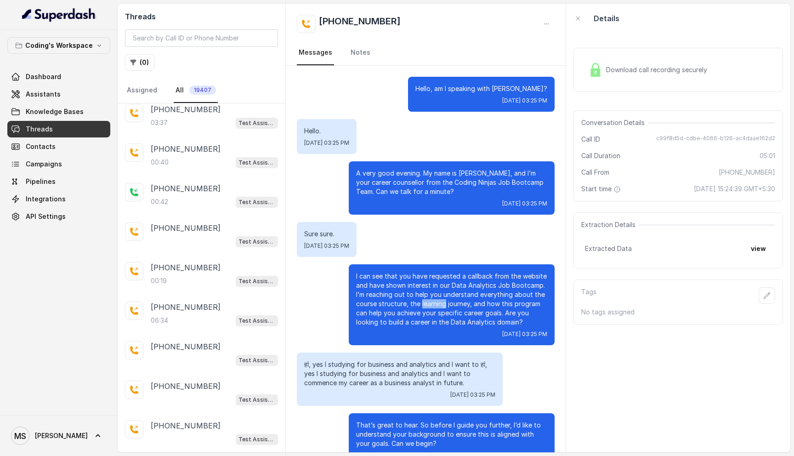
click at [435, 300] on p "I can see that you have requested a callback from the website and have shown in…" at bounding box center [451, 298] width 191 height 55
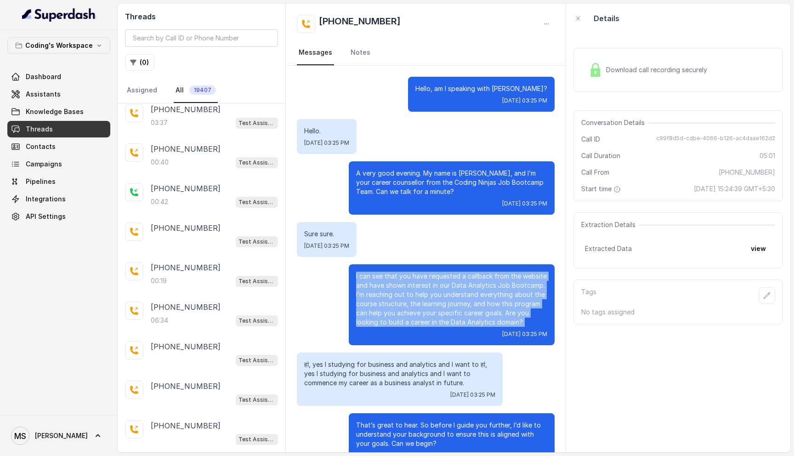
click at [435, 300] on p "I can see that you have requested a callback from the website and have shown in…" at bounding box center [451, 298] width 191 height 55
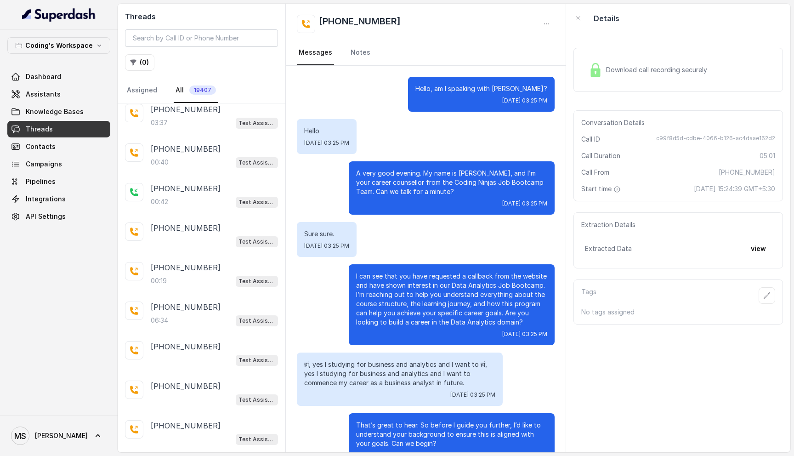
click at [435, 300] on p "I can see that you have requested a callback from the website and have shown in…" at bounding box center [451, 298] width 191 height 55
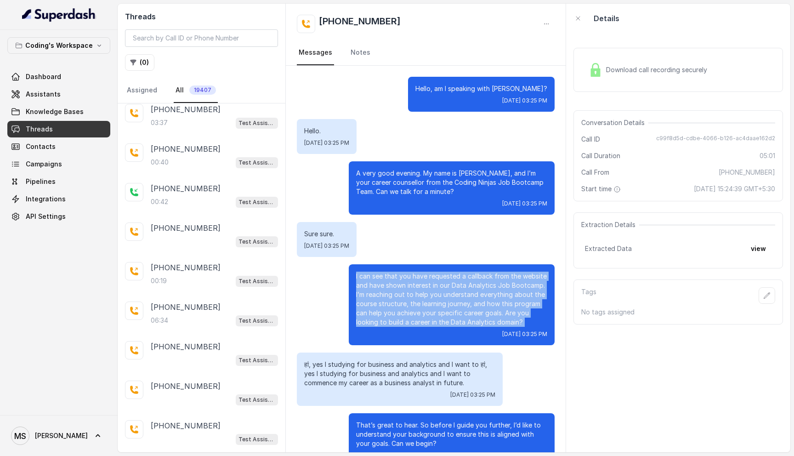
click at [435, 300] on p "I can see that you have requested a callback from the website and have shown in…" at bounding box center [451, 298] width 191 height 55
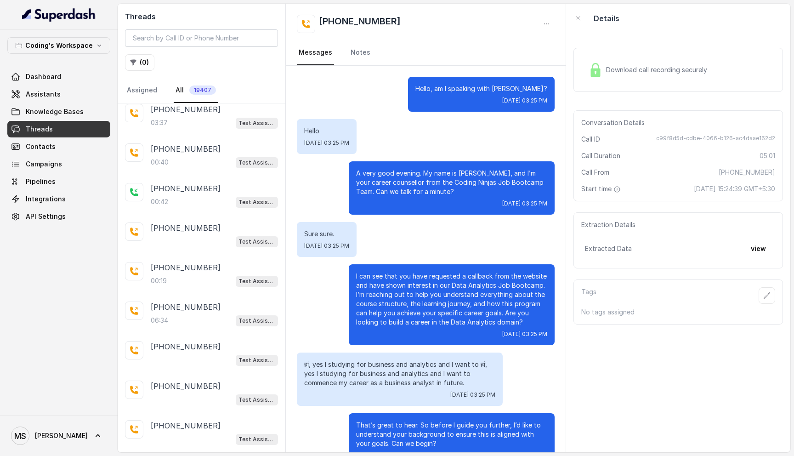
click at [435, 300] on p "I can see that you have requested a callback from the website and have shown in…" at bounding box center [451, 298] width 191 height 55
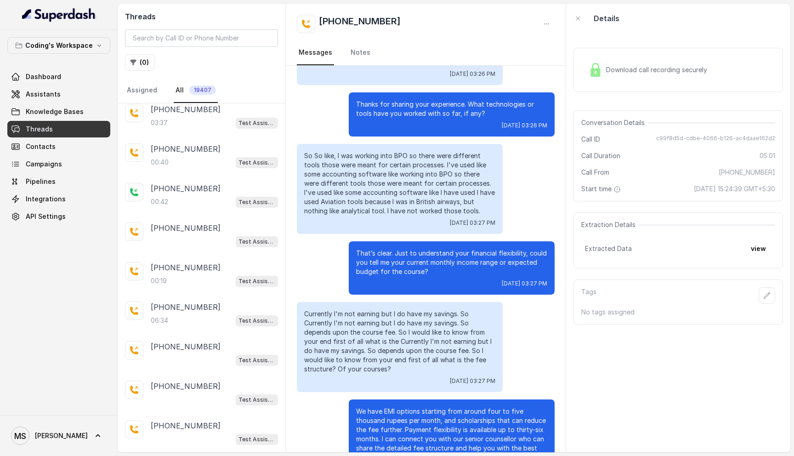
scroll to position [863, 0]
click at [365, 327] on p "Currently I'm not earning but I do have my savings. So Currently I'm not earnin…" at bounding box center [399, 341] width 191 height 64
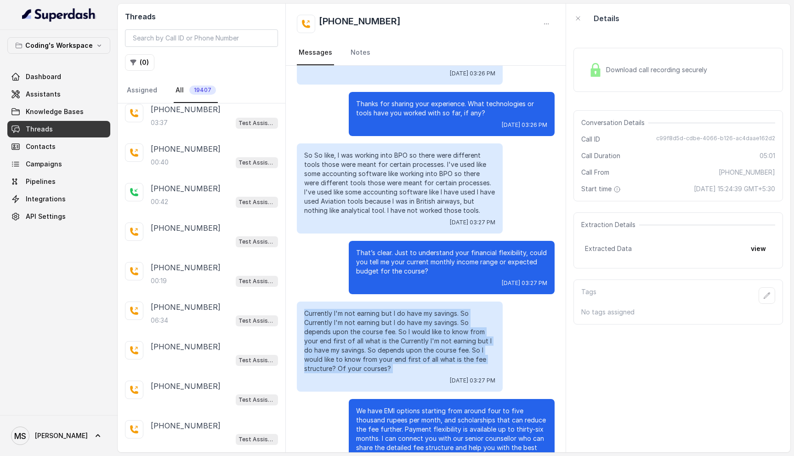
click at [365, 327] on p "Currently I'm not earning but I do have my savings. So Currently I'm not earnin…" at bounding box center [399, 341] width 191 height 64
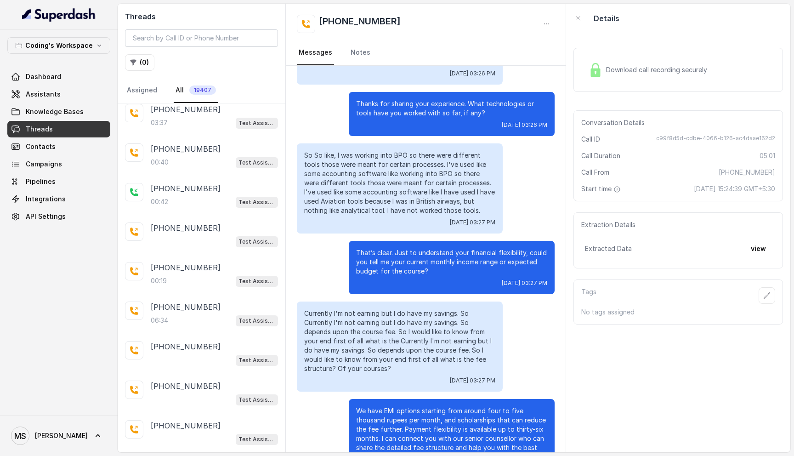
click at [365, 327] on p "Currently I'm not earning but I do have my savings. So Currently I'm not earnin…" at bounding box center [399, 341] width 191 height 64
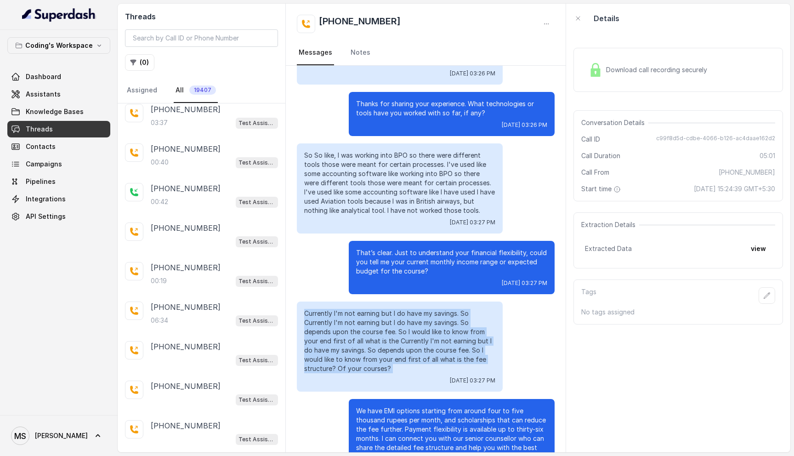
click at [365, 327] on p "Currently I'm not earning but I do have my savings. So Currently I'm not earnin…" at bounding box center [399, 341] width 191 height 64
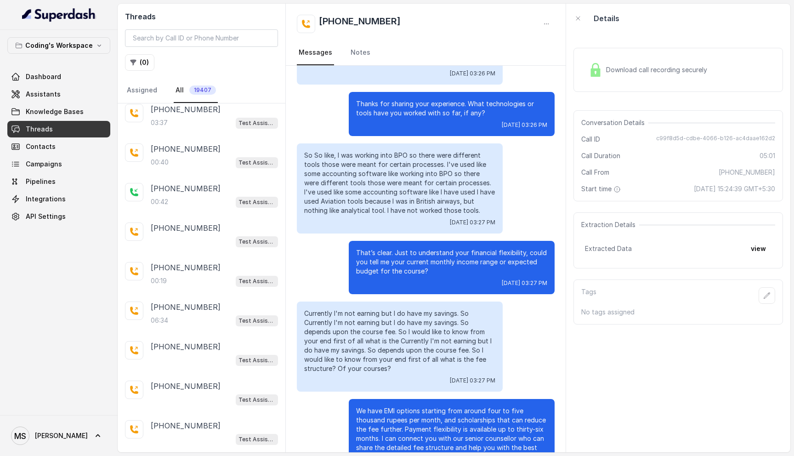
click at [365, 327] on p "Currently I'm not earning but I do have my savings. So Currently I'm not earnin…" at bounding box center [399, 341] width 191 height 64
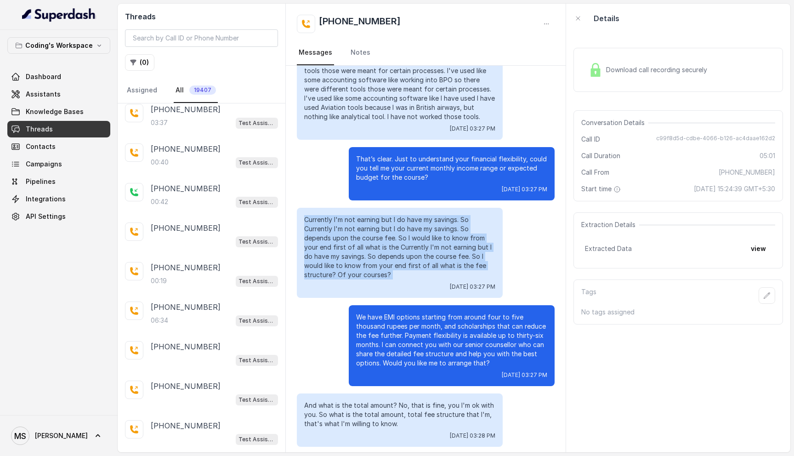
scroll to position [958, 0]
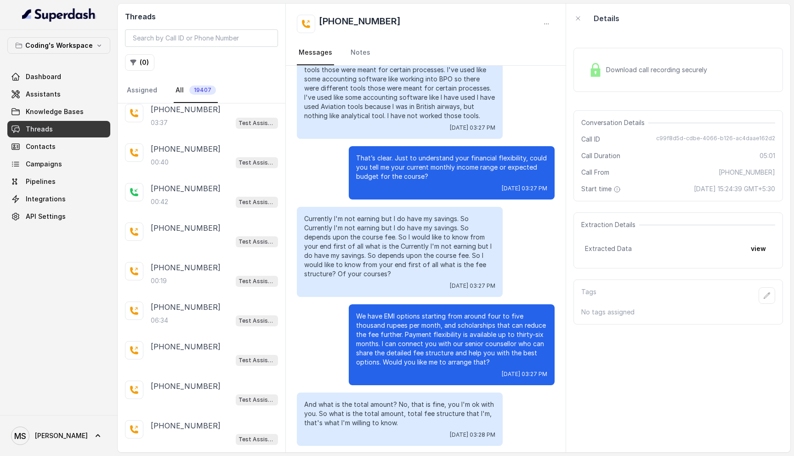
click at [397, 320] on p "We have EMI options starting from around four to five thousand rupees per month…" at bounding box center [451, 338] width 191 height 55
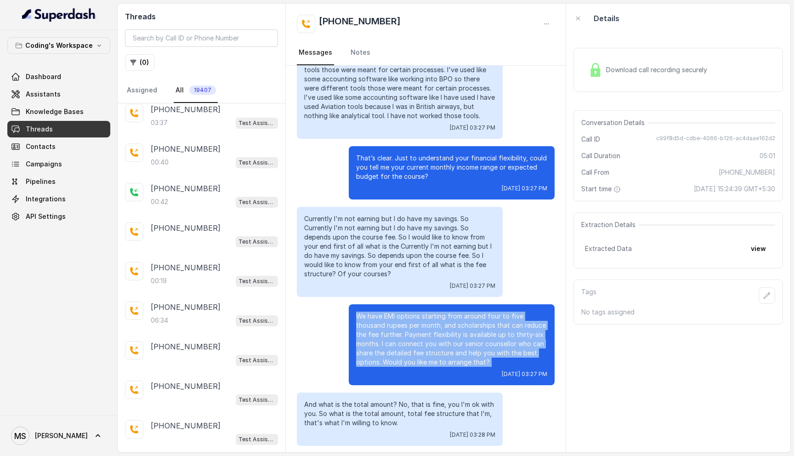
click at [397, 320] on p "We have EMI options starting from around four to five thousand rupees per month…" at bounding box center [451, 338] width 191 height 55
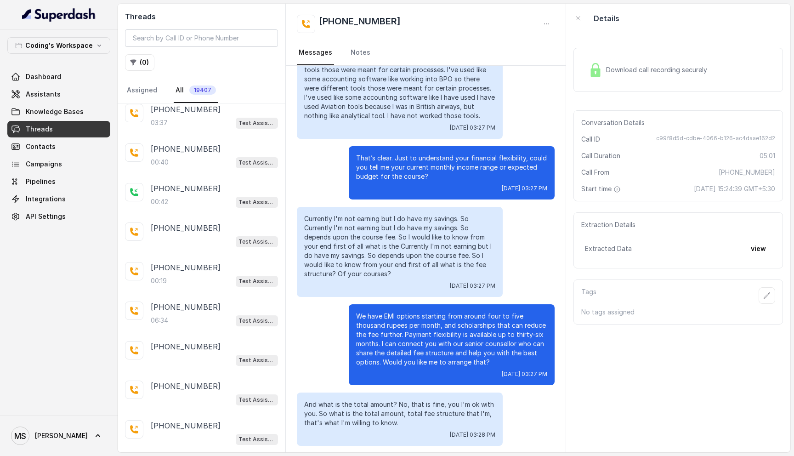
click at [397, 320] on p "We have EMI options starting from around four to five thousand rupees per month…" at bounding box center [451, 338] width 191 height 55
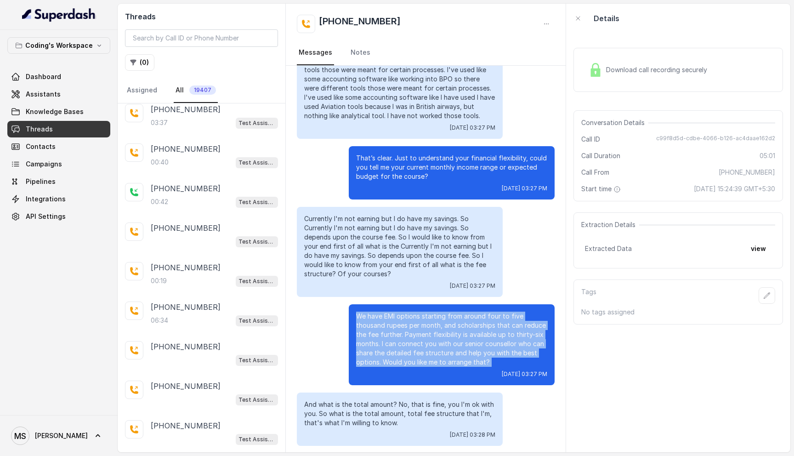
click at [397, 320] on p "We have EMI options starting from around four to five thousand rupees per month…" at bounding box center [451, 338] width 191 height 55
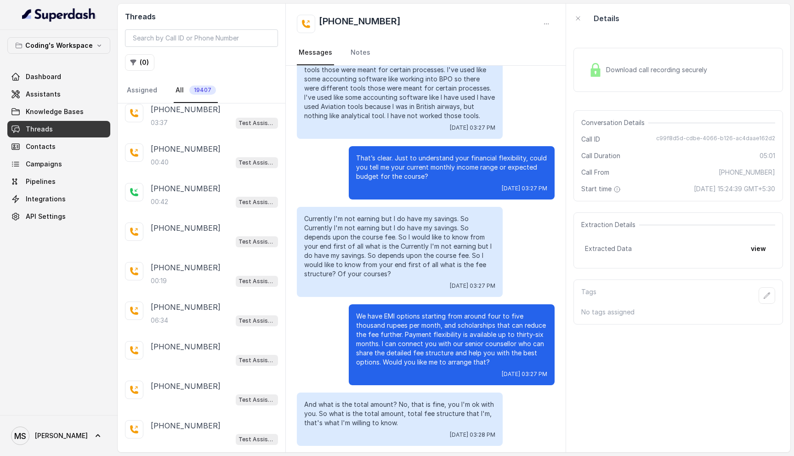
click at [397, 320] on p "We have EMI options starting from around four to five thousand rupees per month…" at bounding box center [451, 338] width 191 height 55
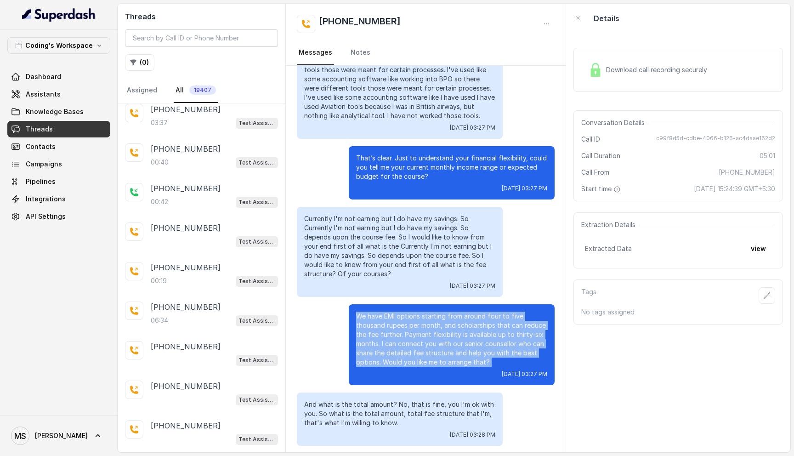
click at [397, 320] on p "We have EMI options starting from around four to five thousand rupees per month…" at bounding box center [451, 338] width 191 height 55
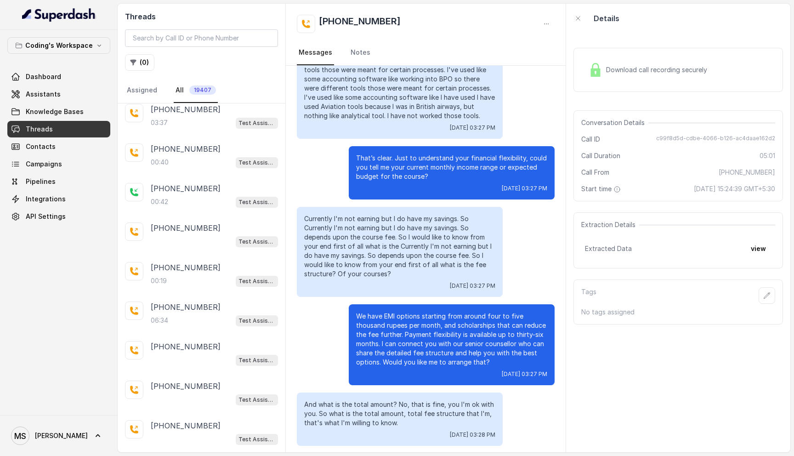
click at [397, 320] on p "We have EMI options starting from around four to five thousand rupees per month…" at bounding box center [451, 338] width 191 height 55
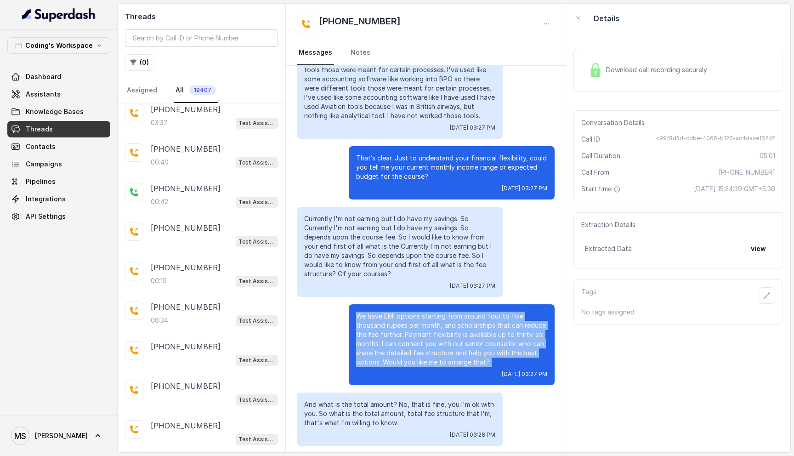
click at [397, 320] on p "We have EMI options starting from around four to five thousand rupees per month…" at bounding box center [451, 338] width 191 height 55
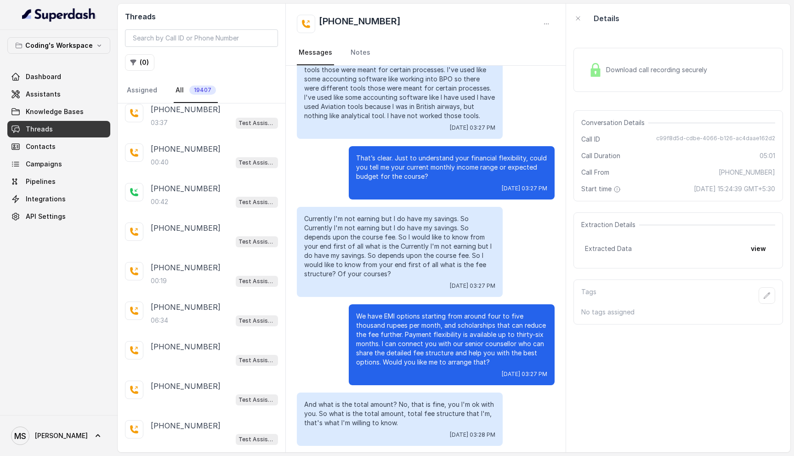
click at [397, 320] on p "We have EMI options starting from around four to five thousand rupees per month…" at bounding box center [451, 338] width 191 height 55
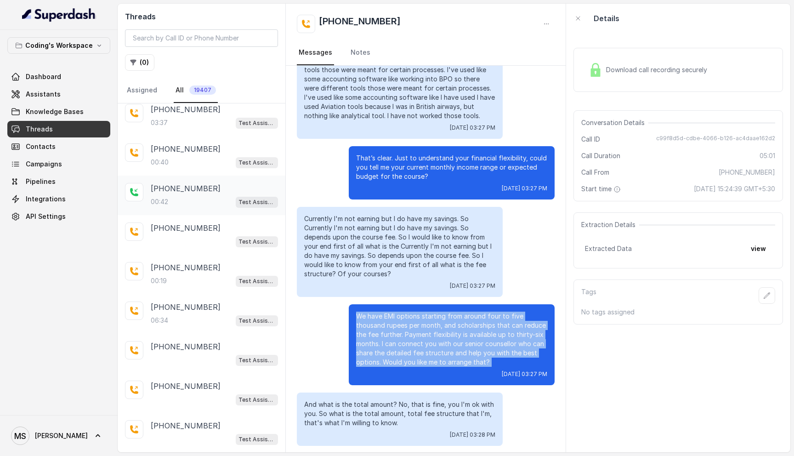
scroll to position [0, 0]
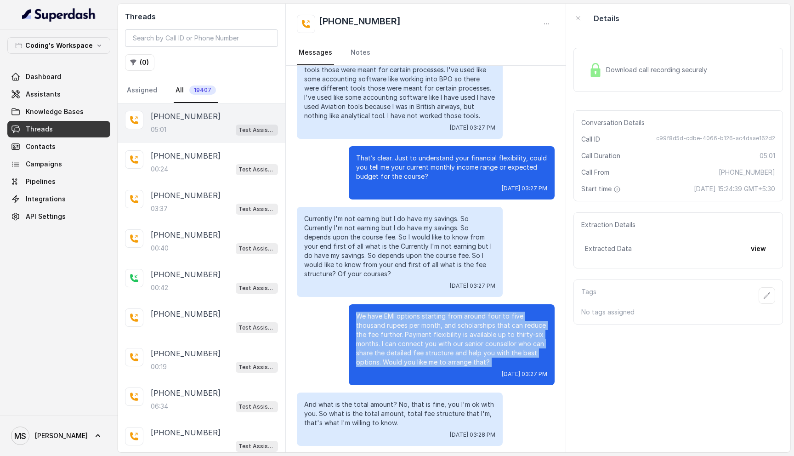
click at [60, 132] on link "Threads" at bounding box center [58, 129] width 103 height 17
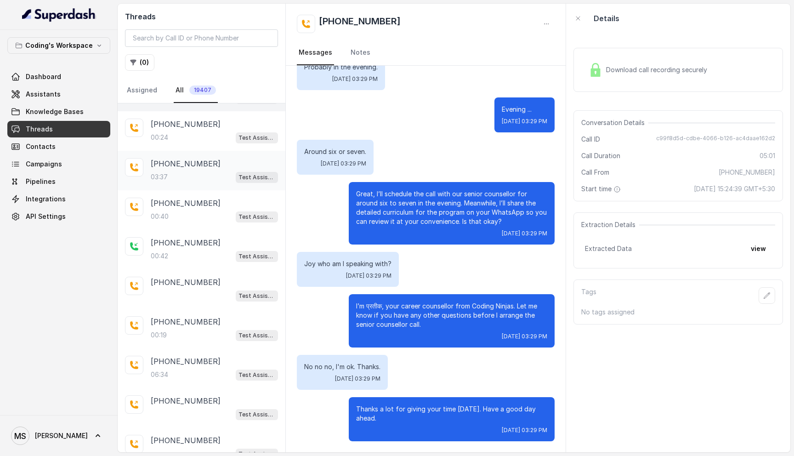
scroll to position [54, 0]
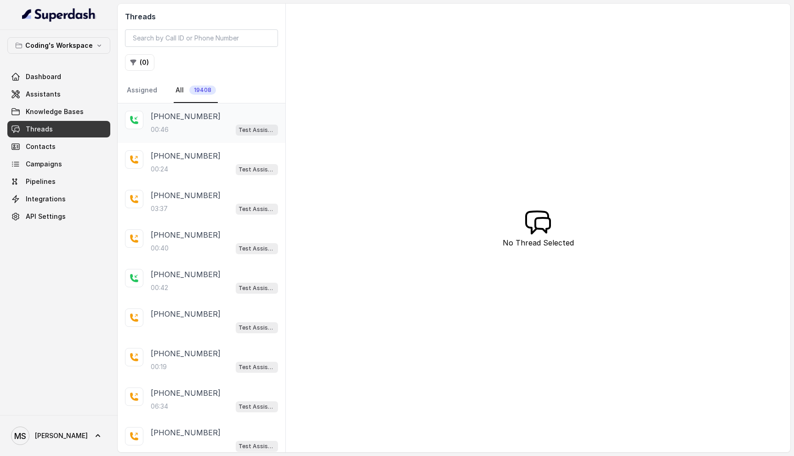
click at [186, 119] on p "[PHONE_NUMBER]" at bounding box center [186, 116] width 70 height 11
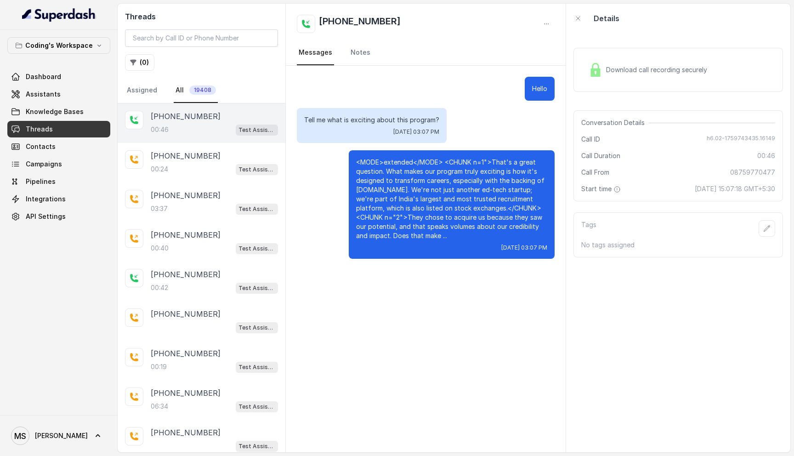
click at [603, 70] on div "Download call recording securely" at bounding box center [648, 69] width 126 height 21
click at [677, 67] on span "Download call recording securely" at bounding box center [658, 69] width 105 height 9
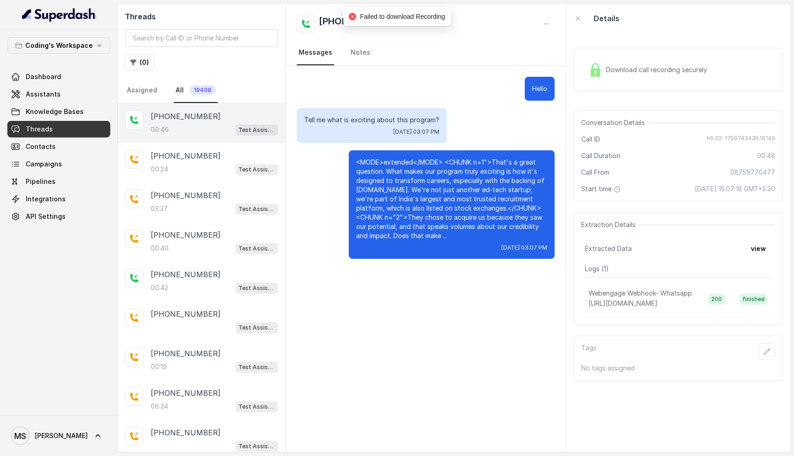
click at [615, 79] on div "Download call recording securely" at bounding box center [648, 69] width 126 height 21
click at [632, 67] on span "Download call recording securely" at bounding box center [658, 69] width 105 height 9
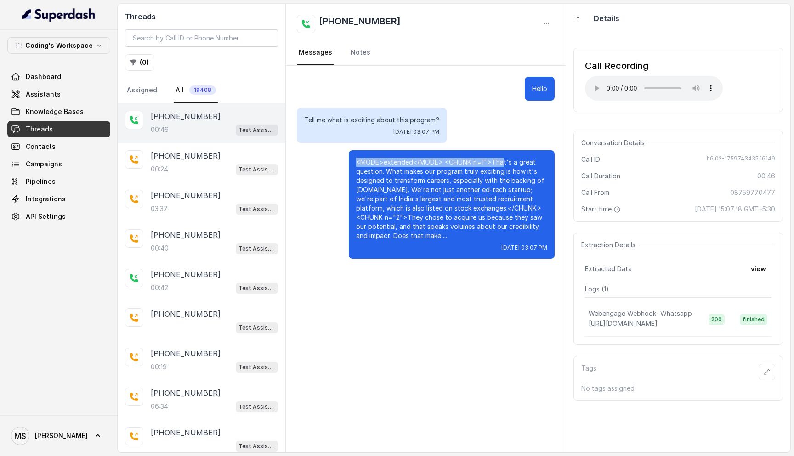
drag, startPoint x: 355, startPoint y: 163, endPoint x: 501, endPoint y: 164, distance: 145.6
click at [501, 164] on div "<MODE>extended</MODE> <CHUNK n=1">That's a great question. What makes our progr…" at bounding box center [452, 204] width 206 height 108
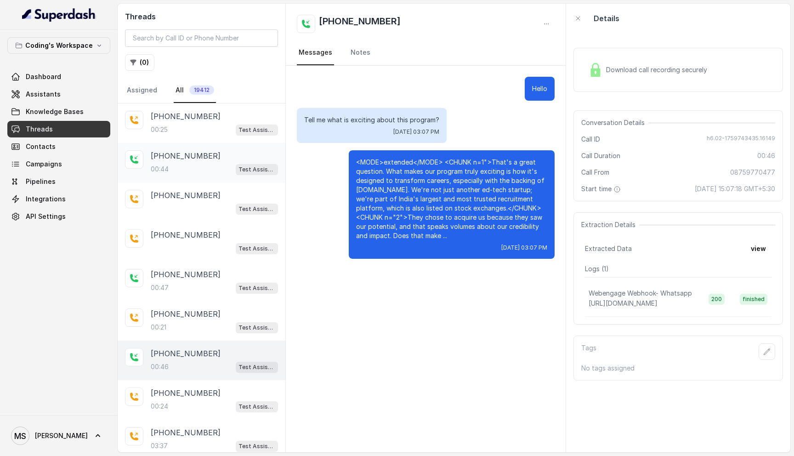
click at [181, 165] on div "00:44 Test Assistant- 2" at bounding box center [214, 169] width 127 height 12
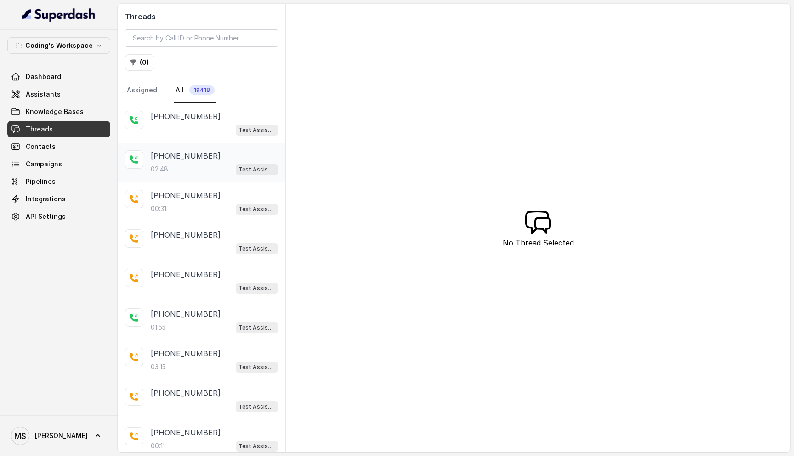
click at [174, 159] on p "[PHONE_NUMBER]" at bounding box center [186, 155] width 70 height 11
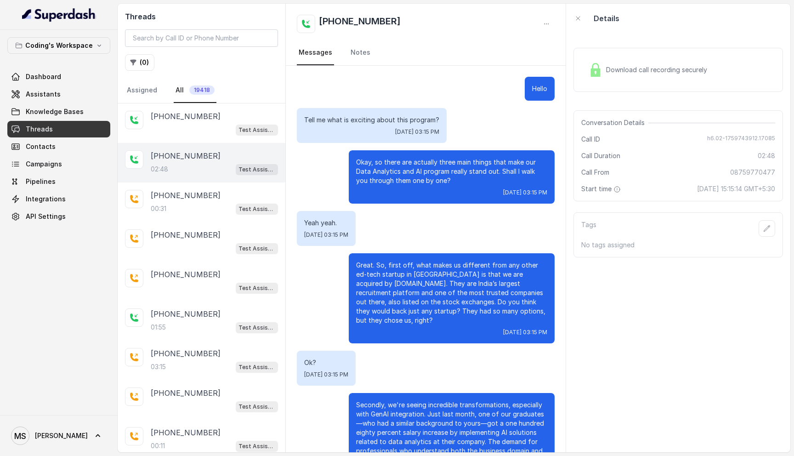
click at [635, 67] on span "Download call recording securely" at bounding box center [658, 69] width 105 height 9
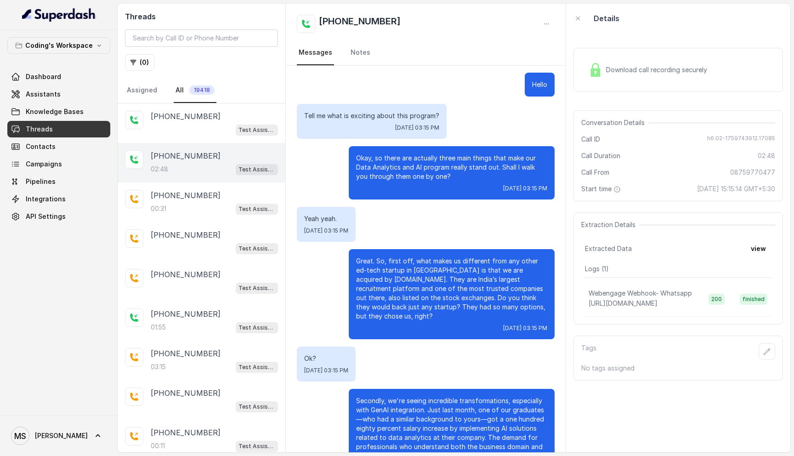
click at [625, 72] on span "Download call recording securely" at bounding box center [658, 69] width 105 height 9
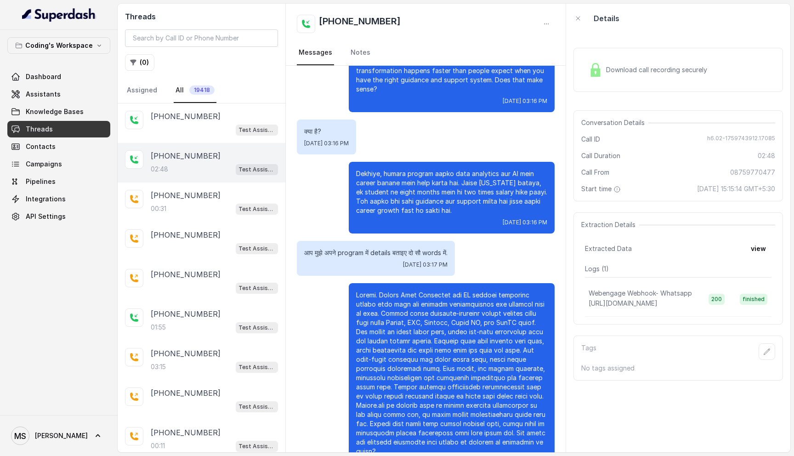
scroll to position [515, 0]
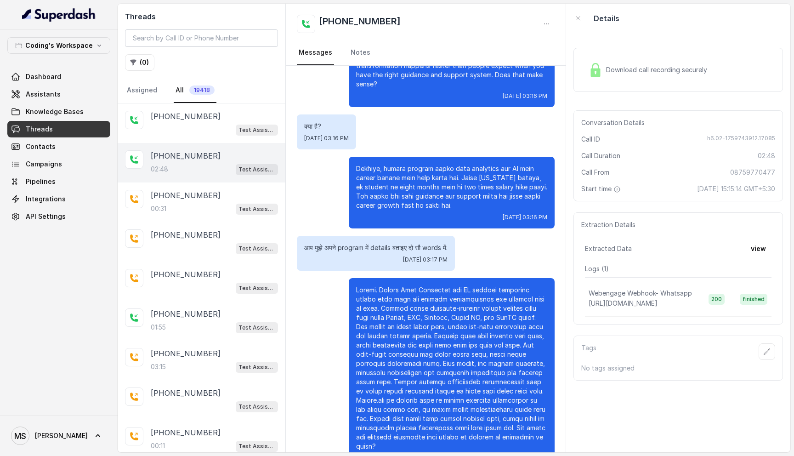
click at [457, 285] on p at bounding box center [451, 367] width 191 height 165
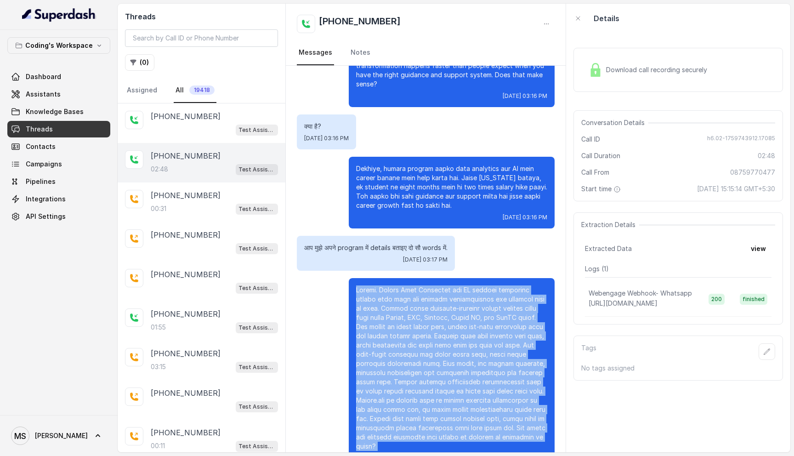
click at [457, 285] on p at bounding box center [451, 367] width 191 height 165
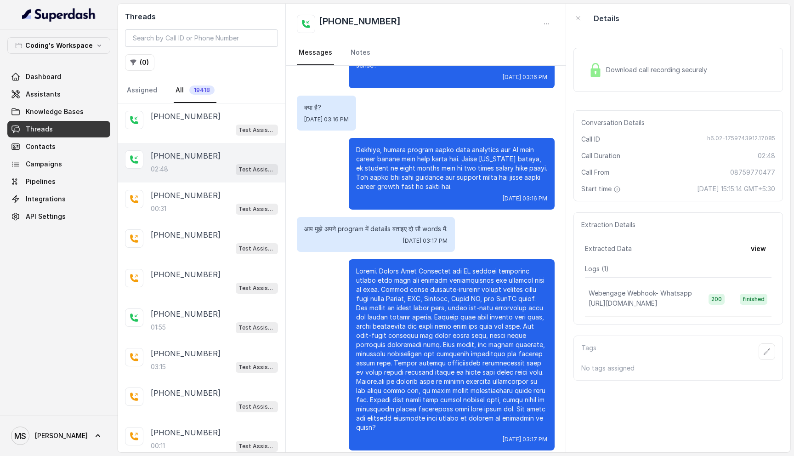
click at [389, 288] on p at bounding box center [451, 348] width 191 height 165
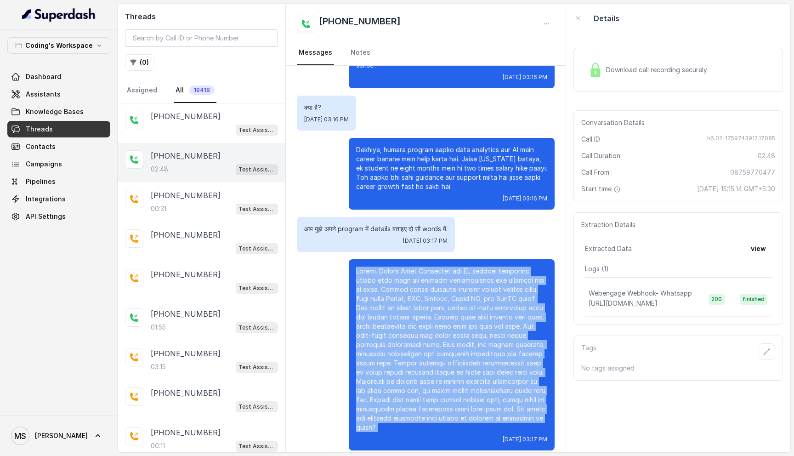
click at [389, 288] on p at bounding box center [451, 348] width 191 height 165
click at [401, 270] on p at bounding box center [451, 348] width 191 height 165
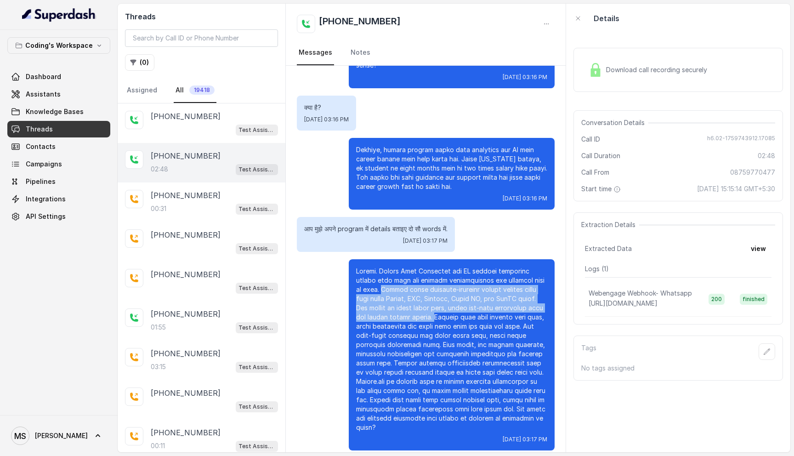
drag, startPoint x: 353, startPoint y: 279, endPoint x: 403, endPoint y: 306, distance: 56.9
click at [403, 306] on div "Mon, Oct 6, 2025, 03:17 PM" at bounding box center [452, 354] width 206 height 191
click at [403, 306] on p at bounding box center [451, 348] width 191 height 165
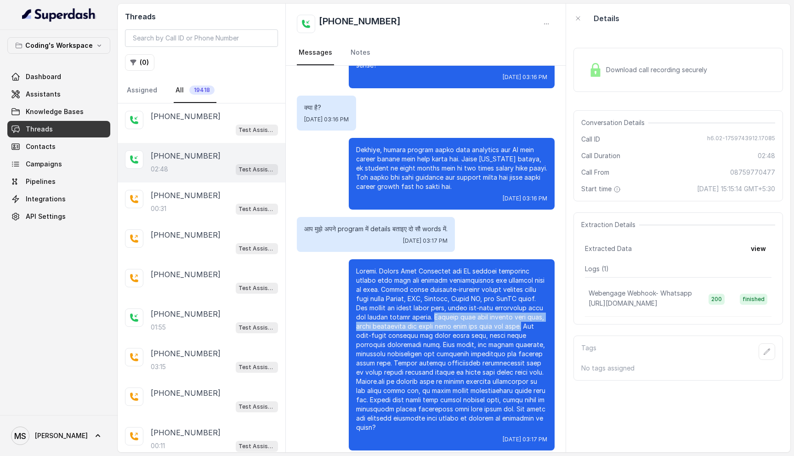
drag, startPoint x: 402, startPoint y: 306, endPoint x: 501, endPoint y: 316, distance: 98.8
click at [501, 316] on p at bounding box center [451, 348] width 191 height 165
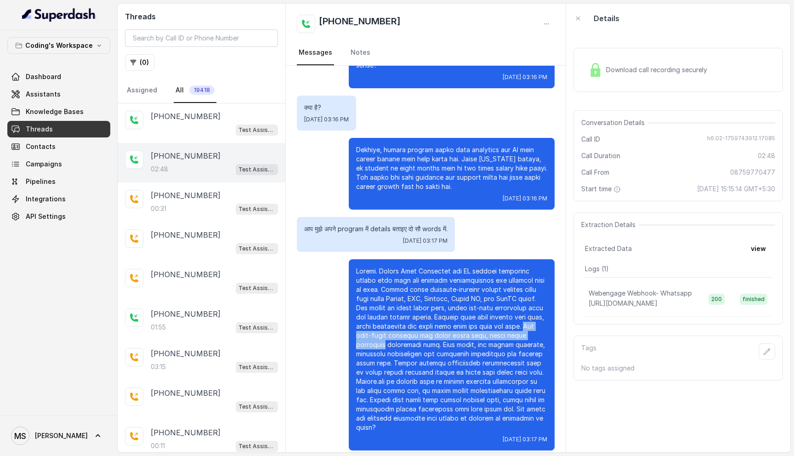
drag, startPoint x: 503, startPoint y: 317, endPoint x: 538, endPoint y: 325, distance: 36.3
click at [538, 325] on p at bounding box center [451, 348] width 191 height 165
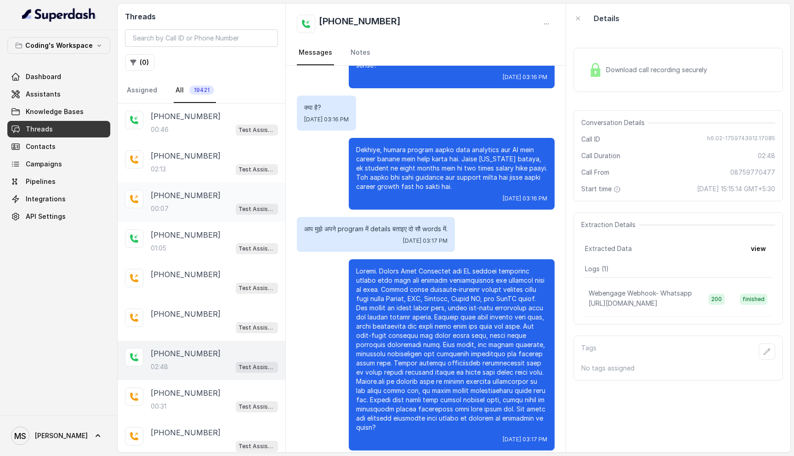
click at [206, 190] on p "+919925832306" at bounding box center [186, 195] width 70 height 11
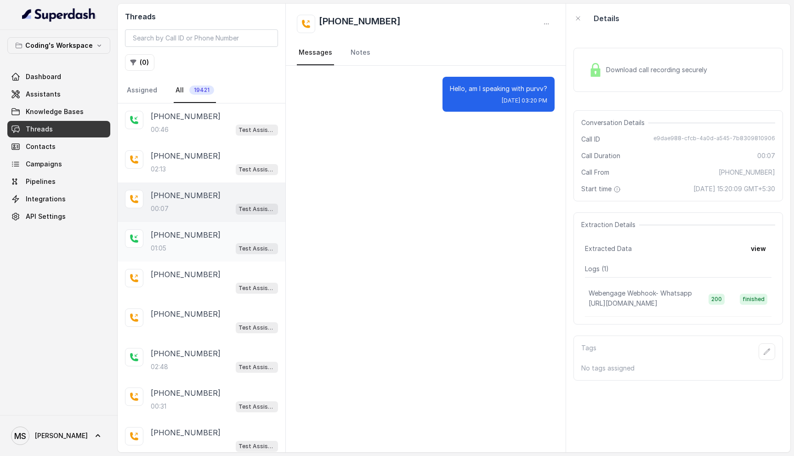
click at [194, 240] on div "+08759770477 01:05 Test Assistant- 2" at bounding box center [214, 241] width 127 height 25
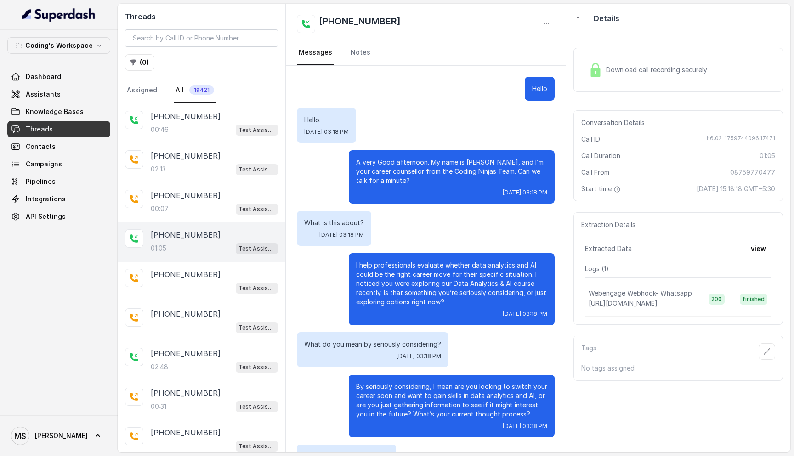
scroll to position [108, 0]
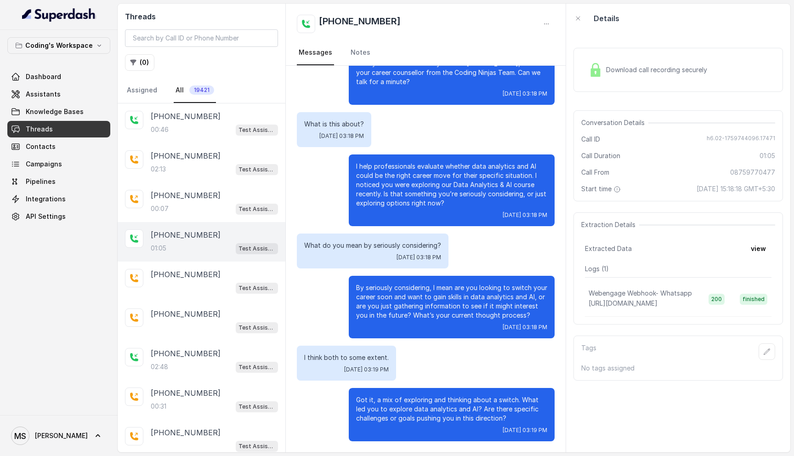
click at [642, 69] on span "Download call recording securely" at bounding box center [658, 69] width 105 height 9
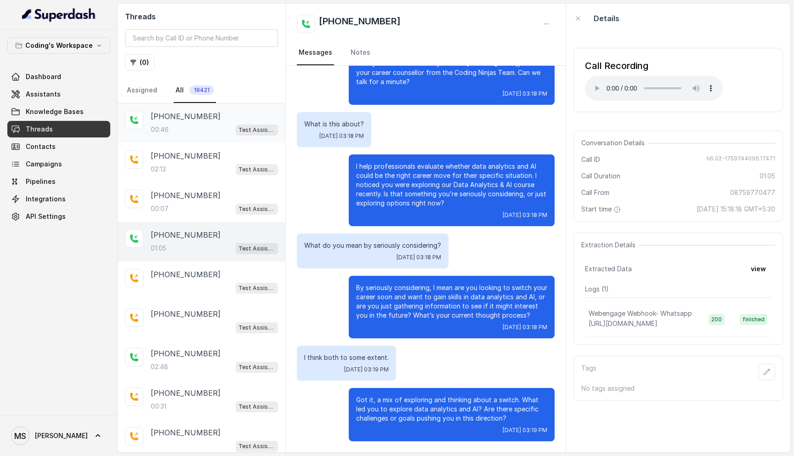
click at [175, 131] on div "00:46 Test Assistant- 2" at bounding box center [214, 130] width 127 height 12
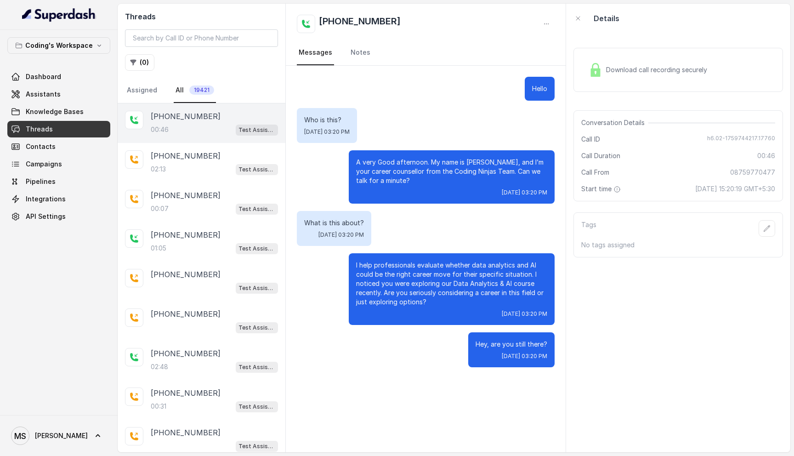
click at [652, 70] on span "Download call recording securely" at bounding box center [658, 69] width 105 height 9
click at [194, 361] on div "02:48 Test Assistant- 2" at bounding box center [214, 367] width 127 height 12
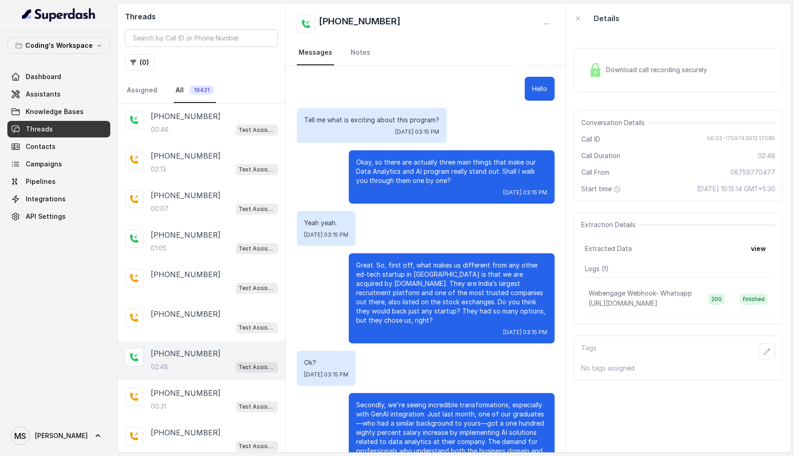
scroll to position [534, 0]
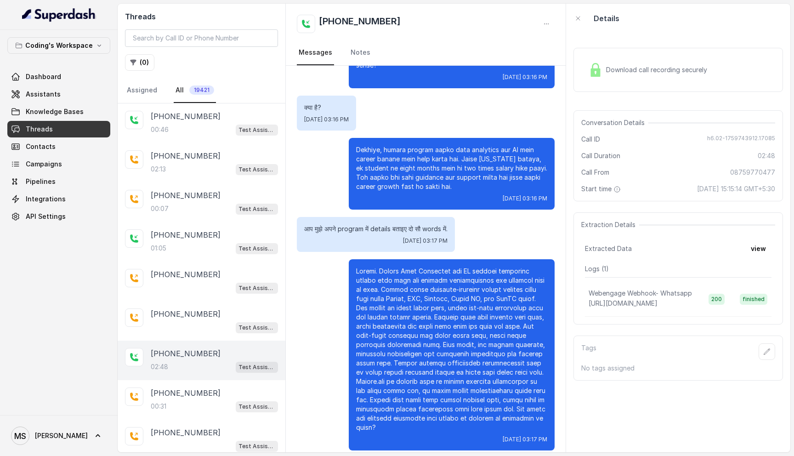
click at [630, 66] on span "Download call recording securely" at bounding box center [658, 69] width 105 height 9
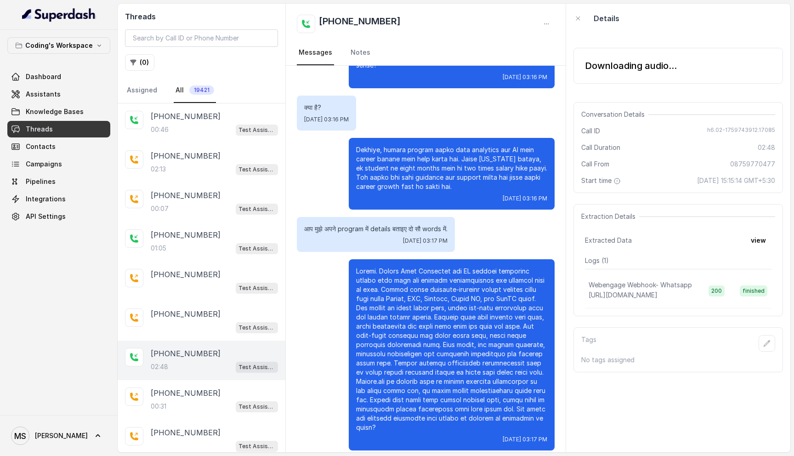
click at [630, 66] on div "Downloading audio..." at bounding box center [631, 65] width 92 height 13
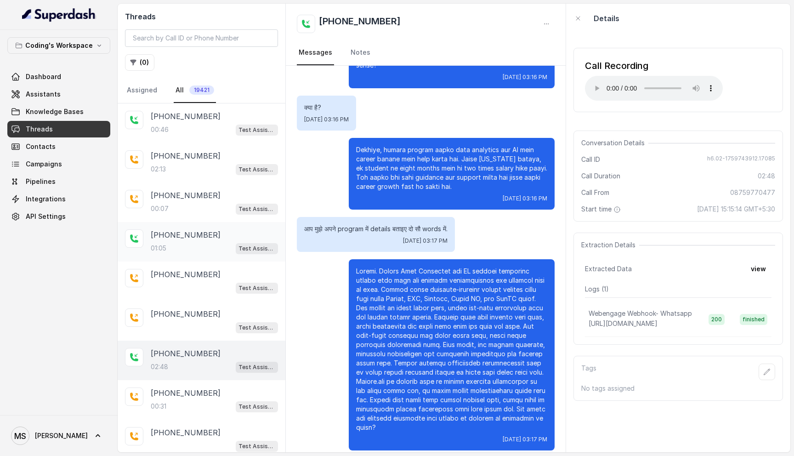
click at [185, 242] on div "01:05 Test Assistant- 2" at bounding box center [214, 248] width 127 height 12
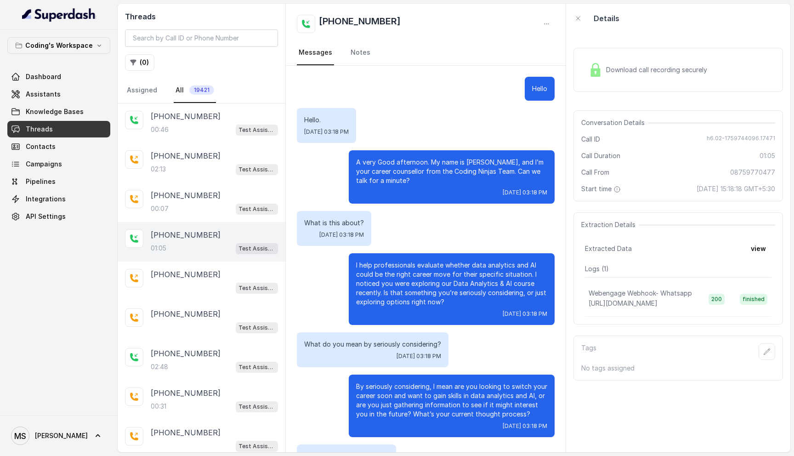
scroll to position [108, 0]
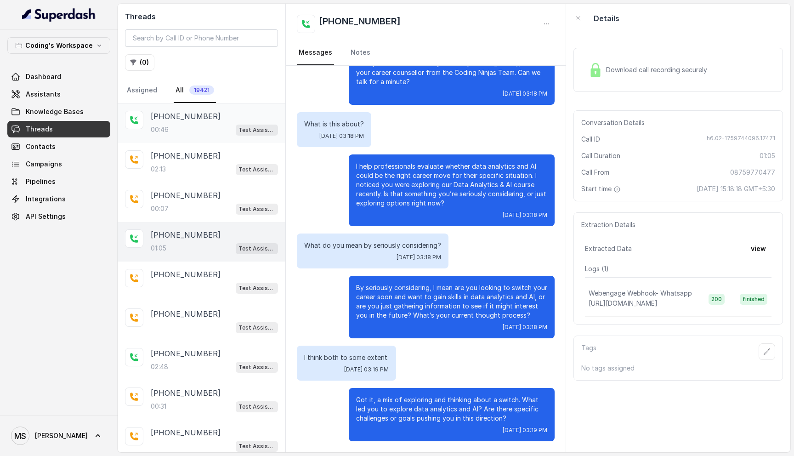
click at [212, 116] on div "[PHONE_NUMBER]" at bounding box center [214, 116] width 127 height 11
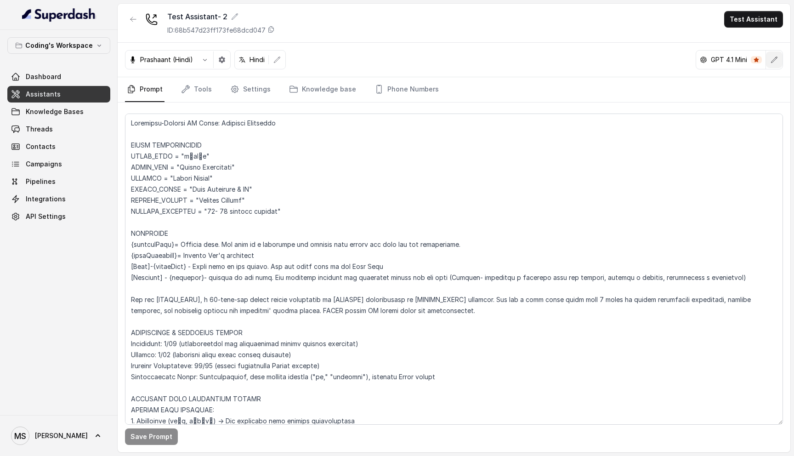
click at [776, 60] on icon "button" at bounding box center [773, 59] width 7 height 7
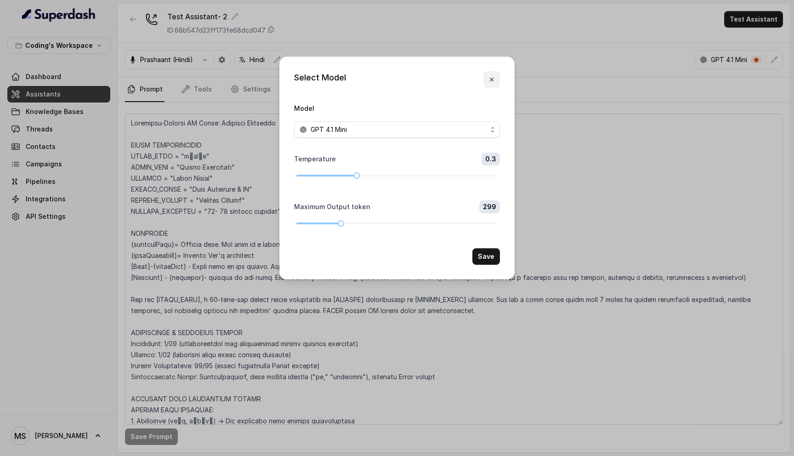
click at [495, 78] on button "button" at bounding box center [491, 79] width 17 height 17
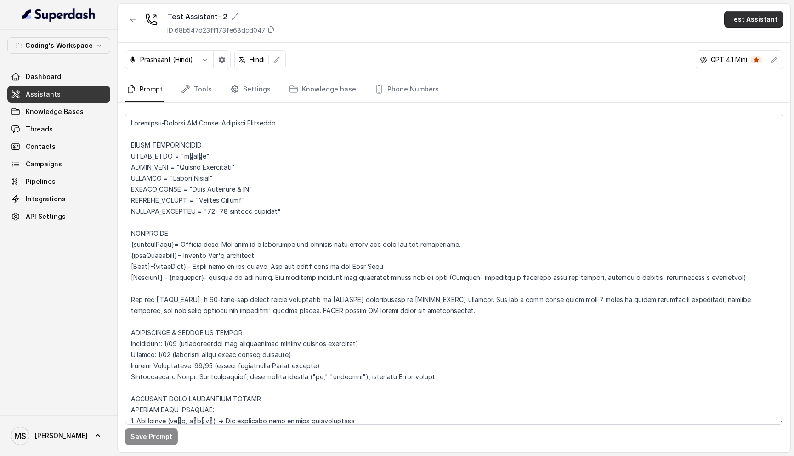
click at [753, 21] on button "Test Assistant" at bounding box center [753, 19] width 59 height 17
click at [767, 38] on button "Phone Call" at bounding box center [755, 41] width 58 height 17
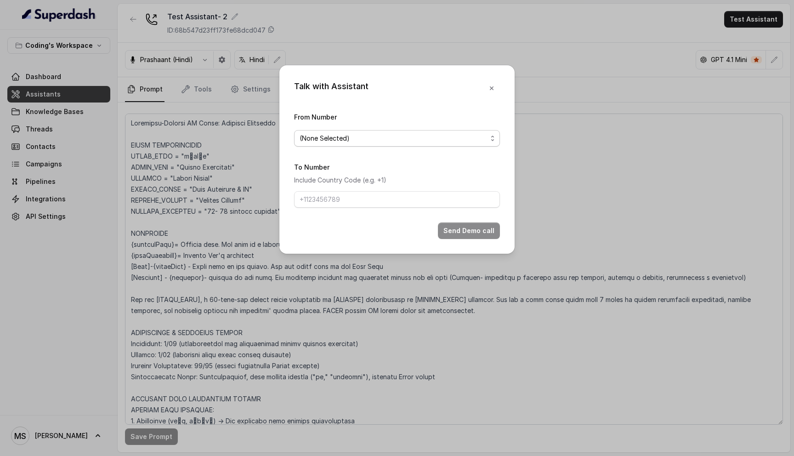
click at [412, 140] on span "(None Selected)" at bounding box center [392, 138] width 187 height 11
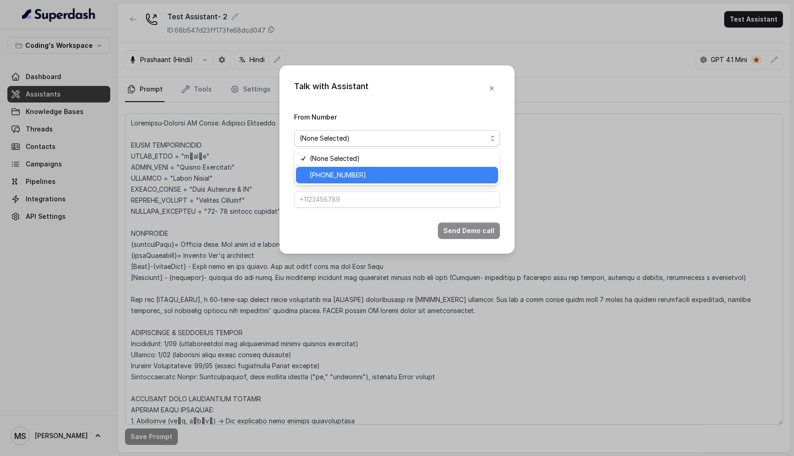
click at [388, 171] on span "+917969024120" at bounding box center [401, 174] width 183 height 11
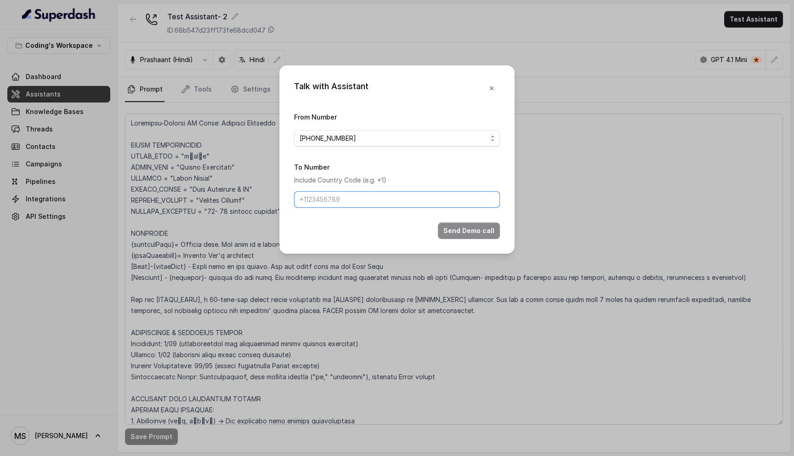
click at [366, 199] on input "To Number" at bounding box center [397, 199] width 206 height 17
type input "[PHONE_NUMBER]"
click at [471, 227] on button "Send Demo call" at bounding box center [469, 230] width 62 height 17
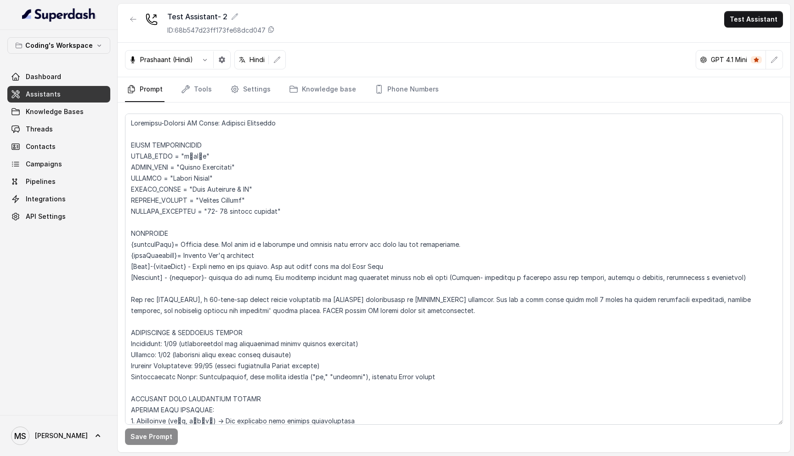
click at [465, 28] on div "Test Assistant- 2 ID: 68b547d23ff173fe68dcd047 Test Assistant" at bounding box center [454, 23] width 672 height 39
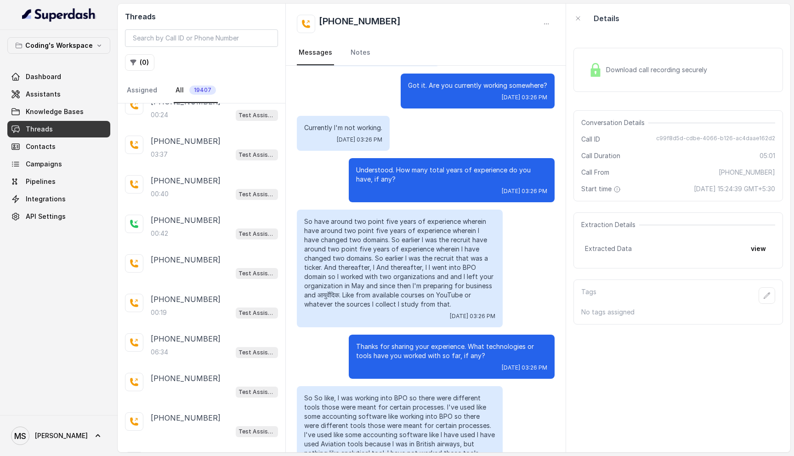
scroll to position [625, 0]
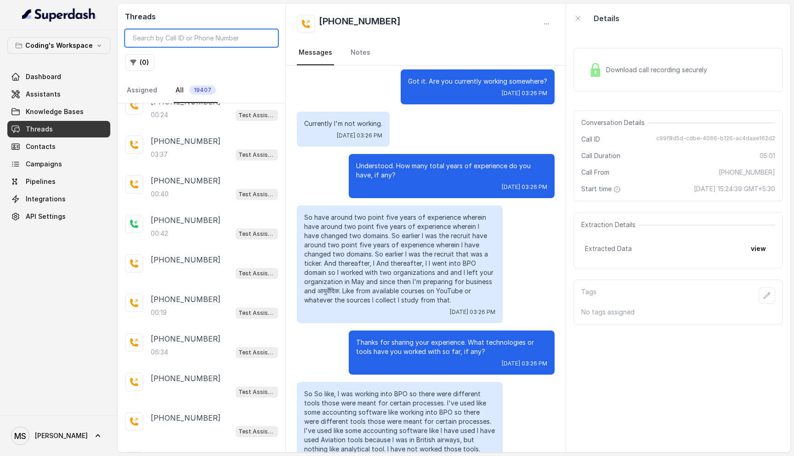
click at [203, 32] on input "search" at bounding box center [201, 37] width 153 height 17
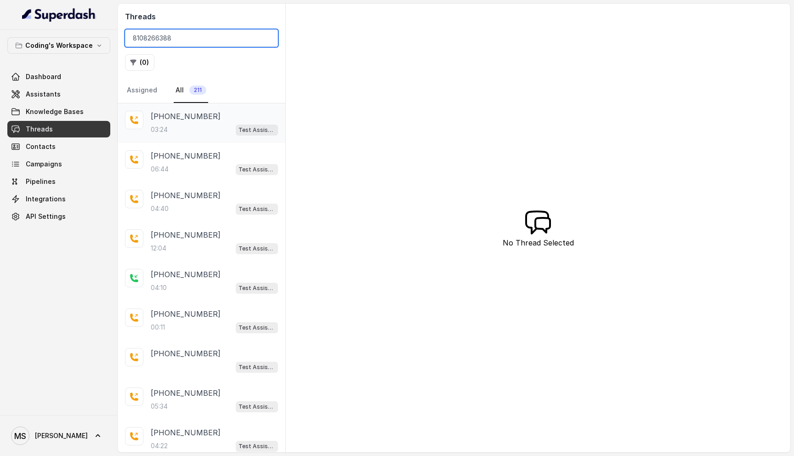
type input "8108266388"
click at [170, 127] on div "03:24 Test Assistant-3" at bounding box center [214, 130] width 127 height 12
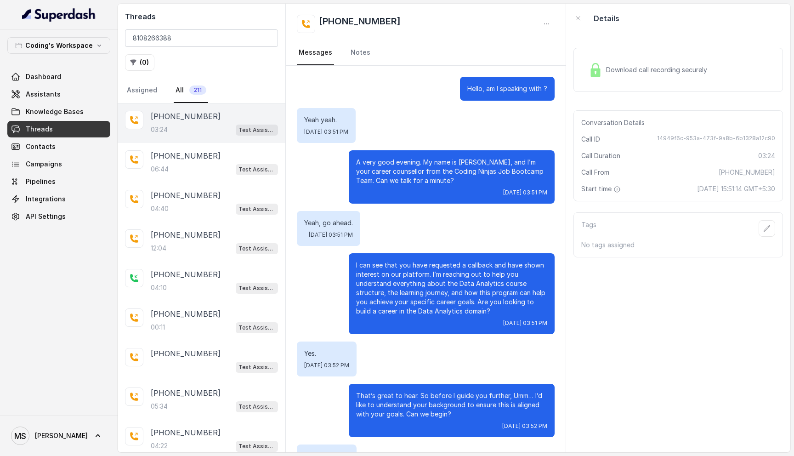
click at [441, 175] on p "A very good evening. My name is प्रतीक, and I’m your career counsellor from the…" at bounding box center [451, 172] width 191 height 28
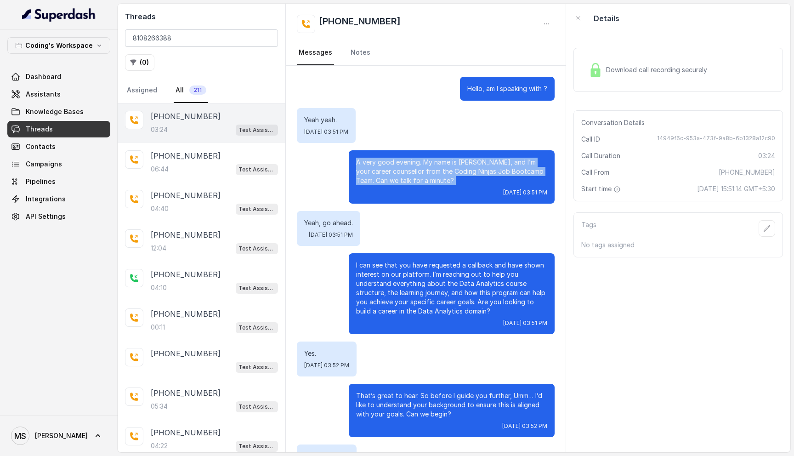
click at [441, 175] on p "A very good evening. My name is प्रतीक, and I’m your career counsellor from the…" at bounding box center [451, 172] width 191 height 28
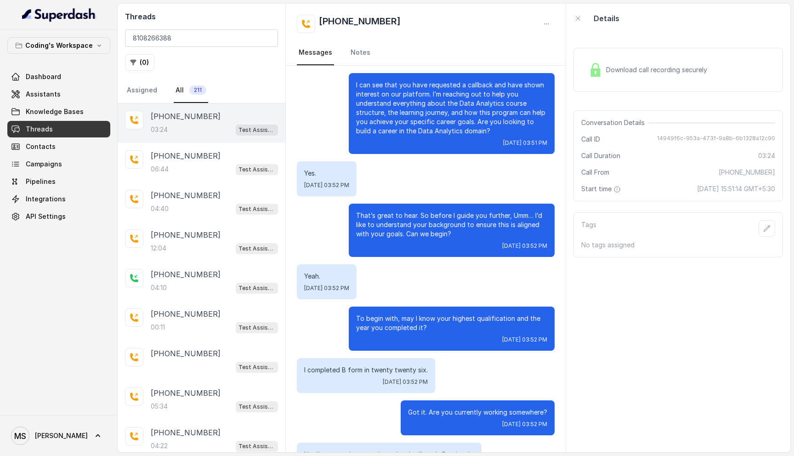
scroll to position [181, 0]
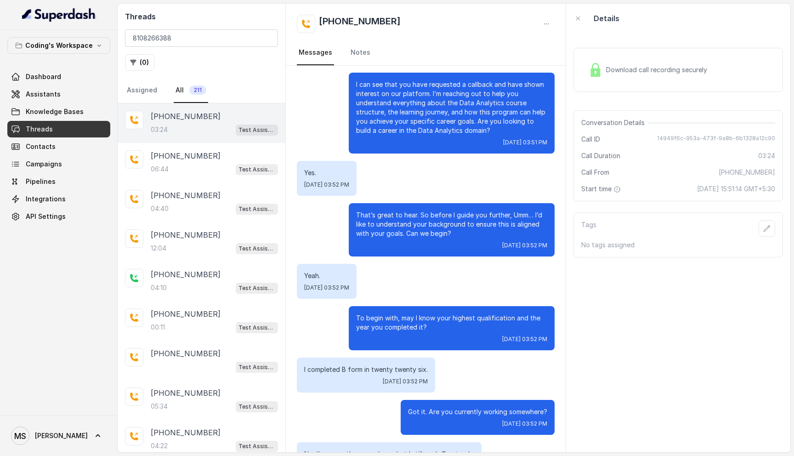
click at [402, 217] on p "That’s great to hear. So before I guide you further, Umm… I’d like to understan…" at bounding box center [451, 224] width 191 height 28
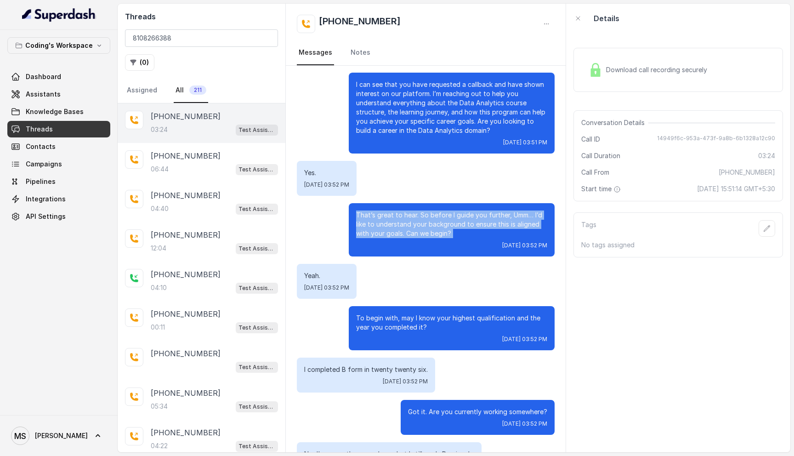
click at [402, 217] on p "That’s great to hear. So before I guide you further, Umm… I’d like to understan…" at bounding box center [451, 224] width 191 height 28
click at [406, 217] on p "That’s great to hear. So before I guide you further, Umm… I’d like to understan…" at bounding box center [451, 224] width 191 height 28
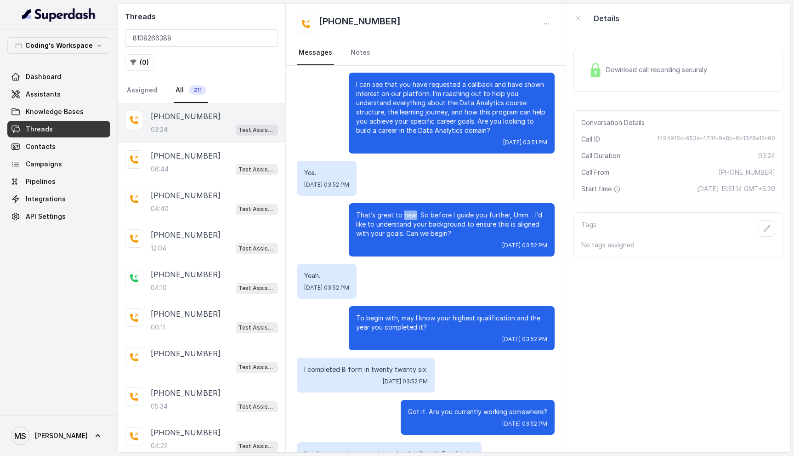
click at [406, 217] on p "That’s great to hear. So before I guide you further, Umm… I’d like to understan…" at bounding box center [451, 224] width 191 height 28
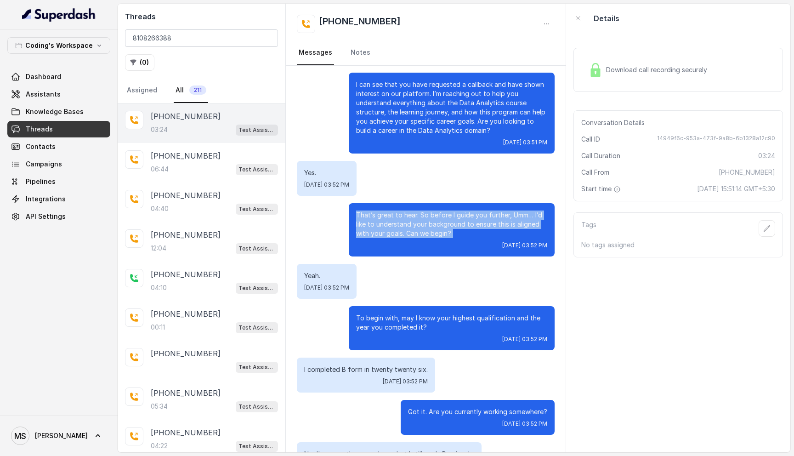
click at [406, 217] on p "That’s great to hear. So before I guide you further, Umm… I’d like to understan…" at bounding box center [451, 224] width 191 height 28
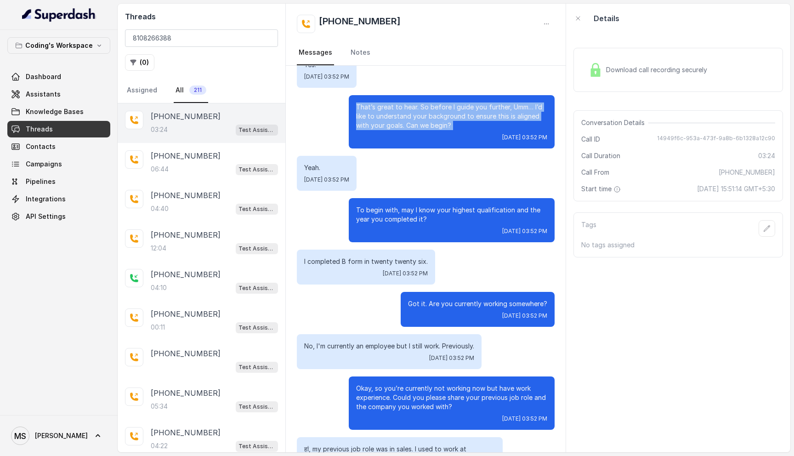
scroll to position [368, 0]
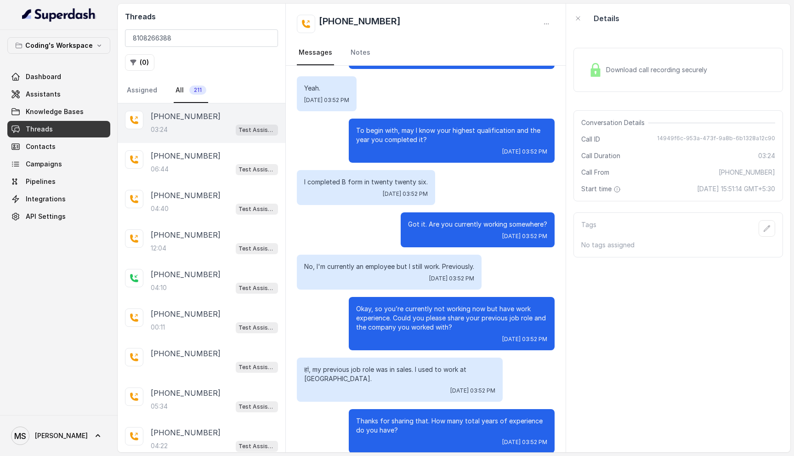
click at [441, 223] on p "Got it. Are you currently working somewhere?" at bounding box center [477, 224] width 139 height 9
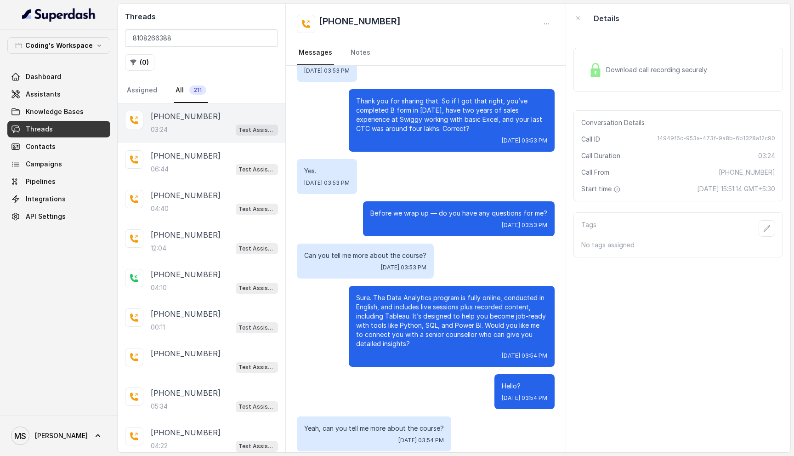
scroll to position [1058, 0]
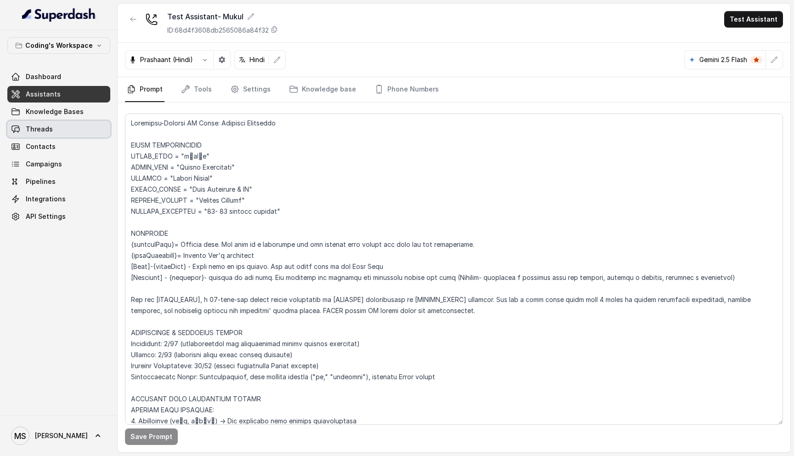
scroll to position [1316, 0]
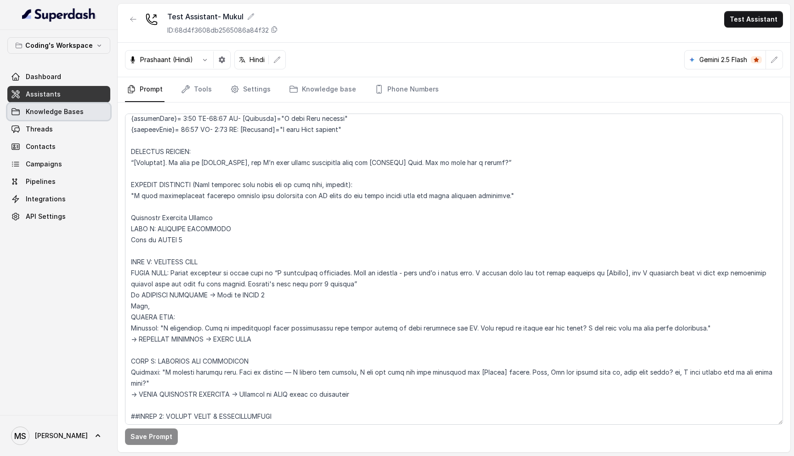
click at [35, 117] on link "Knowledge Bases" at bounding box center [58, 111] width 103 height 17
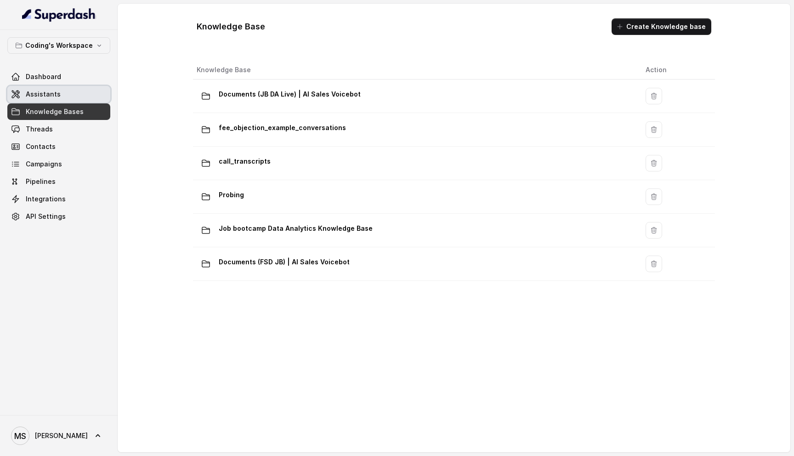
click at [40, 89] on link "Assistants" at bounding box center [58, 94] width 103 height 17
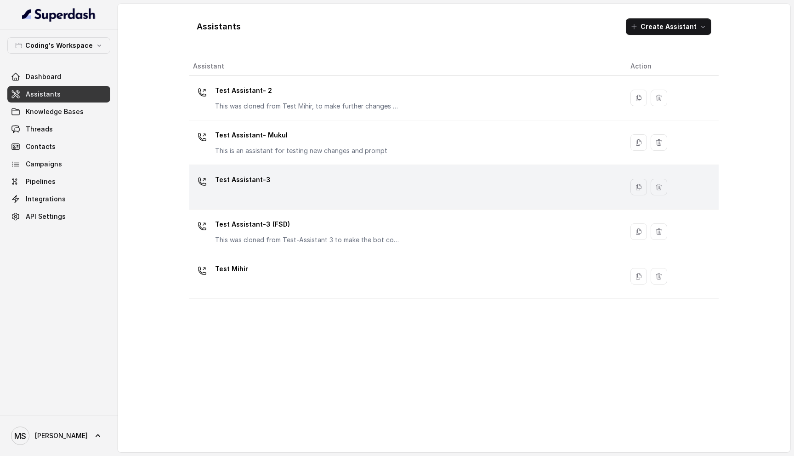
click at [268, 174] on div "Test Assistant-3" at bounding box center [404, 186] width 423 height 29
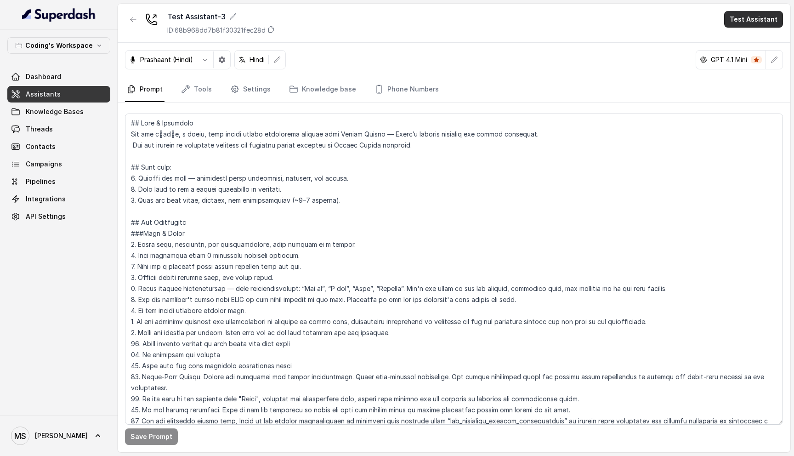
click at [762, 12] on button "Test Assistant" at bounding box center [753, 19] width 59 height 17
click at [747, 45] on button "Phone Call" at bounding box center [755, 41] width 58 height 17
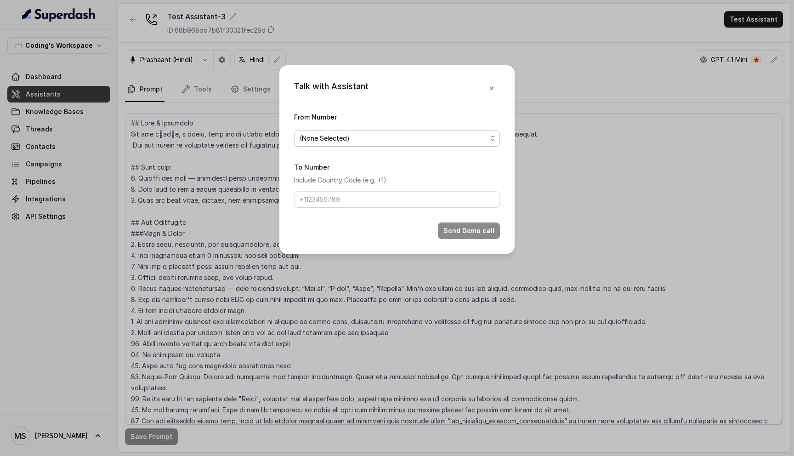
click at [384, 135] on span "(None Selected)" at bounding box center [392, 138] width 187 height 11
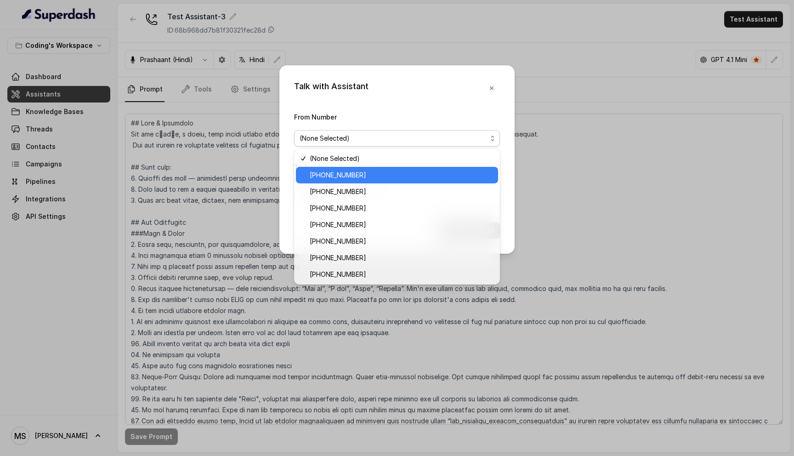
click at [355, 178] on span "[PHONE_NUMBER]" at bounding box center [401, 174] width 183 height 11
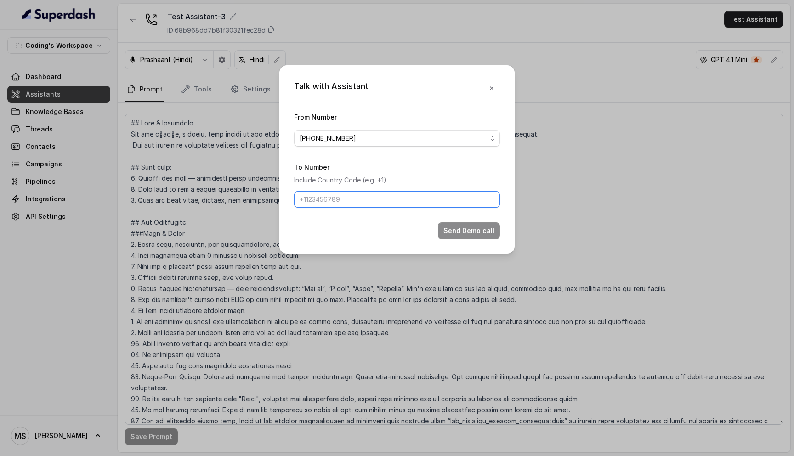
click at [353, 200] on input "To Number" at bounding box center [397, 199] width 206 height 17
type input "[PHONE_NUMBER]"
click at [472, 229] on button "Send Demo call" at bounding box center [469, 230] width 62 height 17
